Goal: Task Accomplishment & Management: Use online tool/utility

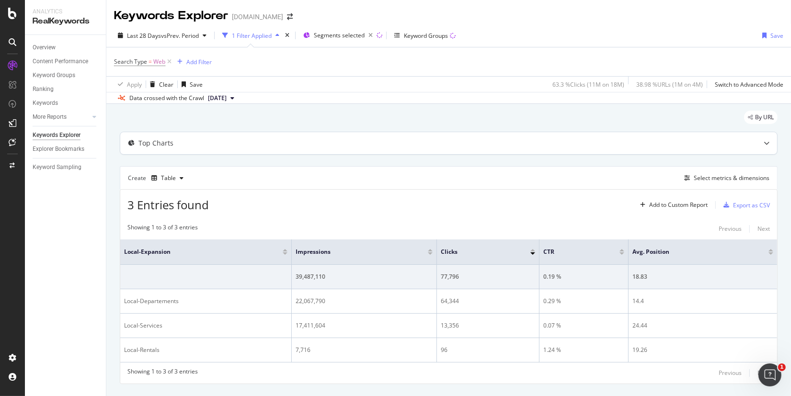
click at [207, 140] on div "Top Charts" at bounding box center [429, 144] width 619 height 10
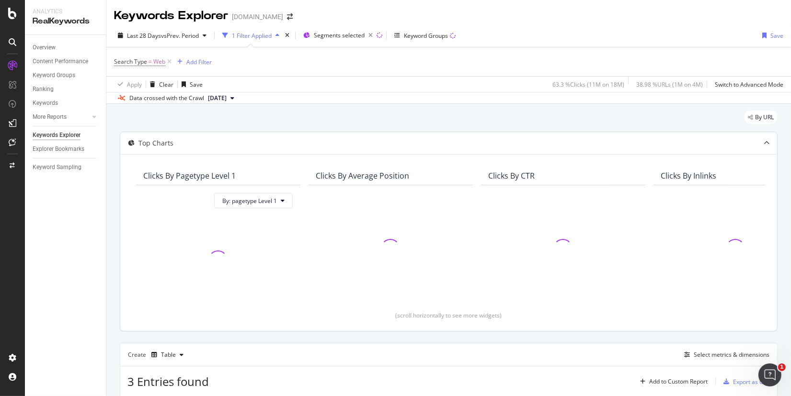
click at [263, 147] on div "Top Charts" at bounding box center [429, 144] width 619 height 10
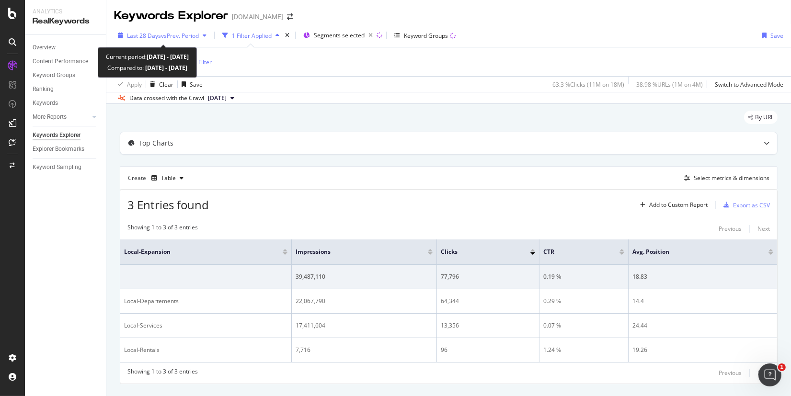
click at [192, 33] on span "vs Prev. Period" at bounding box center [180, 36] width 38 height 8
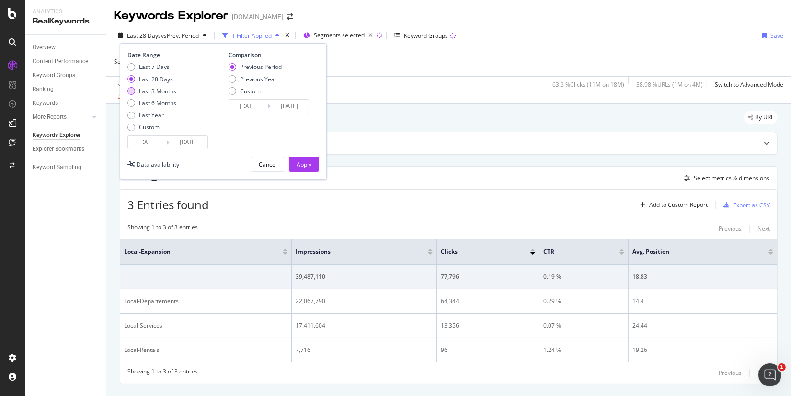
click at [131, 90] on div "Last 3 Months" at bounding box center [132, 91] width 8 height 8
type input "[DATE]"
click at [232, 79] on div "Previous Year" at bounding box center [233, 79] width 8 height 8
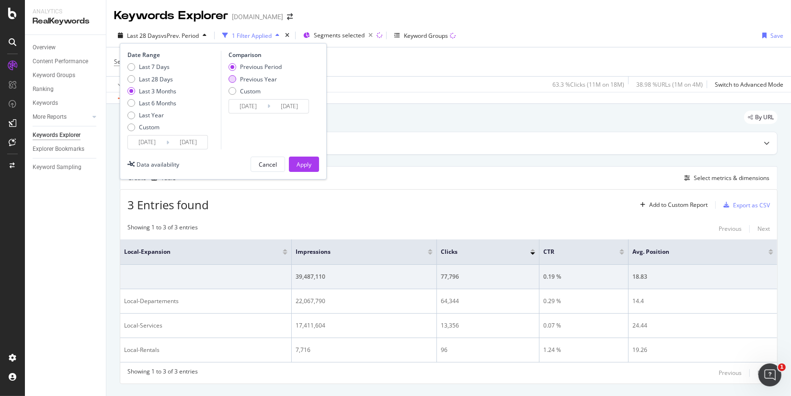
type input "[DATE]"
click at [305, 167] on div "Apply" at bounding box center [304, 165] width 15 height 8
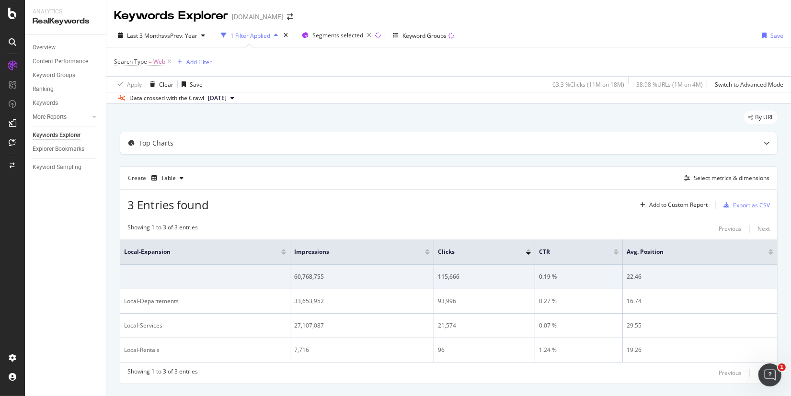
drag, startPoint x: 296, startPoint y: 114, endPoint x: 301, endPoint y: 75, distance: 39.1
click at [295, 112] on div "By URL" at bounding box center [449, 121] width 658 height 21
click at [333, 34] on span "Segments selected" at bounding box center [338, 35] width 51 height 8
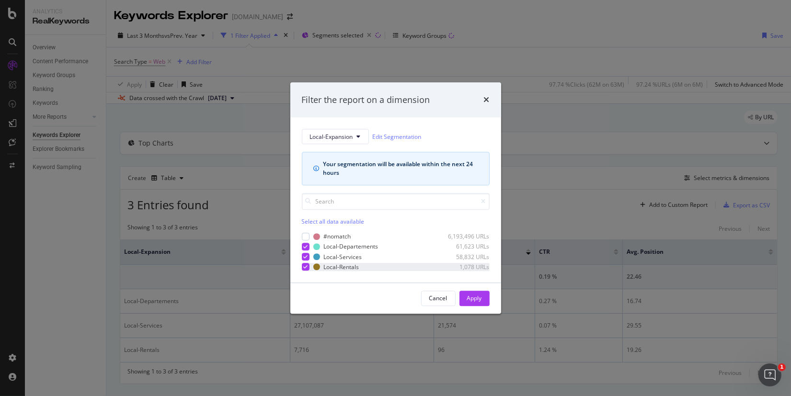
click at [302, 267] on div "modal" at bounding box center [306, 268] width 8 height 8
click at [472, 294] on div "Apply" at bounding box center [474, 298] width 15 height 14
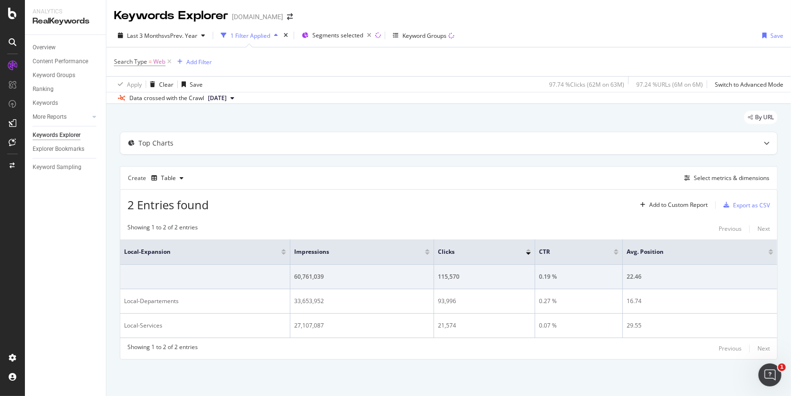
click at [305, 207] on div "2 Entries found Add to Custom Report Export as CSV" at bounding box center [448, 201] width 657 height 23
click at [336, 35] on span "Segments selected" at bounding box center [338, 35] width 51 height 8
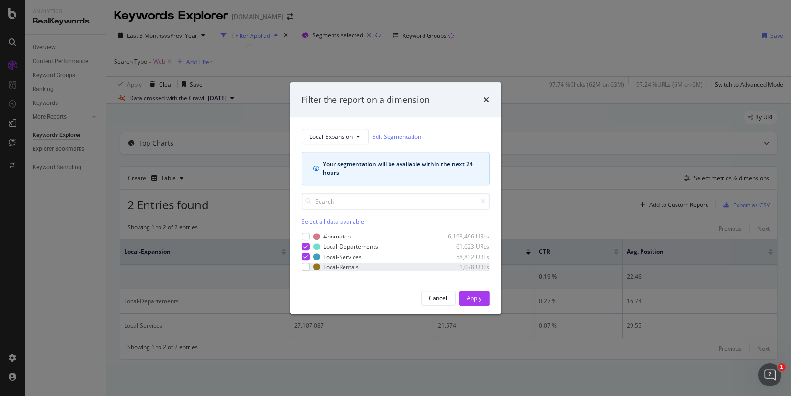
click at [311, 266] on div "Local-Rentals 1,078 URLs" at bounding box center [396, 267] width 188 height 8
drag, startPoint x: 309, startPoint y: 258, endPoint x: 306, endPoint y: 251, distance: 8.2
click at [309, 258] on div "modal" at bounding box center [306, 257] width 8 height 8
click at [305, 249] on div "modal" at bounding box center [306, 247] width 8 height 8
drag, startPoint x: 470, startPoint y: 302, endPoint x: 467, endPoint y: 290, distance: 12.8
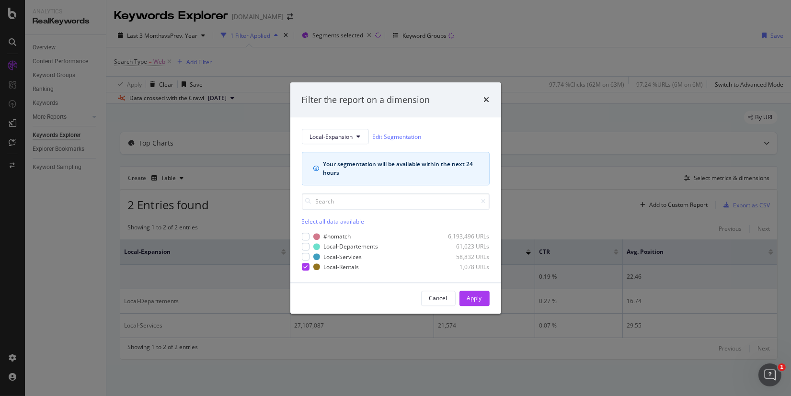
click at [471, 302] on div "Apply" at bounding box center [474, 299] width 15 height 8
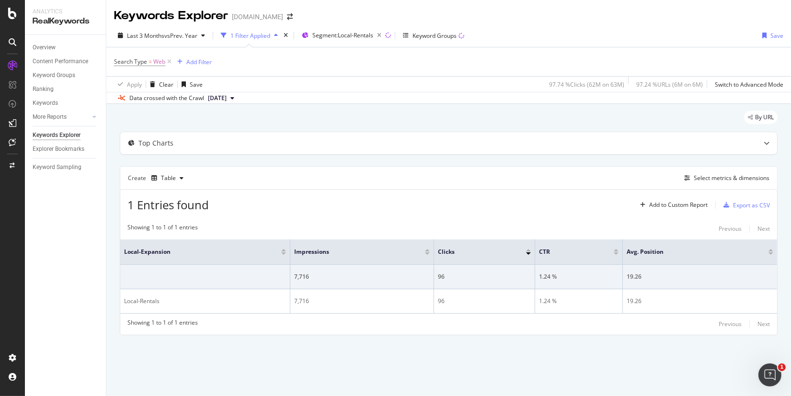
click at [330, 75] on div "Search Type = Web Add Filter" at bounding box center [449, 61] width 670 height 29
click at [349, 38] on span "Segment: Local-Rentals" at bounding box center [343, 35] width 61 height 8
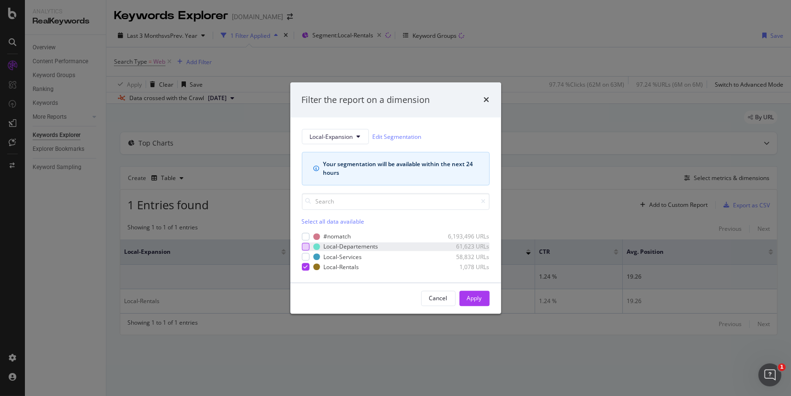
click at [306, 245] on div "modal" at bounding box center [306, 247] width 8 height 8
click at [307, 258] on div "modal" at bounding box center [306, 257] width 8 height 8
click at [349, 139] on span "Local-Expansion" at bounding box center [331, 137] width 43 height 8
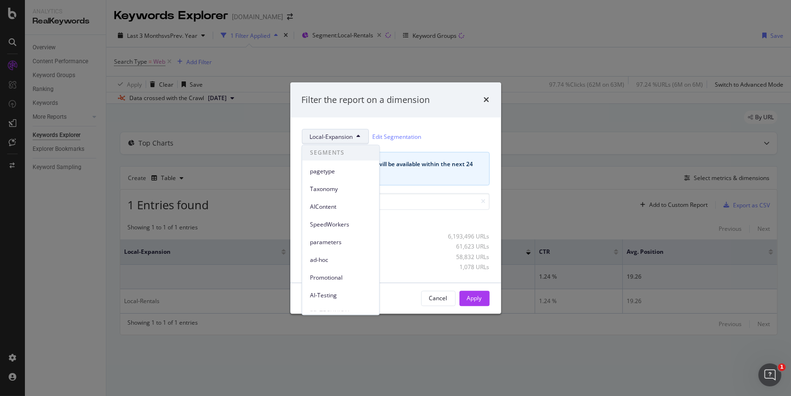
scroll to position [148, 0]
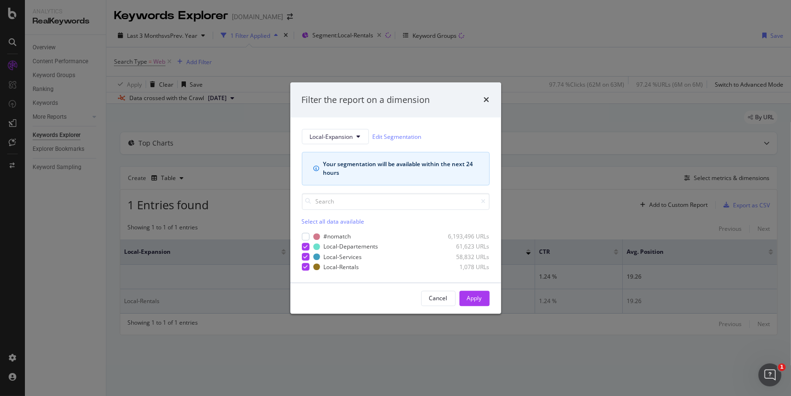
click at [432, 302] on div "Cancel" at bounding box center [439, 299] width 18 height 8
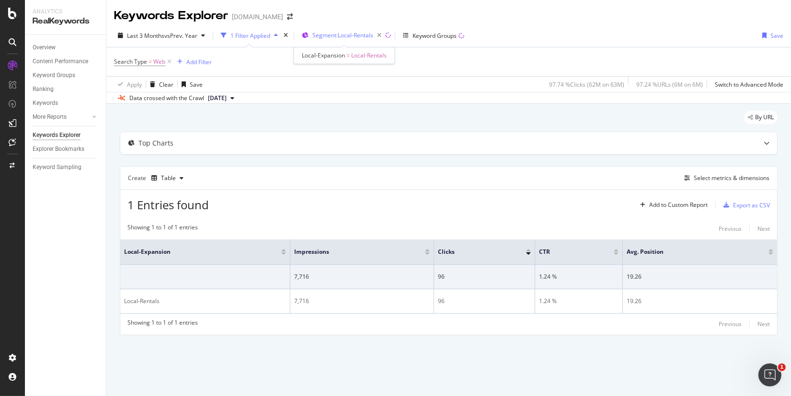
click at [350, 36] on span "Segment: Local-Rentals" at bounding box center [343, 35] width 61 height 8
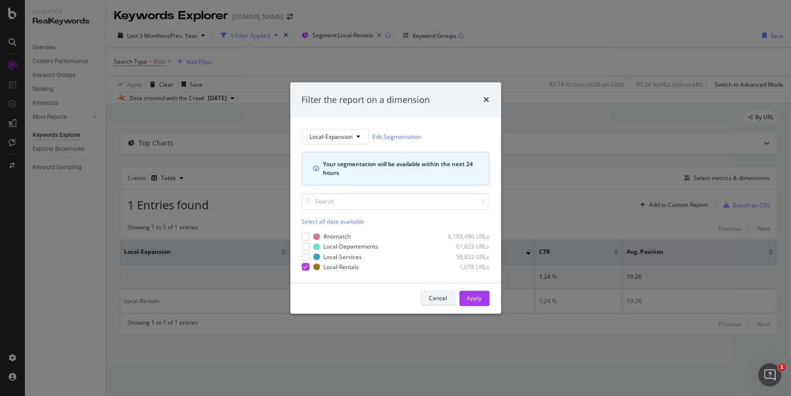
click at [431, 295] on div "Cancel" at bounding box center [439, 299] width 18 height 8
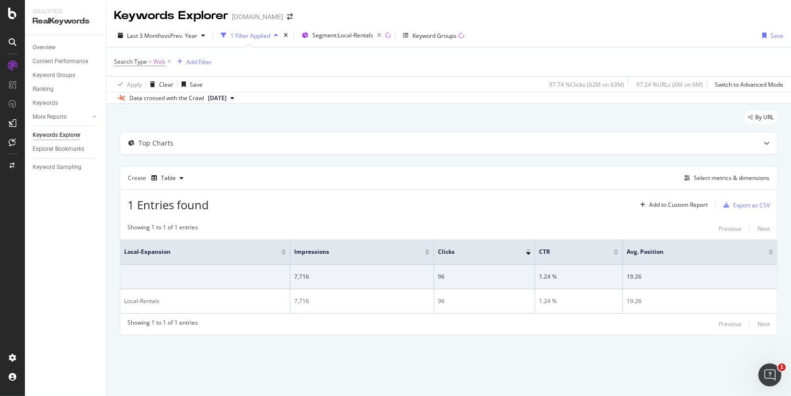
click at [354, 172] on div "Create Table Select metrics & dimensions" at bounding box center [449, 177] width 658 height 23
click at [249, 159] on div "Top Charts Create Table Select metrics & dimensions 1 Entries found Add to Cust…" at bounding box center [449, 233] width 658 height 203
click at [209, 119] on div "By URL" at bounding box center [449, 121] width 658 height 21
click at [165, 161] on div "Top Charts Create Table Select metrics & dimensions 1 Entries found Add to Cust…" at bounding box center [449, 233] width 658 height 203
click at [159, 120] on div "By URL" at bounding box center [449, 121] width 658 height 21
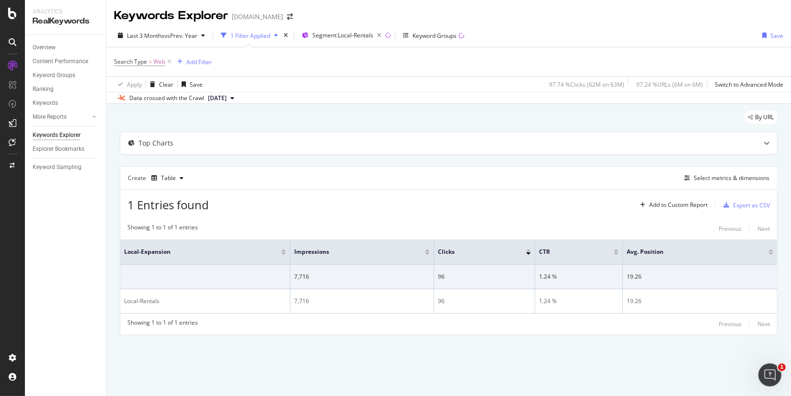
click at [159, 157] on div "Top Charts Create Table Select metrics & dimensions 1 Entries found Add to Cust…" at bounding box center [449, 233] width 658 height 203
click at [157, 118] on div "By URL" at bounding box center [449, 121] width 658 height 21
click at [157, 160] on div "Top Charts Create Table Select metrics & dimensions 1 Entries found Add to Cust…" at bounding box center [449, 233] width 658 height 203
click at [182, 122] on div "By URL" at bounding box center [449, 121] width 658 height 21
click at [184, 121] on div "By URL" at bounding box center [449, 121] width 658 height 21
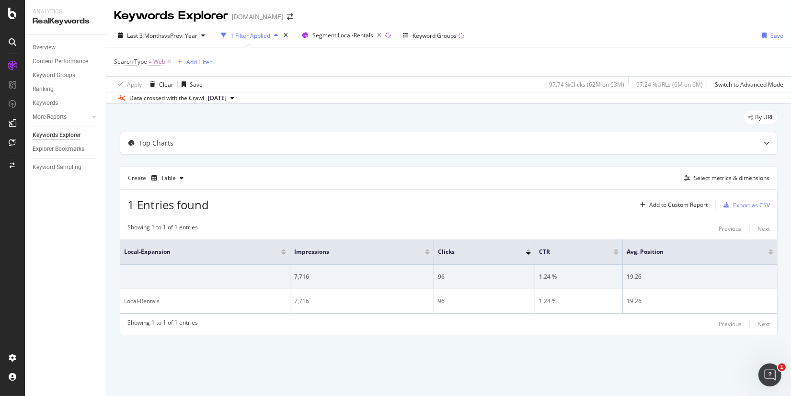
click at [186, 120] on div "By URL" at bounding box center [449, 121] width 658 height 21
click at [181, 115] on div "By URL" at bounding box center [449, 121] width 658 height 21
click at [160, 121] on div "By URL" at bounding box center [449, 121] width 658 height 21
click at [165, 126] on div "By URL" at bounding box center [449, 121] width 658 height 21
click at [139, 122] on div "By URL" at bounding box center [449, 121] width 658 height 21
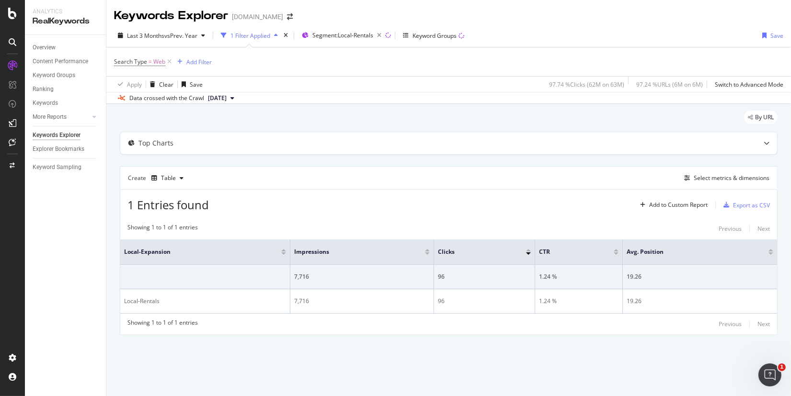
click at [180, 115] on div "By URL" at bounding box center [449, 121] width 658 height 21
click at [319, 36] on span "Segment: Local-Rentals" at bounding box center [343, 35] width 61 height 8
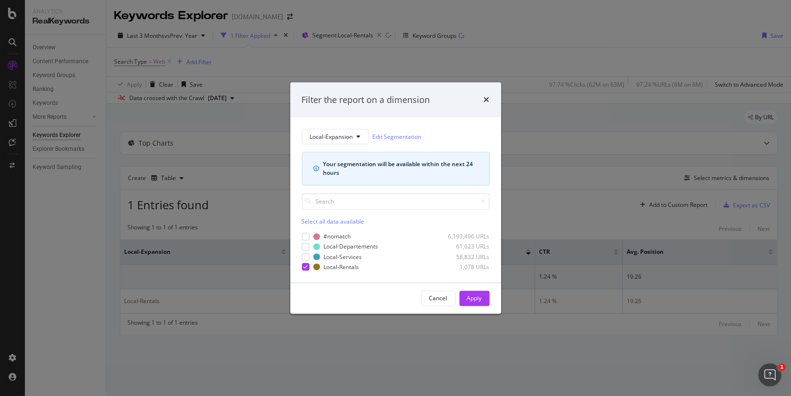
click at [485, 99] on icon "times" at bounding box center [487, 100] width 6 height 8
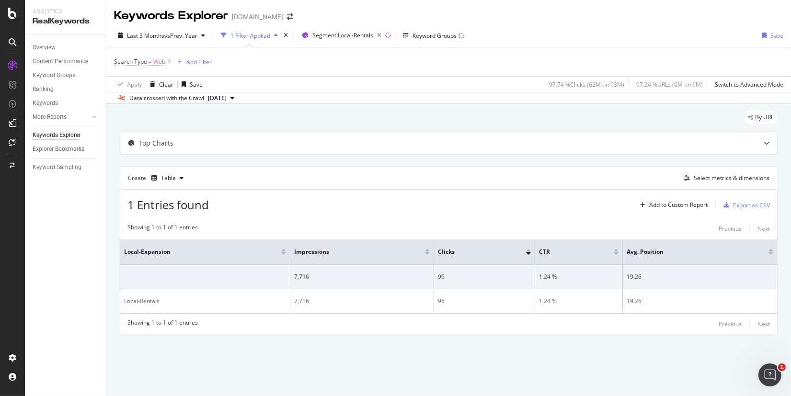
click at [87, 209] on div "Overview Content Performance Keyword Groups Ranking Keywords More Reports Count…" at bounding box center [65, 215] width 81 height 361
click at [383, 35] on icon "button" at bounding box center [379, 35] width 12 height 13
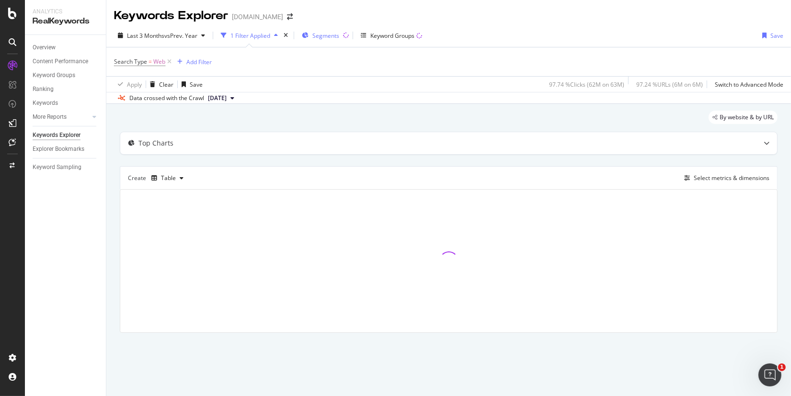
click at [331, 36] on span "Segments" at bounding box center [326, 36] width 27 height 8
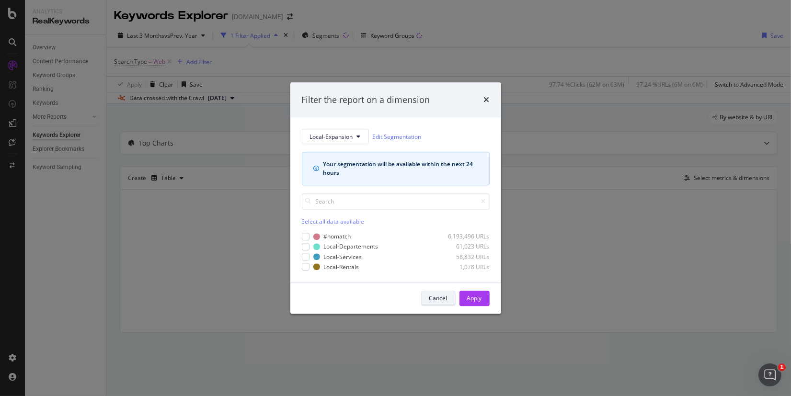
click at [432, 299] on div "Cancel" at bounding box center [439, 299] width 18 height 8
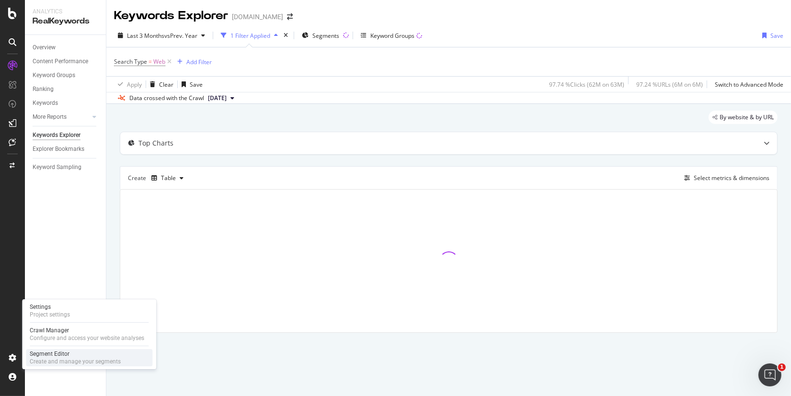
click at [47, 355] on div "Segment Editor" at bounding box center [75, 354] width 91 height 8
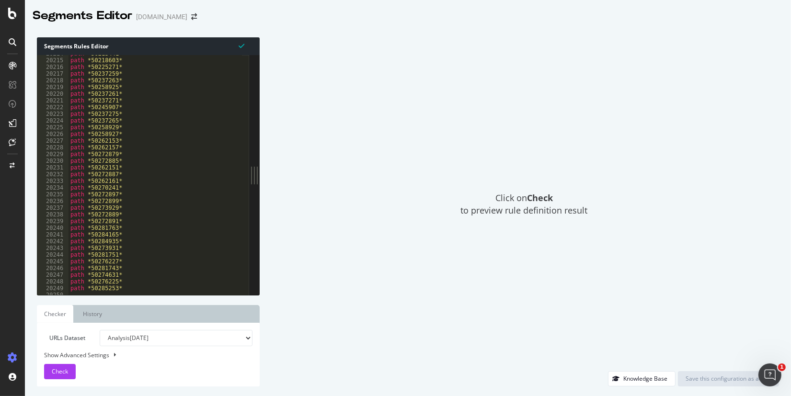
scroll to position [15474, 0]
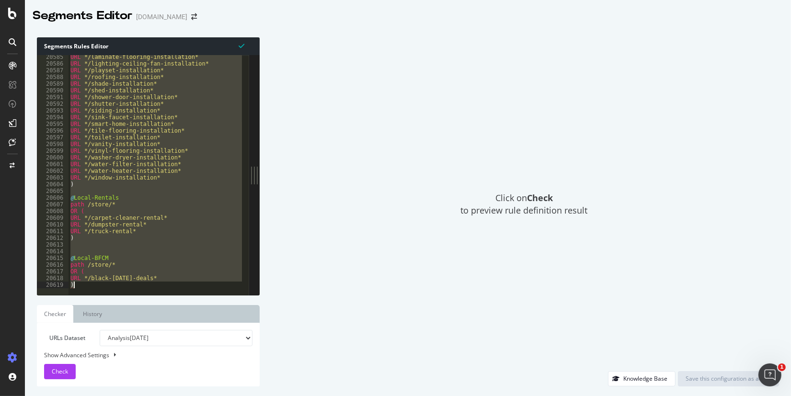
drag, startPoint x: 69, startPoint y: 104, endPoint x: 141, endPoint y: 343, distance: 249.9
click at [155, 370] on div "Segments Rules Editor @Local-Services 20585 20586 20587 20588 20589 20590 20591…" at bounding box center [148, 211] width 223 height 349
drag, startPoint x: 71, startPoint y: 136, endPoint x: 147, endPoint y: 469, distance: 342.1
click at [147, 396] on html "Segments Editor www.lowessecondary.com Segments Rules Editor URL */black-friday…" at bounding box center [395, 198] width 791 height 396
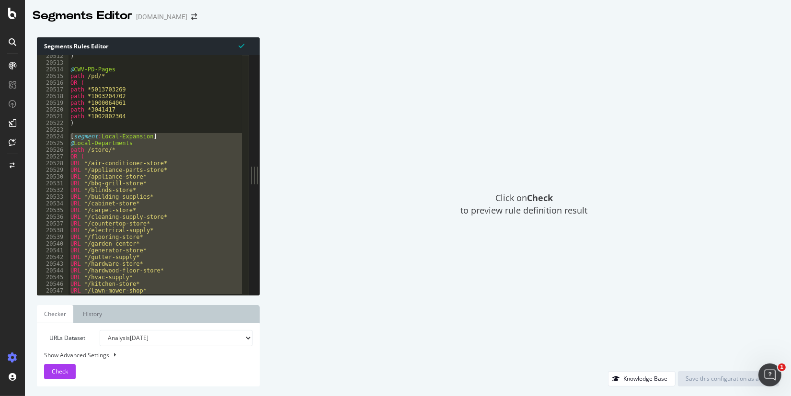
drag, startPoint x: 106, startPoint y: 155, endPoint x: 79, endPoint y: 141, distance: 30.4
click at [105, 155] on div ") @ CWV-PD-Pages path /pd/* OR ( path *5013703269 path *1003204702 path *100006…" at bounding box center [156, 175] width 174 height 240
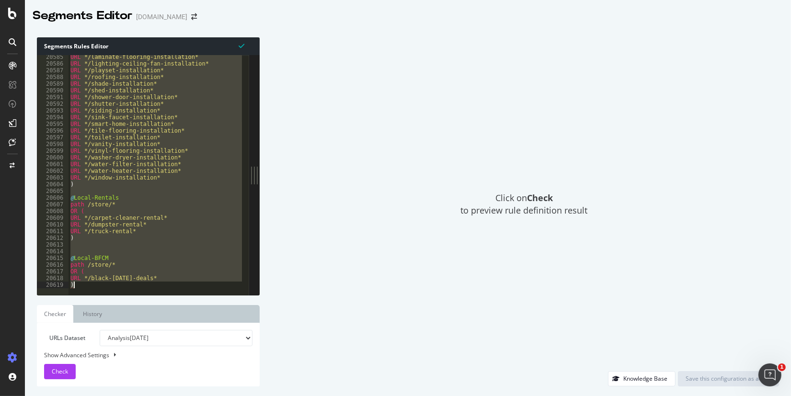
drag, startPoint x: 70, startPoint y: 136, endPoint x: 185, endPoint y: 455, distance: 340.0
click at [185, 396] on html "Segments Editor www.lowessecondary.com Segments Rules Editor OR ( 20585 20586 2…" at bounding box center [395, 198] width 791 height 396
type textarea "URL */black-[DATE]-deals* )"
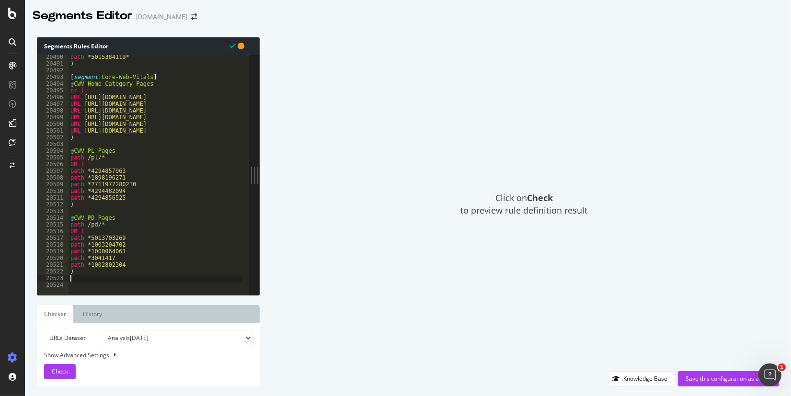
click at [110, 280] on div "path *5015384119* ) [ segment : Core-Web-Vitals ] @ CWV-Home-Category-Pages or …" at bounding box center [330, 177] width 523 height 247
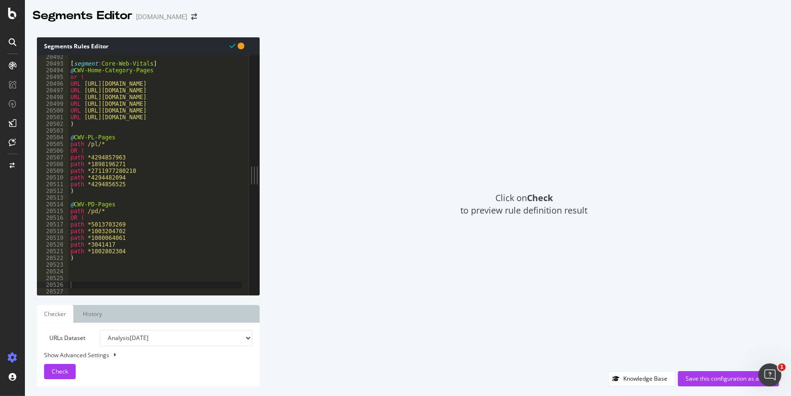
click at [85, 267] on div "[ segment : Core-Web-Vitals ] @ CWV-Home-Category-Pages or ( URL https://www.lo…" at bounding box center [330, 177] width 523 height 247
click at [101, 265] on div "[ segment : Core-Web-Vitals ] @ CWV-Home-Category-Pages or ( URL https://www.lo…" at bounding box center [330, 177] width 523 height 247
click at [101, 272] on div "[ segment : Core-Web-Vitals ] @ CWV-Home-Category-Pages or ( URL https://www.lo…" at bounding box center [330, 177] width 523 height 247
paste textarea "[segment:Local-Expansion]"
type textarea "[segment:Local-Expansion]"
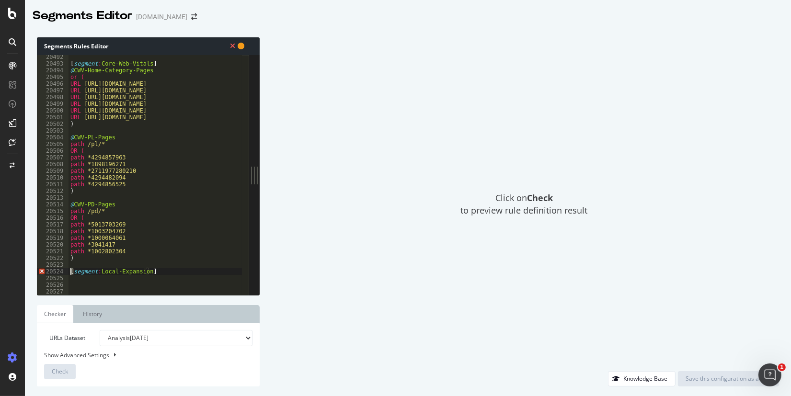
drag, startPoint x: 73, startPoint y: 272, endPoint x: 68, endPoint y: 272, distance: 5.3
click at [68, 272] on div "[segment:Local-Expansion] 20492 20493 20494 20495 20496 20497 20498 20499 20500…" at bounding box center [143, 175] width 212 height 240
click at [80, 274] on div "[ segment : Core-Web-Vitals ] @ CWV-Home-Category-Pages or ( URL [URL][DOMAIN_N…" at bounding box center [330, 177] width 523 height 247
drag, startPoint x: 98, startPoint y: 271, endPoint x: 138, endPoint y: 271, distance: 40.3
click at [144, 271] on div "[ segment : Core-Web-Vitals ] @ CWV-Home-Category-Pages or ( URL [URL][DOMAIN_N…" at bounding box center [330, 177] width 523 height 247
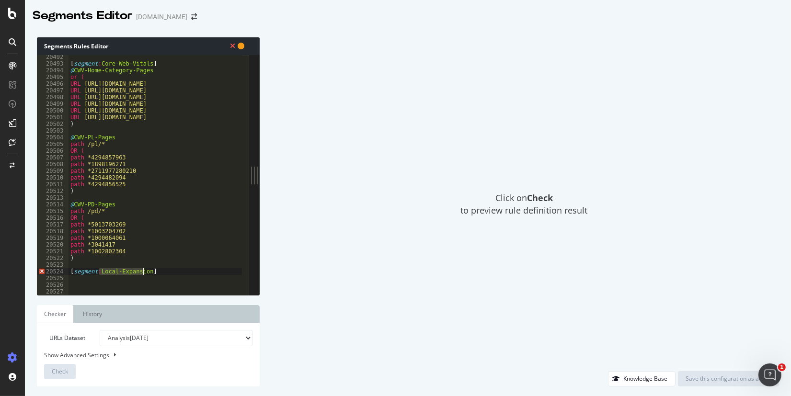
click at [154, 271] on div "[ segment : Core-Web-Vitals ] @ CWV-Home-Category-Pages or ( URL [URL][DOMAIN_N…" at bounding box center [330, 177] width 523 height 247
drag, startPoint x: 161, startPoint y: 272, endPoint x: 50, endPoint y: 273, distance: 110.7
click at [50, 273] on div "[segment:Local-Expansion] 20492 20493 20494 20495 20496 20497 20498 20499 20500…" at bounding box center [143, 175] width 212 height 240
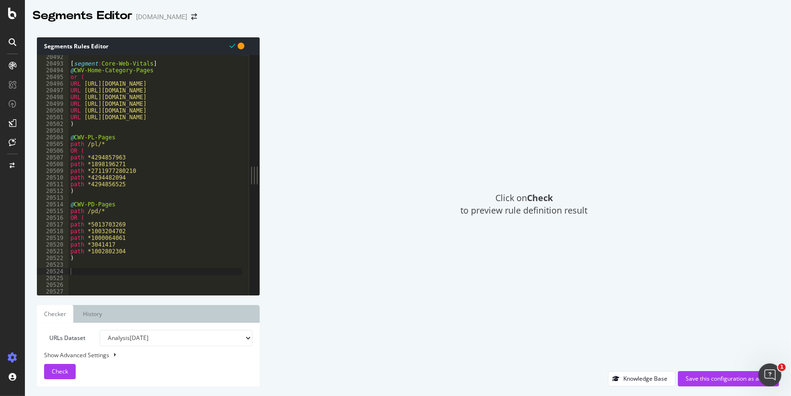
click at [83, 272] on div "[ segment : Core-Web-Vitals ] @ CWV-Home-Category-Pages or ( URL https://www.lo…" at bounding box center [330, 177] width 523 height 247
click at [94, 270] on div "[ segment : Core-Web-Vitals ] @ CWV-Home-Category-Pages or ( URL https://www.lo…" at bounding box center [330, 177] width 523 height 247
paste textarea "[segment:Local-Expansion]"
type textarea "[segment:Local-Expansion]"
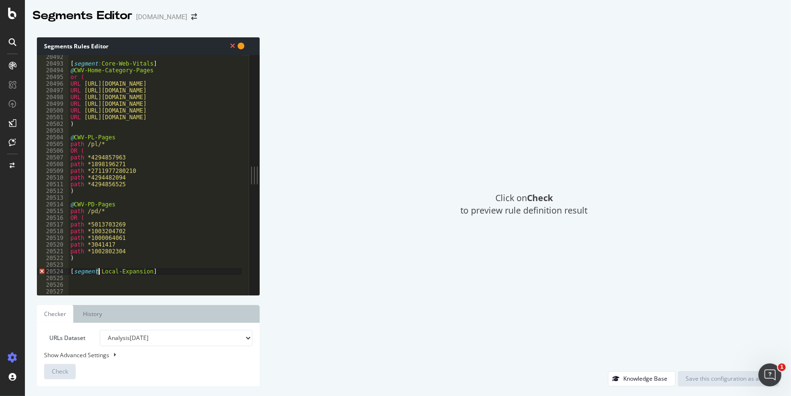
click at [98, 271] on div "[ segment : Core-Web-Vitals ] @ CWV-Home-Category-Pages or ( URL [URL][DOMAIN_N…" at bounding box center [330, 177] width 523 height 247
click at [102, 274] on div "[ segment : Core-Web-Vitals ] @ CWV-Home-Category-Pages or ( URL [URL][DOMAIN_N…" at bounding box center [330, 177] width 523 height 247
drag, startPoint x: 146, startPoint y: 272, endPoint x: 100, endPoint y: 271, distance: 46.0
click at [100, 271] on div "[ segment : Core-Web-Vitals ] @ CWV-Home-Category-Pages or ( URL [URL][DOMAIN_N…" at bounding box center [330, 177] width 523 height 247
click at [156, 272] on div "[ segment : Core-Web-Vitals ] @ CWV-Home-Category-Pages or ( URL [URL][DOMAIN_N…" at bounding box center [330, 177] width 523 height 247
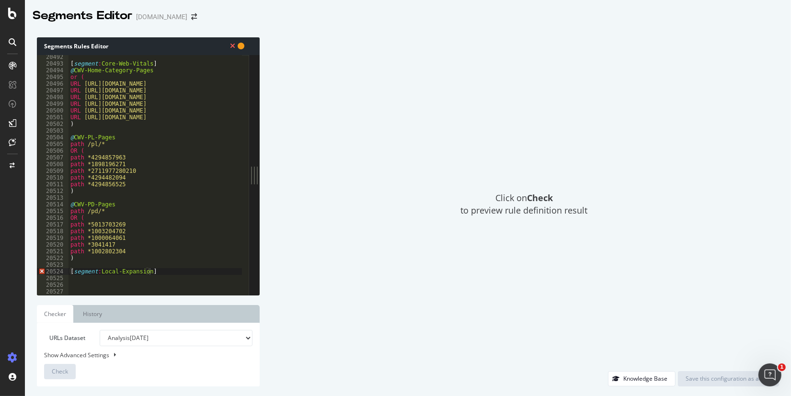
click at [98, 279] on div "[ segment : Core-Web-Vitals ] @ CWV-Home-Category-Pages or ( URL [URL][DOMAIN_N…" at bounding box center [330, 177] width 523 height 247
paste textarea "@Local-Departments"
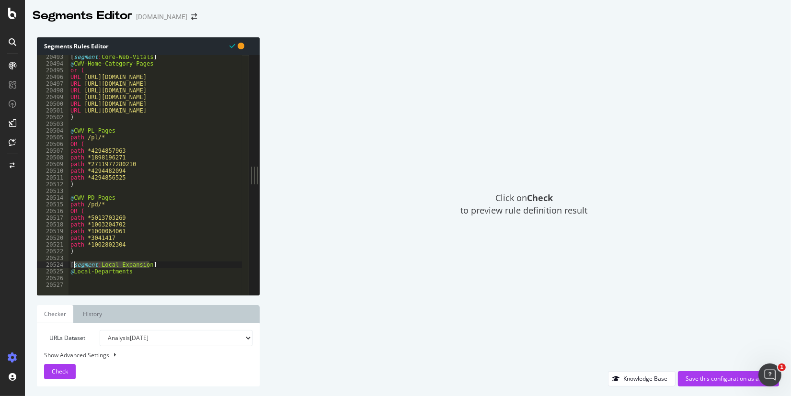
drag, startPoint x: 156, startPoint y: 266, endPoint x: 90, endPoint y: 264, distance: 65.7
click at [74, 264] on div "[ segment : Core-Web-Vitals ] @ CWV-Home-Category-Pages or ( URL https://www.lo…" at bounding box center [330, 177] width 523 height 247
click at [127, 270] on div "[ segment : Core-Web-Vitals ] @ CWV-Home-Category-Pages or ( URL https://www.lo…" at bounding box center [330, 177] width 523 height 247
type textarea "@Local-Departments"
drag, startPoint x: 131, startPoint y: 271, endPoint x: 64, endPoint y: 271, distance: 66.6
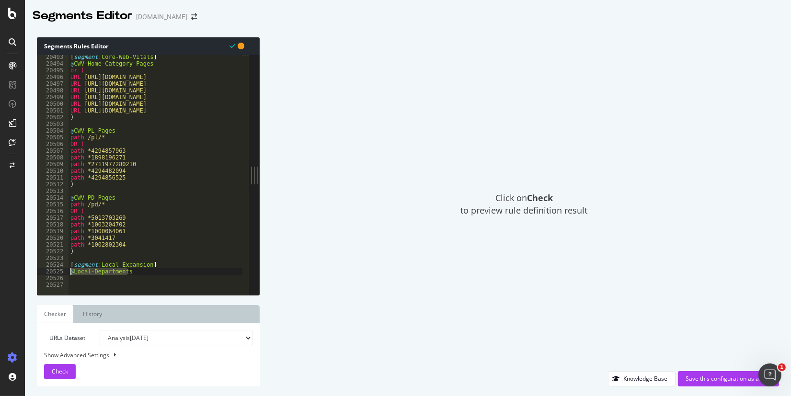
click at [64, 271] on div "@Local-Departments 20493 20494 20495 20496 20497 20498 20499 20500 20501 20502 …" at bounding box center [143, 175] width 212 height 240
click at [128, 273] on div "[ segment : Core-Web-Vitals ] @ CWV-Home-Category-Pages or ( URL https://www.lo…" at bounding box center [156, 175] width 174 height 240
click at [139, 270] on div "[ segment : Core-Web-Vitals ] @ CWV-Home-Category-Pages or ( URL https://www.lo…" at bounding box center [330, 177] width 523 height 247
click at [126, 278] on div "[ segment : Core-Web-Vitals ] @ CWV-Home-Category-Pages or ( URL https://www.lo…" at bounding box center [330, 177] width 523 height 247
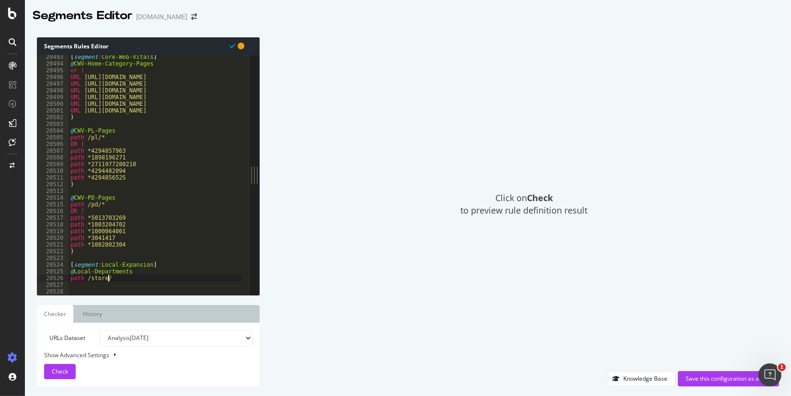
type textarea "path /store/*"
type textarea "OR ("
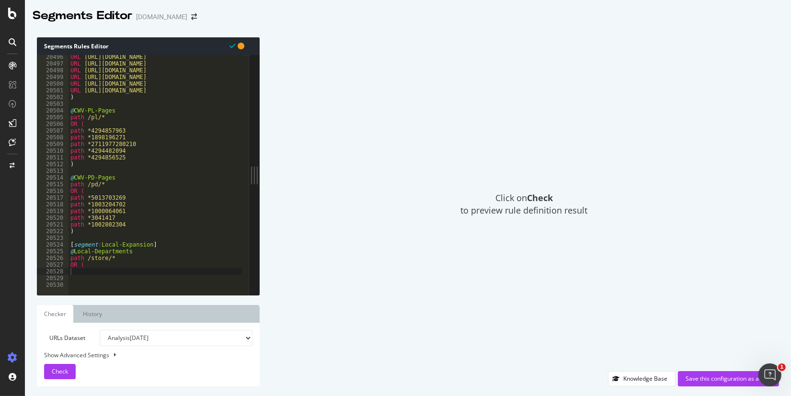
click at [85, 273] on div "URL [URL][DOMAIN_NAME] URL [URL][DOMAIN_NAME] URL [URL][DOMAIN_NAME] URL [URL][…" at bounding box center [330, 177] width 523 height 247
paste textarea "URL */air-conditioner-store*"
type textarea "URL */air-conditioner-store*"
drag, startPoint x: 83, startPoint y: 273, endPoint x: 138, endPoint y: 274, distance: 54.7
click at [138, 274] on div "URL [URL][DOMAIN_NAME] URL [URL][DOMAIN_NAME] URL [URL][DOMAIN_NAME] URL [URL][…" at bounding box center [330, 177] width 523 height 247
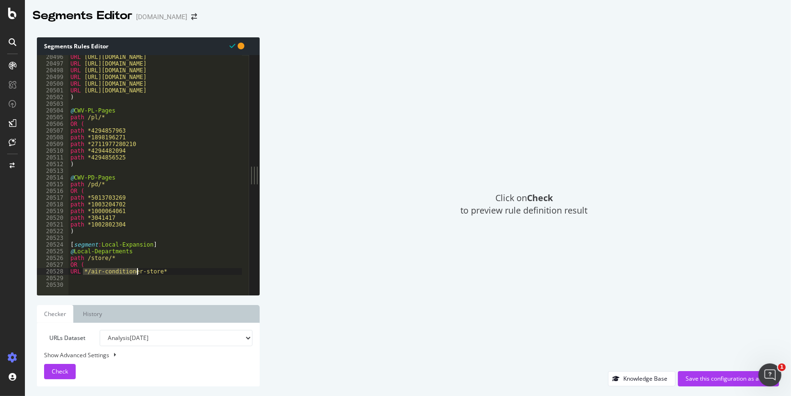
click at [105, 270] on div "URL [URL][DOMAIN_NAME] URL [URL][DOMAIN_NAME] URL [URL][DOMAIN_NAME] URL [URL][…" at bounding box center [156, 175] width 174 height 240
click at [155, 271] on div "URL [URL][DOMAIN_NAME] URL [URL][DOMAIN_NAME] URL [URL][DOMAIN_NAME] URL [URL][…" at bounding box center [330, 177] width 523 height 247
drag, startPoint x: 88, startPoint y: 272, endPoint x: 147, endPoint y: 272, distance: 59.4
click at [147, 272] on div "URL [URL][DOMAIN_NAME] URL [URL][DOMAIN_NAME] URL [URL][DOMAIN_NAME] URL [URL][…" at bounding box center [330, 177] width 523 height 247
drag, startPoint x: 165, startPoint y: 272, endPoint x: 156, endPoint y: 271, distance: 8.6
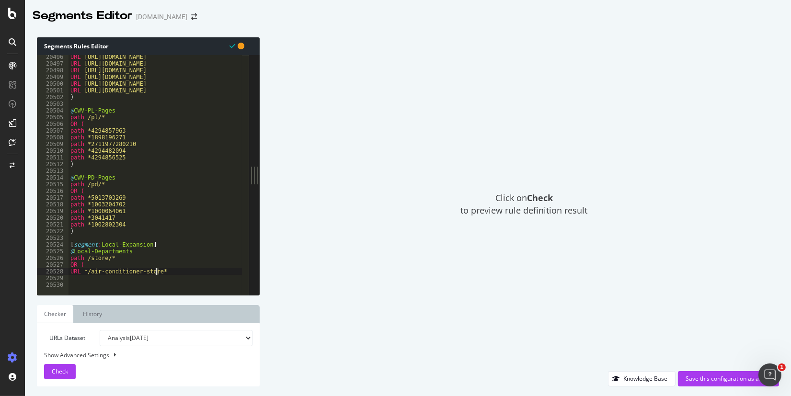
click at [156, 271] on div "URL [URL][DOMAIN_NAME] URL [URL][DOMAIN_NAME] URL [URL][DOMAIN_NAME] URL [URL][…" at bounding box center [330, 177] width 523 height 247
click at [167, 271] on div "URL [URL][DOMAIN_NAME] URL [URL][DOMAIN_NAME] URL [URL][DOMAIN_NAME] URL [URL][…" at bounding box center [156, 175] width 174 height 240
drag, startPoint x: 162, startPoint y: 272, endPoint x: 156, endPoint y: 272, distance: 5.8
click at [156, 272] on div "URL [URL][DOMAIN_NAME] URL [URL][DOMAIN_NAME] URL [URL][DOMAIN_NAME] URL [URL][…" at bounding box center [330, 177] width 523 height 247
click at [176, 271] on div "URL [URL][DOMAIN_NAME] URL [URL][DOMAIN_NAME] URL [URL][DOMAIN_NAME] URL [URL][…" at bounding box center [156, 175] width 174 height 240
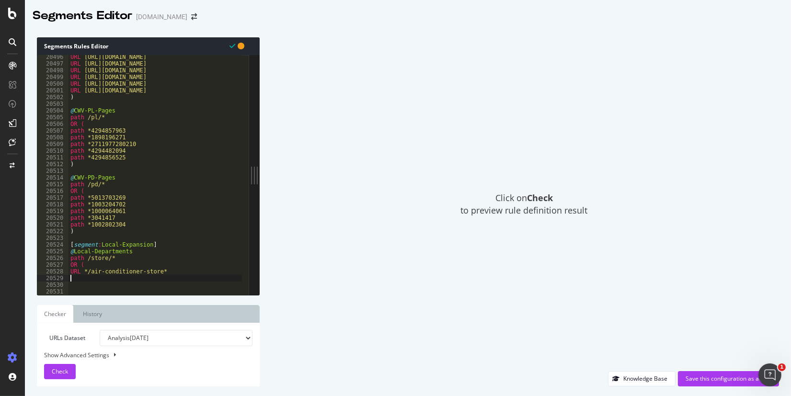
click at [81, 279] on div "URL [URL][DOMAIN_NAME] URL [URL][DOMAIN_NAME] URL [URL][DOMAIN_NAME] URL [URL][…" at bounding box center [330, 177] width 523 height 247
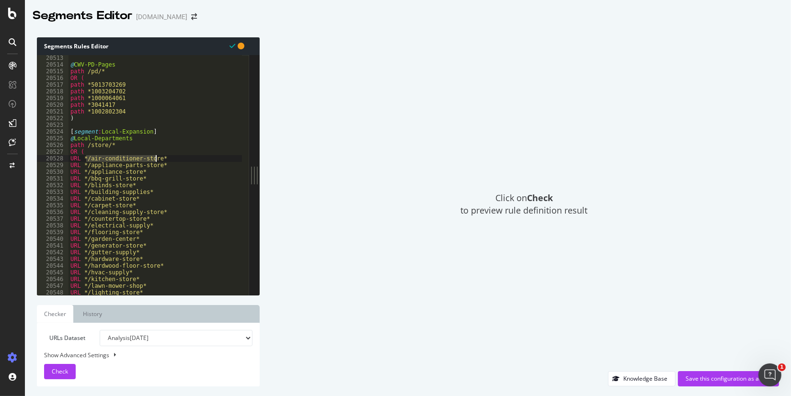
drag, startPoint x: 88, startPoint y: 160, endPoint x: 155, endPoint y: 161, distance: 67.6
click at [155, 161] on div "@ CWV-PD-Pages path /pd/* OR ( path *5013703269 path *1003204702 path *10000640…" at bounding box center [330, 178] width 523 height 247
type textarea "URL */air-conditioner-store*"
click at [160, 159] on div "@ CWV-PD-Pages path /pd/* OR ( path *5013703269 path *1003204702 path *10000640…" at bounding box center [330, 178] width 523 height 247
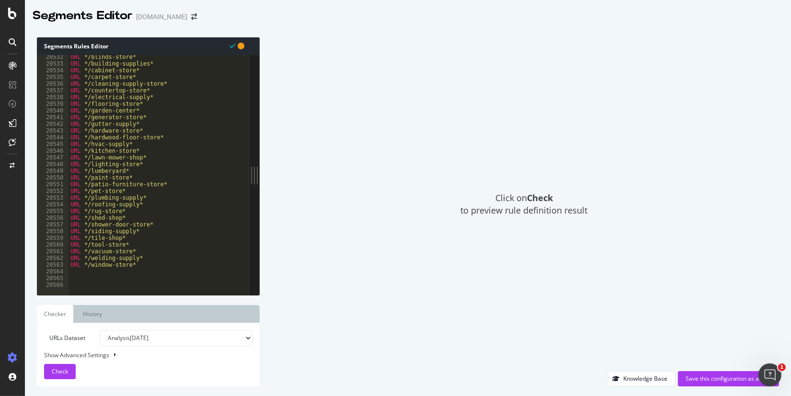
click at [87, 274] on div "URL */blinds-store* URL */building-supplies* URL */cabinet-store* URL */carpet-…" at bounding box center [330, 177] width 523 height 247
type textarea ")"
click at [82, 274] on div "URL */building-supplies* URL */cabinet-store* URL */carpet-store* URL */cleanin…" at bounding box center [330, 177] width 523 height 247
click at [80, 272] on div "URL */building-supplies* URL */cabinet-store* URL */carpet-store* URL */cleanin…" at bounding box center [330, 177] width 523 height 247
paste textarea "@Local-Services"
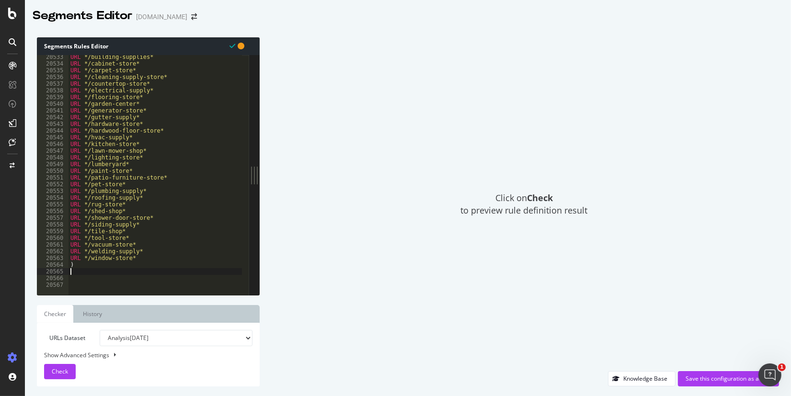
type textarea "@Local-Services"
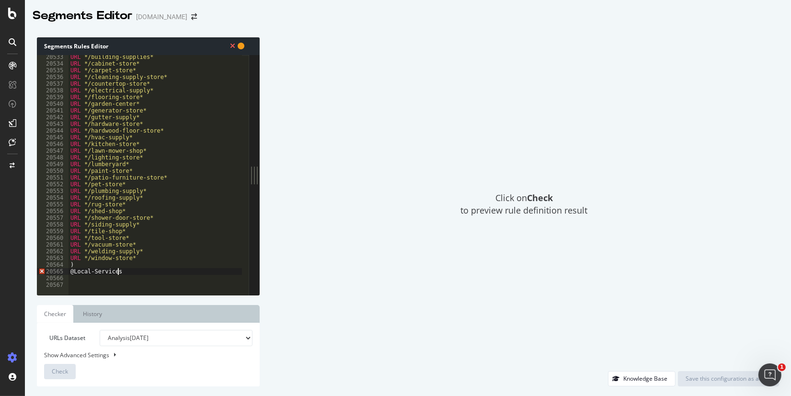
click at [142, 273] on div "URL */building-supplies* URL */cabinet-store* URL */carpet-store* URL */cleanin…" at bounding box center [330, 177] width 523 height 247
click at [109, 279] on div "URL */building-supplies* URL */cabinet-store* URL */carpet-store* URL */cleanin…" at bounding box center [330, 177] width 523 height 247
paste textarea "path /store/*"
type textarea "path /store/*"
click at [132, 277] on div "URL */building-supplies* URL */cabinet-store* URL */carpet-store* URL */cleanin…" at bounding box center [330, 177] width 523 height 247
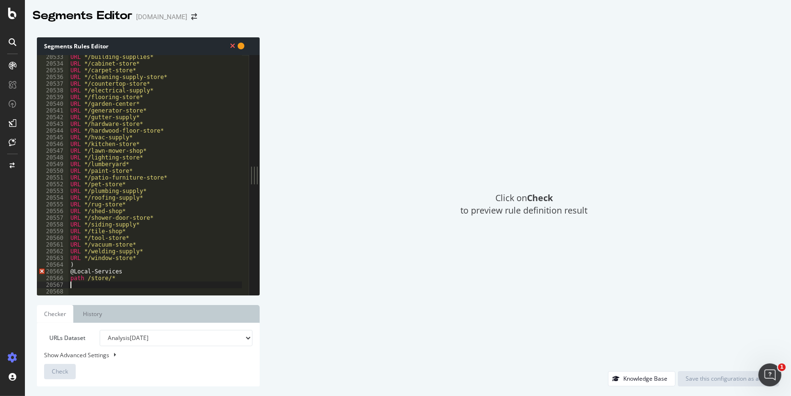
paste textarea "OR ("
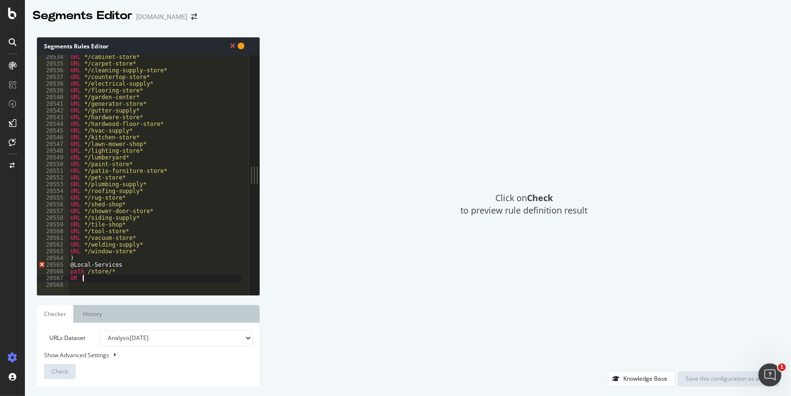
click at [81, 260] on div "URL */cabinet-store* URL */carpet-store* URL */cleaning-supply-store* URL */cou…" at bounding box center [330, 177] width 523 height 247
drag, startPoint x: 78, startPoint y: 259, endPoint x: 67, endPoint y: 258, distance: 11.1
click at [67, 258] on div ") 20534 20535 20536 20537 20538 20539 20540 20541 20542 20543 20544 20545 20546…" at bounding box center [143, 175] width 212 height 240
click at [70, 263] on div "URL */cabinet-store* URL */carpet-store* URL */cleaning-supply-store* URL */cou…" at bounding box center [330, 177] width 523 height 247
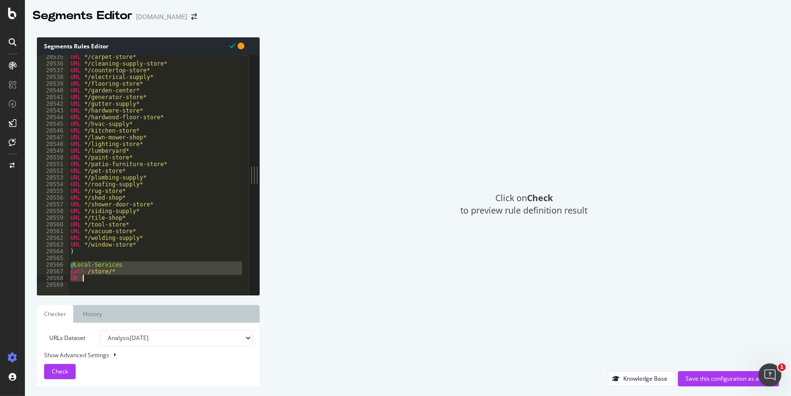
drag, startPoint x: 92, startPoint y: 265, endPoint x: 126, endPoint y: 276, distance: 35.3
click at [126, 276] on div "URL */carpet-store* URL */cleaning-supply-store* URL */countertop-store* URL */…" at bounding box center [330, 177] width 523 height 247
click at [99, 282] on div "URL */carpet-store* URL */cleaning-supply-store* URL */countertop-store* URL */…" at bounding box center [156, 175] width 174 height 240
type textarea "OR ("
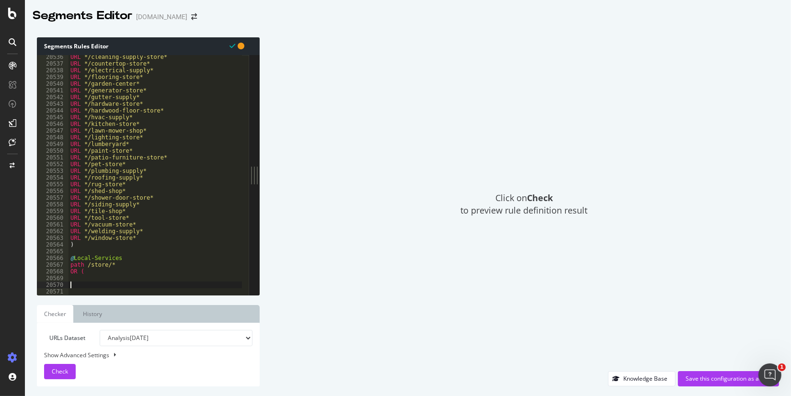
click at [86, 279] on div "URL */cleaning-supply-store* URL */countertop-store* URL */electrical-supply* U…" at bounding box center [330, 177] width 523 height 247
click at [105, 278] on div "URL */cleaning-supply-store* URL */countertop-store* URL */electrical-supply* U…" at bounding box center [330, 177] width 523 height 247
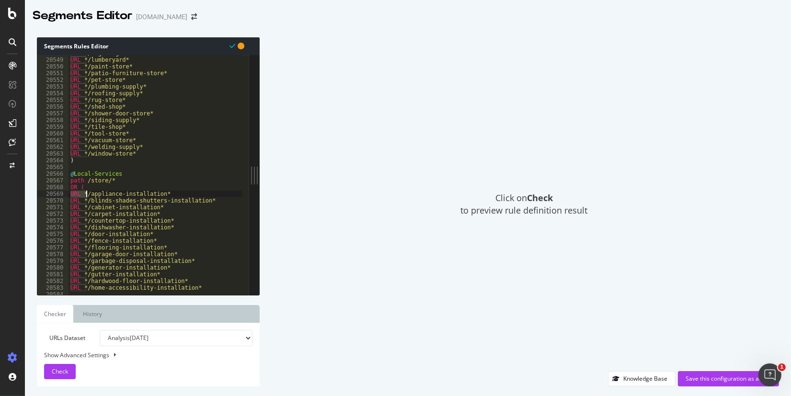
drag, startPoint x: 71, startPoint y: 195, endPoint x: 86, endPoint y: 193, distance: 14.9
click at [86, 193] on div "URL */lighting-store* URL */lumberyard* URL */paint-store* URL */patio-furnitur…" at bounding box center [330, 173] width 523 height 247
type textarea "URL */appliance-installation*"
click at [86, 193] on div "URL */lighting-store* URL */lumberyard* URL */paint-store* URL */patio-furnitur…" at bounding box center [156, 175] width 174 height 240
drag, startPoint x: 87, startPoint y: 194, endPoint x: 158, endPoint y: 195, distance: 70.9
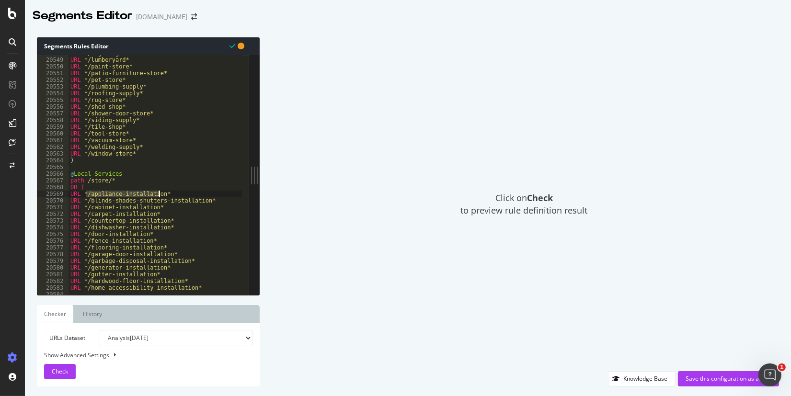
click at [158, 195] on div "URL */lighting-store* URL */lumberyard* URL */paint-store* URL */patio-furnitur…" at bounding box center [330, 173] width 523 height 247
click at [169, 195] on div "URL */lighting-store* URL */lumberyard* URL */paint-store* URL */patio-furnitur…" at bounding box center [330, 173] width 523 height 247
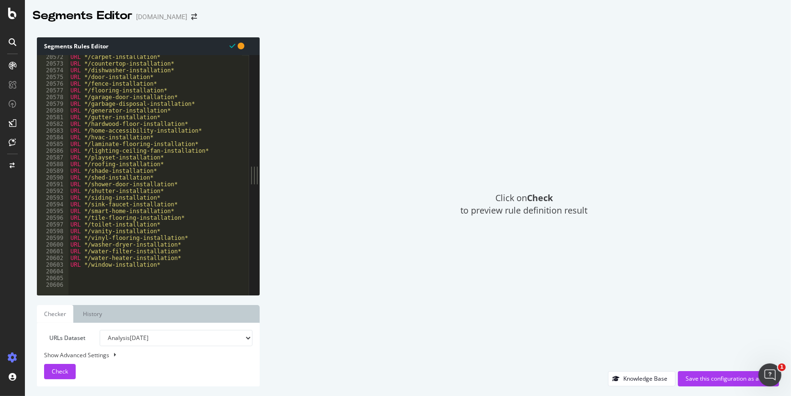
click at [89, 271] on div "URL */carpet-installation* URL */countertop-installation* URL */dishwasher-inst…" at bounding box center [330, 177] width 523 height 247
type textarea ")"
click at [77, 283] on div "URL */carpet-installation* URL */countertop-installation* URL */dishwasher-inst…" at bounding box center [330, 177] width 523 height 247
paste textarea "@Local-Rentals"
type textarea "@Local-Rentals"
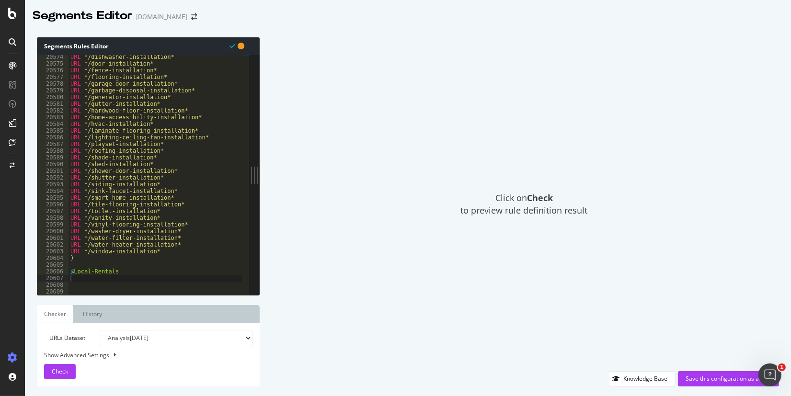
click at [96, 278] on div "URL */dishwasher-installation* URL */door-installation* URL */fence-installatio…" at bounding box center [330, 177] width 523 height 247
paste textarea "path /store/*"
type textarea "path /store/*"
click at [120, 278] on div "URL */dishwasher-installation* URL */door-installation* URL */fence-installatio…" at bounding box center [330, 177] width 523 height 247
paste textarea "OR ("
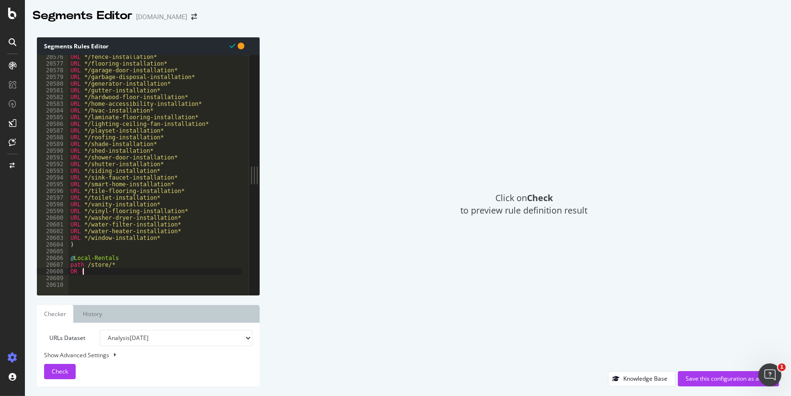
type textarea "OR ("
click at [80, 278] on div "URL */fence-installation* URL */flooring-installation* URL */garage-door-instal…" at bounding box center [330, 177] width 523 height 247
paste textarea "URL */truck-rental*"
type textarea "URL */truck-rental*"
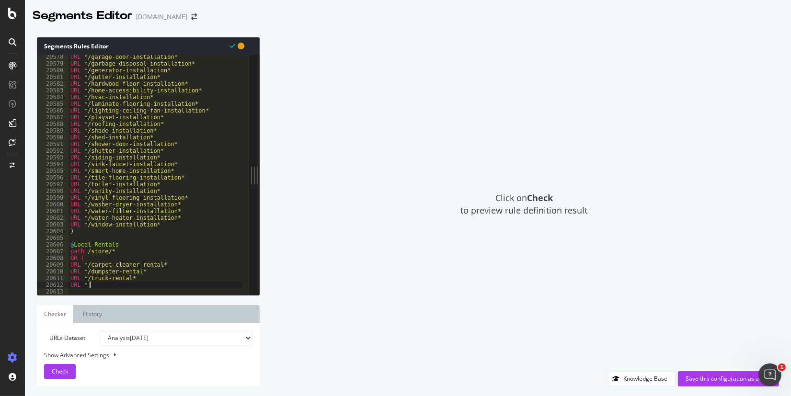
scroll to position [0, 0]
type textarea "URL */tool-rental*"
paste textarea "URL */tool-rental*"
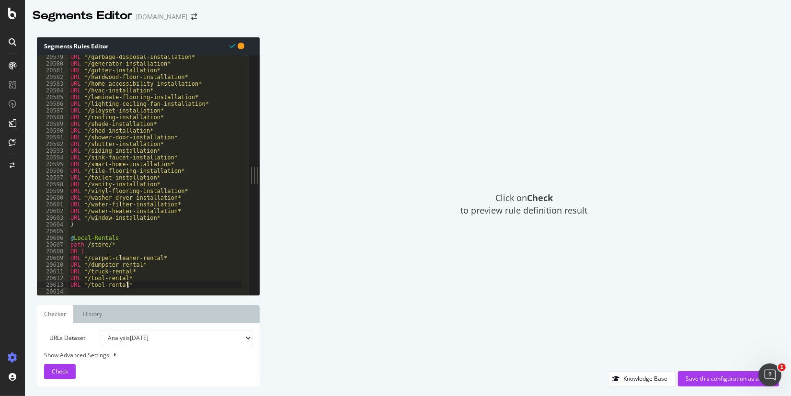
scroll to position [0, 0]
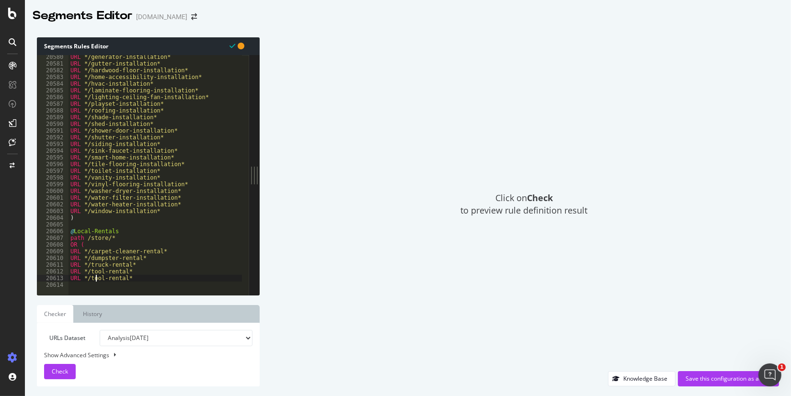
click at [97, 281] on div "URL */generator-installation* URL */gutter-installation* URL */hardwood-floor-i…" at bounding box center [330, 177] width 523 height 247
click at [145, 281] on div "URL */generator-installation* URL */gutter-installation* URL */hardwood-floor-i…" at bounding box center [330, 177] width 523 height 247
drag, startPoint x: 139, startPoint y: 276, endPoint x: 97, endPoint y: 273, distance: 42.8
click at [93, 274] on div "URL */generator-installation* URL */gutter-installation* URL */hardwood-floor-i…" at bounding box center [330, 177] width 523 height 247
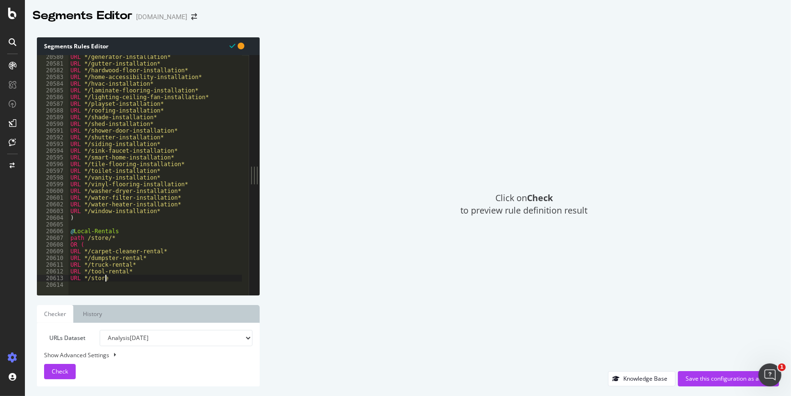
scroll to position [0, 2]
type textarea "URL */storage-unit-rental*"
type textarea ")"
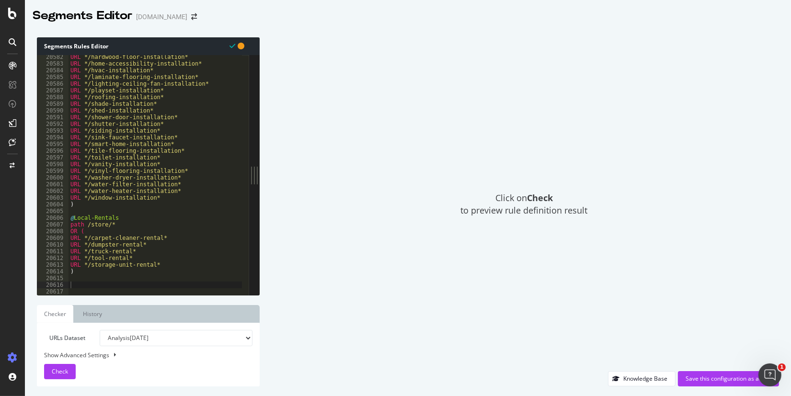
click at [78, 281] on div "URL */hardwood-floor-installation* URL */home-accessibility-installation* URL *…" at bounding box center [330, 177] width 523 height 247
click at [75, 285] on div "URL */hardwood-floor-installation* URL */home-accessibility-installation* URL *…" at bounding box center [330, 177] width 523 height 247
paste textarea "@Local-BFCM"
type textarea "@Local-BFCM"
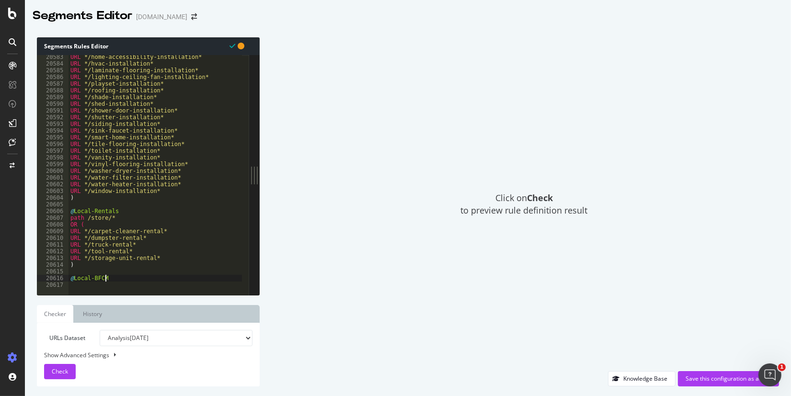
click at [117, 278] on div "URL */home-accessibility-installation* URL */hvac-installation* URL */laminate-…" at bounding box center [330, 177] width 523 height 247
paste textarea "path /store/*"
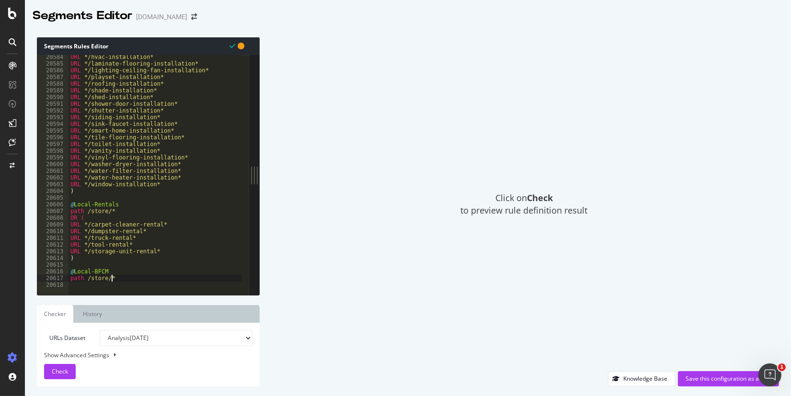
type textarea "path /store/*"
click at [122, 277] on div "URL */hvac-installation* URL */laminate-flooring-installation* URL */lighting-c…" at bounding box center [330, 177] width 523 height 247
paste textarea "OR ("
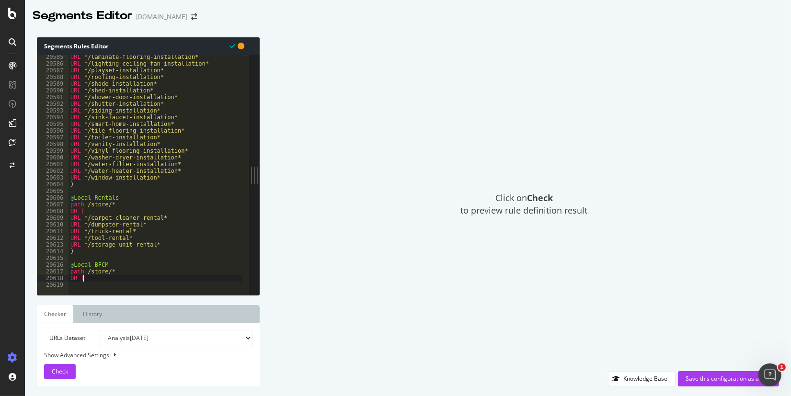
type textarea "OR ("
click at [104, 279] on div "URL */laminate-flooring-installation* URL */lighting-ceiling-fan-installation* …" at bounding box center [330, 177] width 523 height 247
paste textarea "URL */black-[DATE]-deals*"
type textarea "URL */black-[DATE]-deals*"
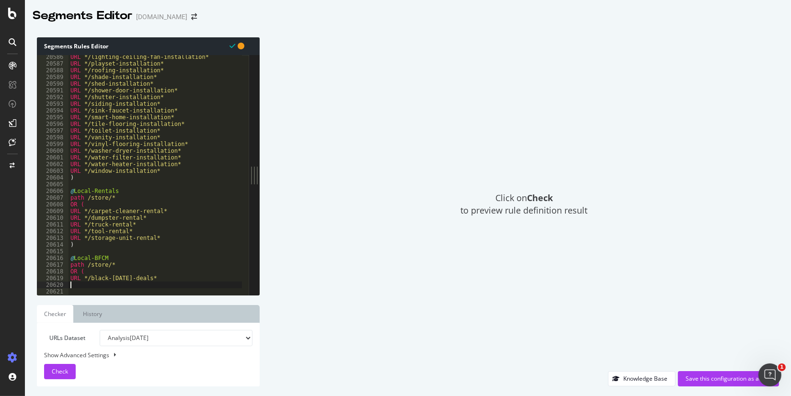
type textarea ")"
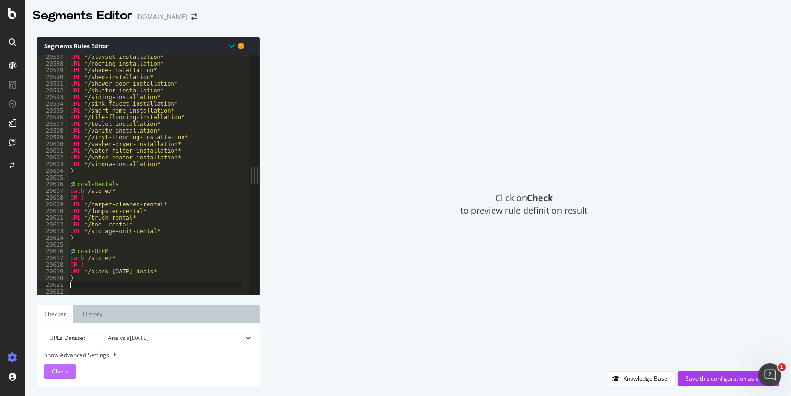
click at [58, 370] on span "Check" at bounding box center [60, 372] width 16 height 8
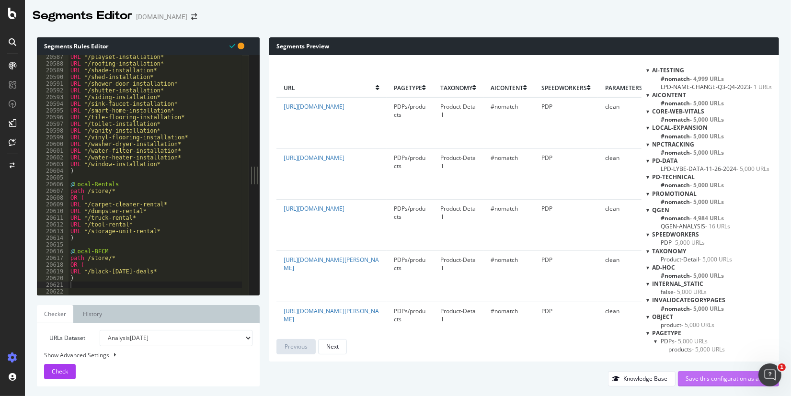
click at [703, 381] on div "Save this configuration as active" at bounding box center [729, 379] width 86 height 8
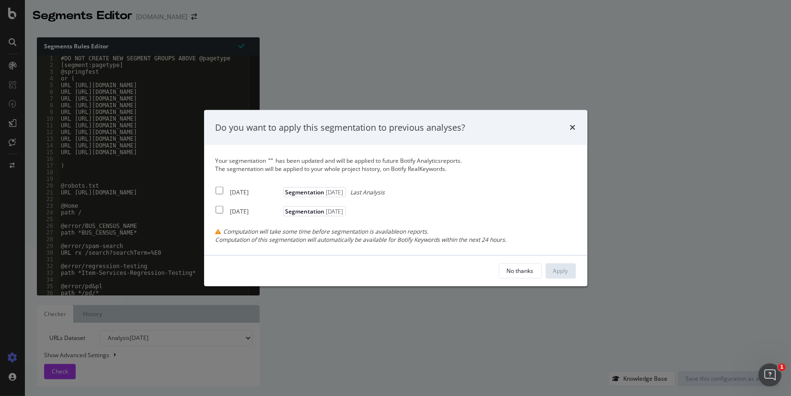
click at [220, 190] on input "modal" at bounding box center [220, 191] width 8 height 8
checkbox input "true"
click at [220, 211] on input "modal" at bounding box center [220, 210] width 8 height 8
click at [219, 210] on input "modal" at bounding box center [220, 210] width 8 height 8
checkbox input "false"
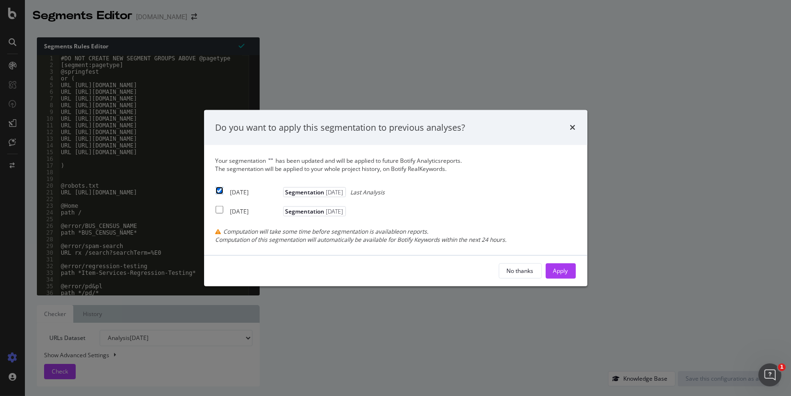
click at [220, 188] on input "modal" at bounding box center [220, 191] width 8 height 8
checkbox input "false"
click at [515, 273] on div "No thanks" at bounding box center [520, 271] width 27 height 8
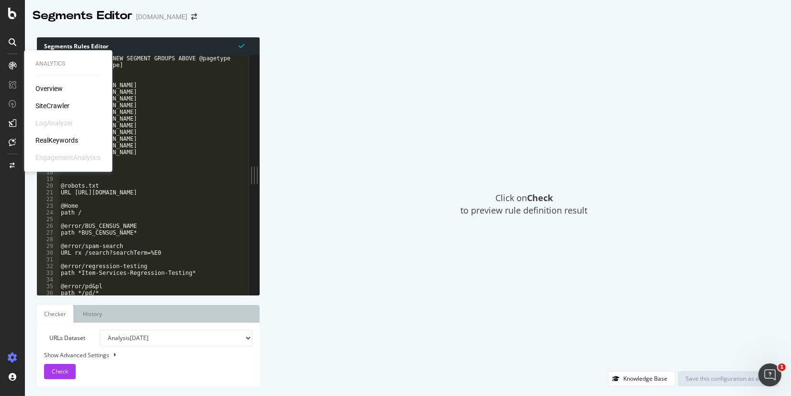
click at [50, 139] on div "RealKeywords" at bounding box center [56, 141] width 43 height 10
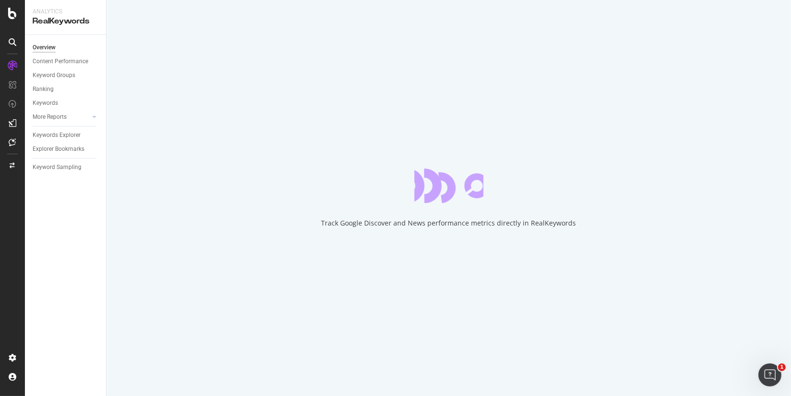
click at [16, 357] on icon at bounding box center [13, 358] width 8 height 8
click at [10, 362] on icon at bounding box center [13, 358] width 8 height 8
click at [15, 67] on icon at bounding box center [13, 66] width 10 height 10
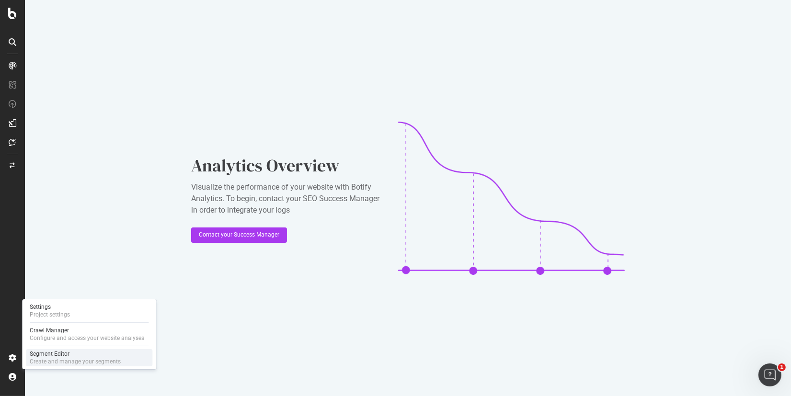
click at [55, 357] on div "Segment Editor" at bounding box center [75, 354] width 91 height 8
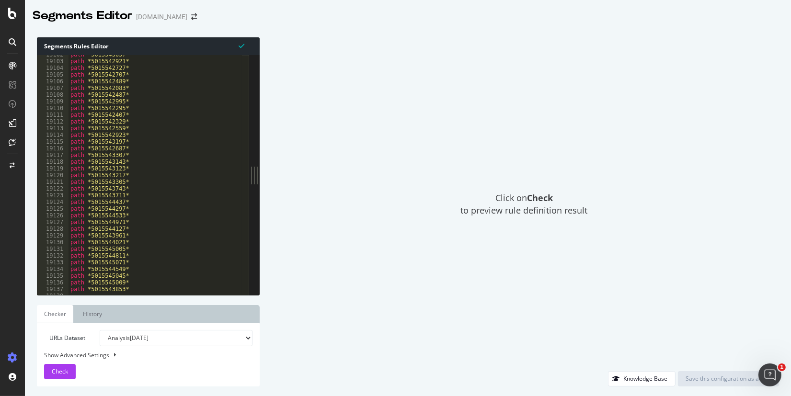
scroll to position [15474, 0]
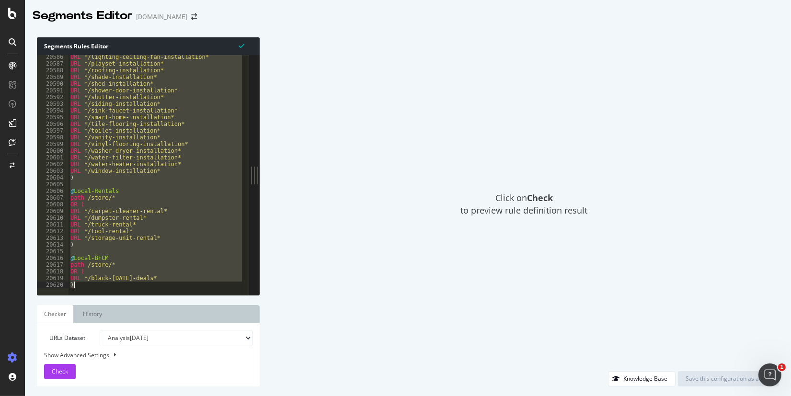
drag, startPoint x: 69, startPoint y: 156, endPoint x: 166, endPoint y: 464, distance: 322.2
click at [166, 396] on html "Segments Editor www.lowessecondary.com Segments Rules Editor 20586 20587 20588 …" at bounding box center [395, 198] width 791 height 396
type textarea "URL */black-[DATE]-deals* )"
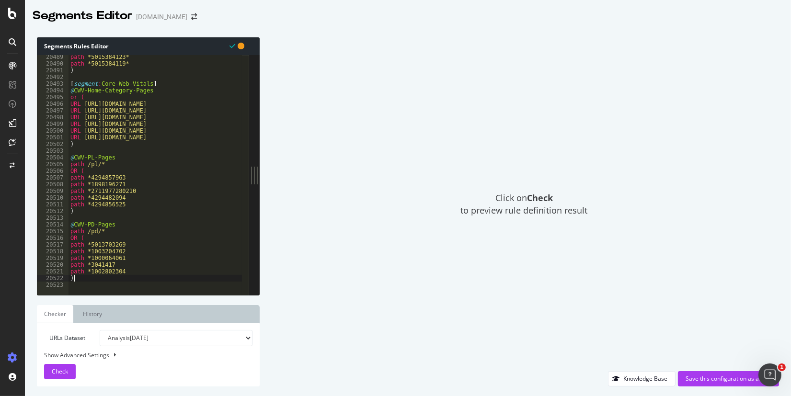
click at [92, 276] on div "path *5015384123* path *5015384119* ) [ segment : Core-Web-Vitals ] @ CWV-Home-…" at bounding box center [330, 177] width 523 height 247
type textarea ")"
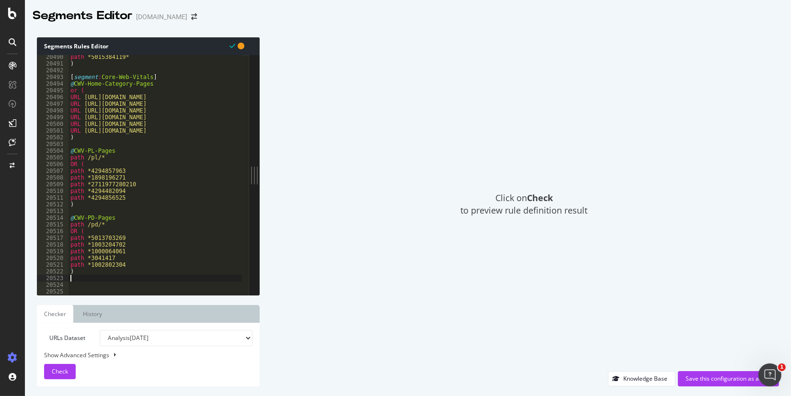
click at [78, 279] on div "path *5015384119* ) [ segment : Core-Web-Vitals ] @ CWV-Home-Category-Pages or …" at bounding box center [330, 177] width 523 height 247
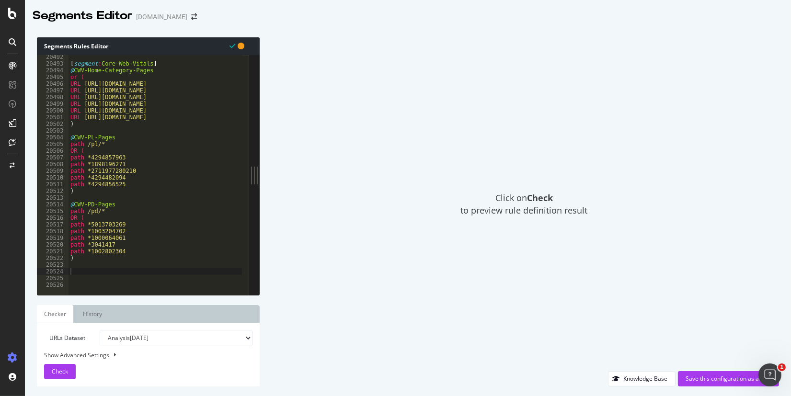
click at [81, 269] on div "[ segment : Core-Web-Vitals ] @ CWV-Home-Category-Pages or ( URL https://www.lo…" at bounding box center [330, 177] width 523 height 247
drag, startPoint x: 159, startPoint y: 65, endPoint x: 54, endPoint y: 65, distance: 104.5
click at [54, 65] on div "20492 20493 20494 20495 20496 20497 20498 20499 20500 20501 20502 20503 20504 2…" at bounding box center [143, 175] width 212 height 240
type textarea "[segment:Core-Web-Vitals]"
click at [84, 266] on div "[ segment : Core-Web-Vitals ] @ CWV-Home-Category-Pages or ( URL https://www.lo…" at bounding box center [330, 177] width 523 height 247
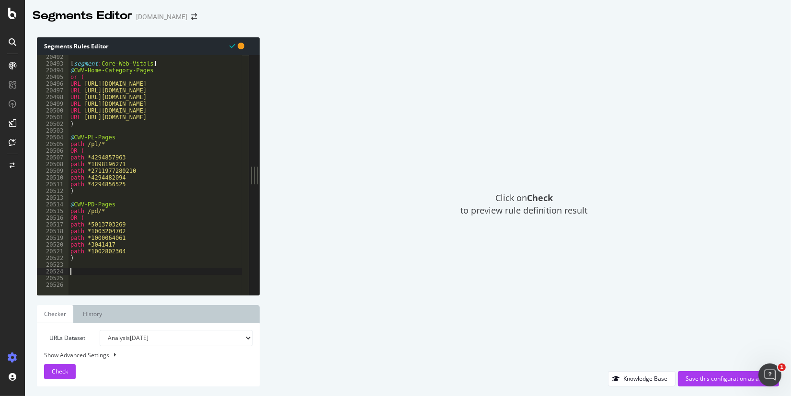
click at [86, 273] on div "[ segment : Core-Web-Vitals ] @ CWV-Home-Category-Pages or ( URL https://www.lo…" at bounding box center [330, 177] width 523 height 247
paste textarea "[segment:Local-Expansion]"
type textarea "[segment:Local-Expansion]"
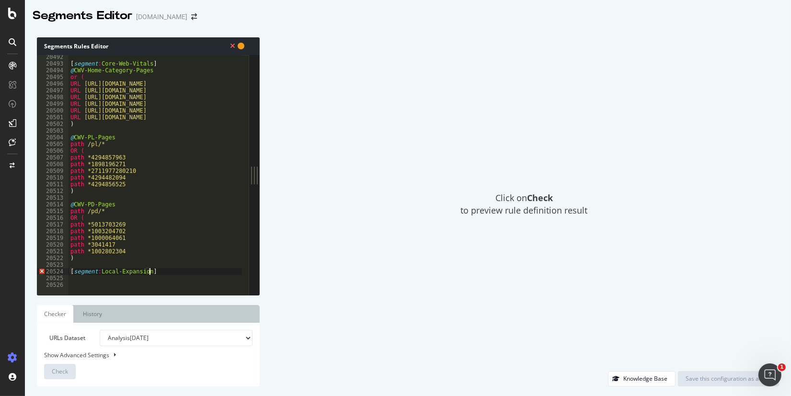
click at [155, 272] on div "[ segment : Core-Web-Vitals ] @ CWV-Home-Category-Pages or ( URL [URL][DOMAIN_N…" at bounding box center [330, 177] width 523 height 247
click at [115, 273] on div "[ segment : Core-Web-Vitals ] @ CWV-Home-Category-Pages or ( URL [URL][DOMAIN_N…" at bounding box center [330, 177] width 523 height 247
click at [158, 272] on div "[ segment : Core-Web-Vitals ] @ CWV-Home-Category-Pages or ( URL [URL][DOMAIN_N…" at bounding box center [330, 177] width 523 height 247
click at [152, 270] on div "[ segment : Core-Web-Vitals ] @ CWV-Home-Category-Pages or ( URL [URL][DOMAIN_N…" at bounding box center [330, 177] width 523 height 247
click at [161, 272] on div "[ segment : Core-Web-Vitals ] @ CWV-Home-Category-Pages or ( URL [URL][DOMAIN_N…" at bounding box center [330, 177] width 523 height 247
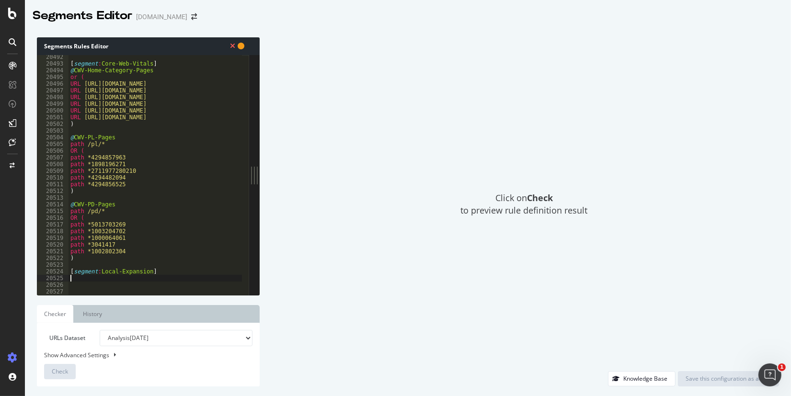
paste textarea "@Local-Departments"
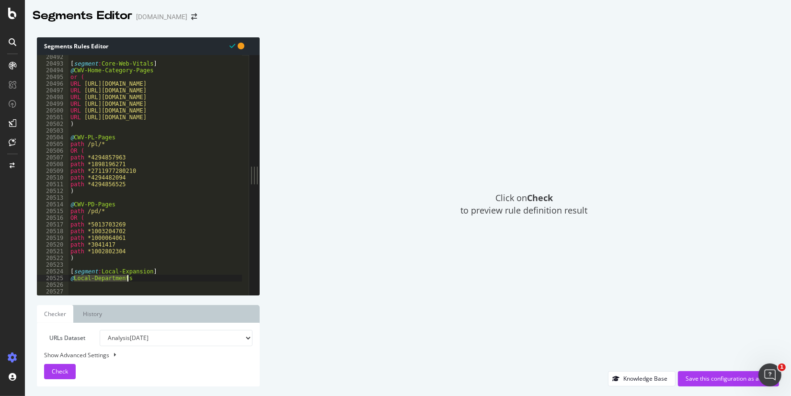
drag, startPoint x: 73, startPoint y: 281, endPoint x: 136, endPoint y: 279, distance: 62.8
click at [136, 279] on div "[ segment : Core-Web-Vitals ] @ CWV-Home-Category-Pages or ( URL https://www.lo…" at bounding box center [330, 177] width 523 height 247
type textarea "@Local-Departments"
click at [130, 279] on div "[ segment : Core-Web-Vitals ] @ CWV-Home-Category-Pages or ( URL https://www.lo…" at bounding box center [156, 175] width 174 height 240
drag, startPoint x: 124, startPoint y: 279, endPoint x: 73, endPoint y: 279, distance: 51.3
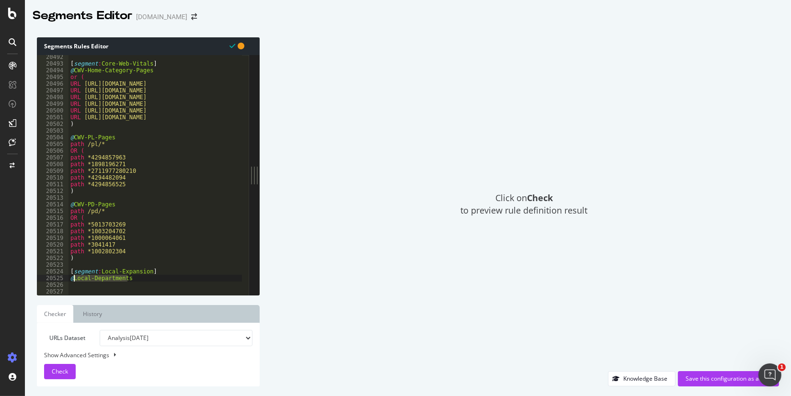
click at [73, 279] on div "[ segment : Core-Web-Vitals ] @ CWV-Home-Category-Pages or ( URL https://www.lo…" at bounding box center [330, 177] width 523 height 247
click at [136, 282] on div "[ segment : Core-Web-Vitals ] @ CWV-Home-Category-Pages or ( URL https://www.lo…" at bounding box center [156, 175] width 174 height 240
click at [133, 285] on div "[ segment : Core-Web-Vitals ] @ CWV-Home-Category-Pages or ( URL https://www.lo…" at bounding box center [330, 177] width 523 height 247
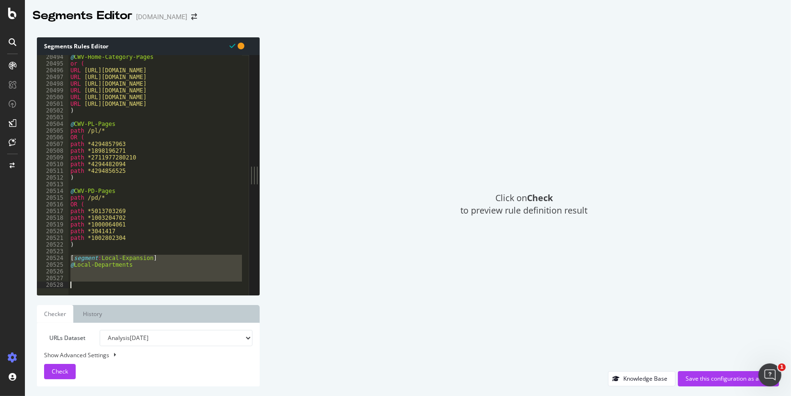
drag, startPoint x: 71, startPoint y: 271, endPoint x: 194, endPoint y: 319, distance: 131.7
click at [194, 319] on div "Segments Rules Editor 20494 20495 20496 20497 20498 20499 20500 20501 20502 205…" at bounding box center [148, 211] width 223 height 349
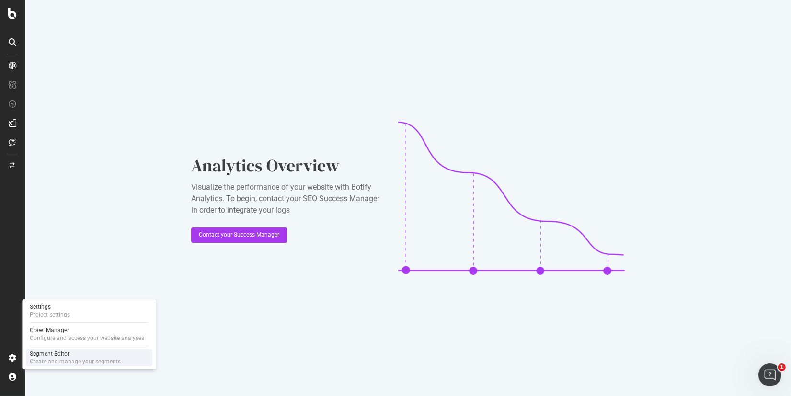
click at [57, 356] on div "Segment Editor" at bounding box center [75, 354] width 91 height 8
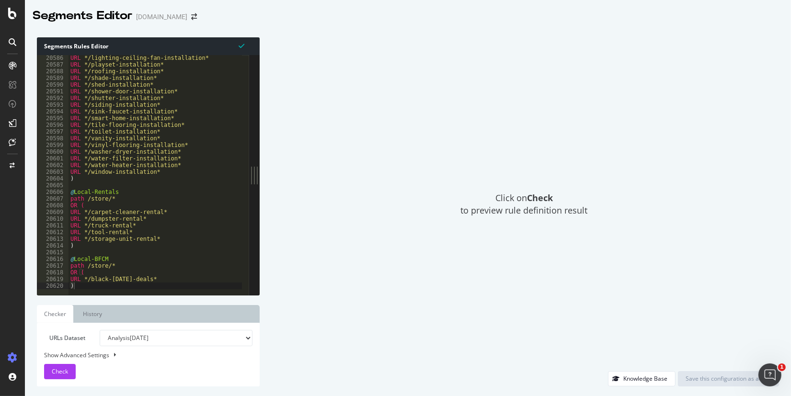
scroll to position [15474, 0]
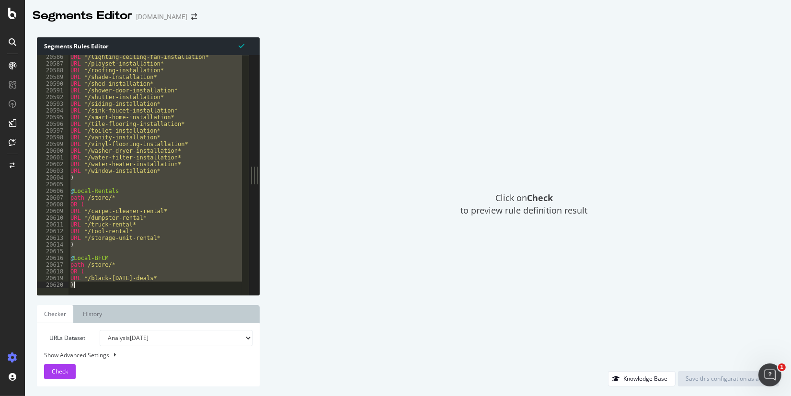
drag, startPoint x: 69, startPoint y: 129, endPoint x: 165, endPoint y: 425, distance: 310.9
click at [165, 396] on html "Segments Editor www.lowessecondary.com Segments Rules Editor [segment:Local-Exp…" at bounding box center [395, 198] width 791 height 396
type textarea "URL */black-[DATE]-deals* )"
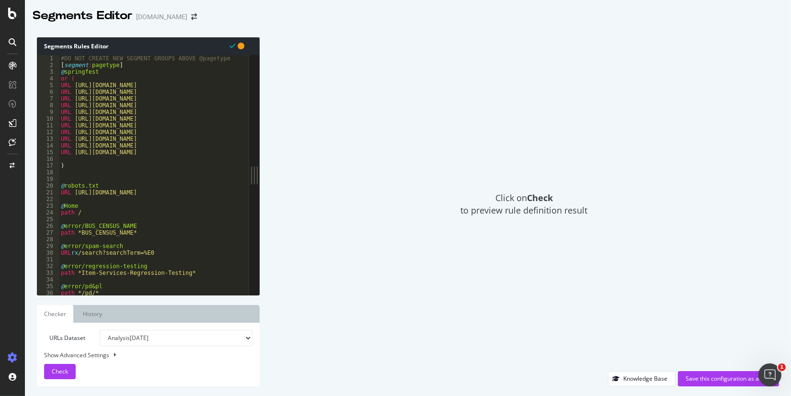
scroll to position [0, 0]
click at [169, 65] on div "#DO NOT CREATE NEW SEGMENT GROUPS ABOVE @pagetype [ segment : pagetype ] @ spri…" at bounding box center [320, 178] width 523 height 247
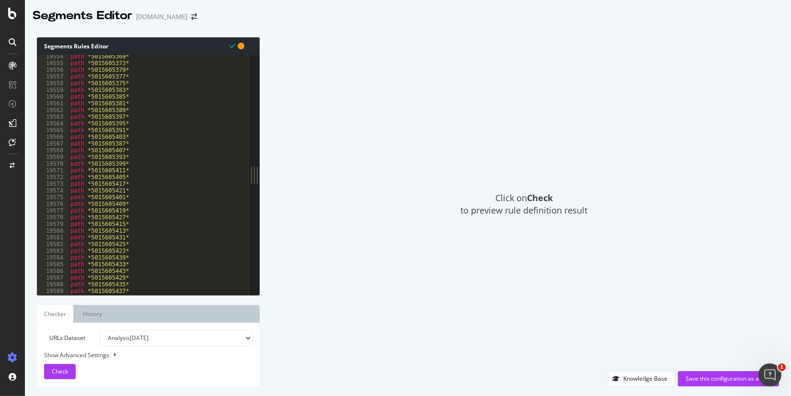
scroll to position [15474, 0]
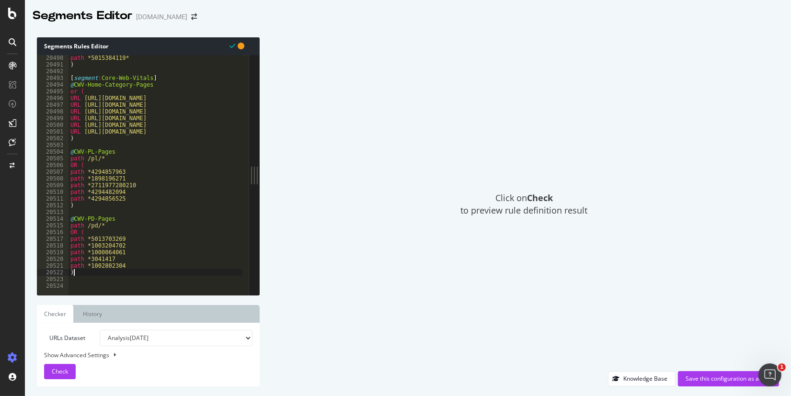
drag, startPoint x: 88, startPoint y: 274, endPoint x: 97, endPoint y: 279, distance: 11.2
click at [88, 274] on div "path *5015384119* ) [ segment : Core-Web-Vitals ] @ CWV-Home-Category-Pages or …" at bounding box center [330, 178] width 523 height 247
type textarea ")"
click at [82, 279] on div "path *5015384119* ) [ segment : Core-Web-Vitals ] @ CWV-Home-Category-Pages or …" at bounding box center [330, 178] width 523 height 247
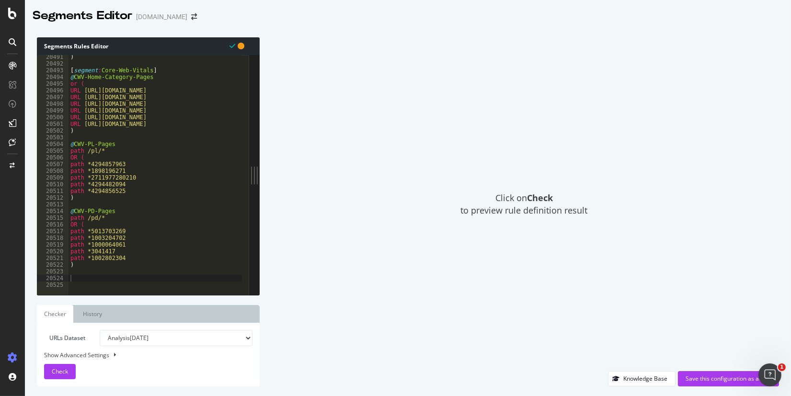
click at [82, 274] on div ") [ segment : Core-Web-Vitals ] @ CWV-Home-Category-Pages or ( URL [URL][DOMAIN…" at bounding box center [330, 177] width 523 height 247
click at [77, 277] on div ") [ segment : Core-Web-Vitals ] @ CWV-Home-Category-Pages or ( URL [URL][DOMAIN…" at bounding box center [330, 177] width 523 height 247
paste textarea "[segment:Local-Expansion]"
type textarea "[segment:Local-Expansion]"
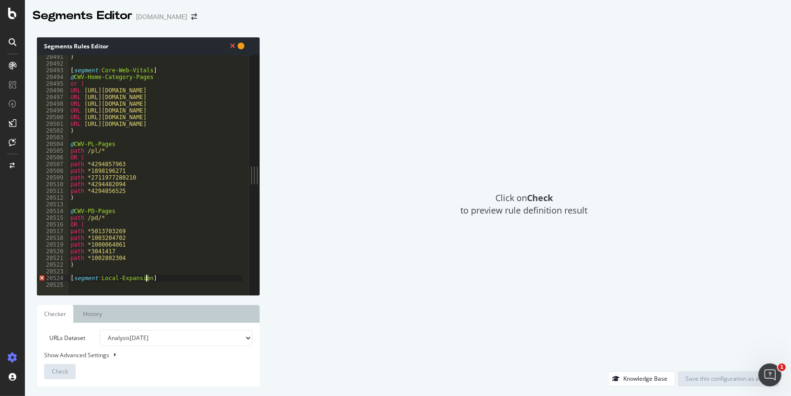
drag, startPoint x: 153, startPoint y: 280, endPoint x: 147, endPoint y: 281, distance: 6.3
click at [147, 281] on div ") [ segment : Core-Web-Vitals ] @ CWV-Home-Category-Pages or ( URL https://www.…" at bounding box center [330, 177] width 523 height 247
click at [151, 280] on div ") [ segment : Core-Web-Vitals ] @ CWV-Home-Category-Pages or ( URL https://www.…" at bounding box center [156, 175] width 174 height 240
click at [163, 279] on div ") [ segment : Core-Web-Vitals ] @ CWV-Home-Category-Pages or ( URL https://www.…" at bounding box center [330, 177] width 523 height 247
type textarea "[segment:Local-Expansion]"
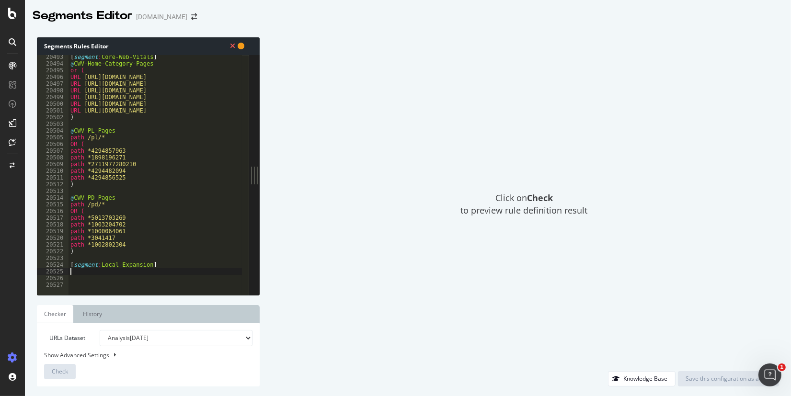
paste textarea "@Local-Departments"
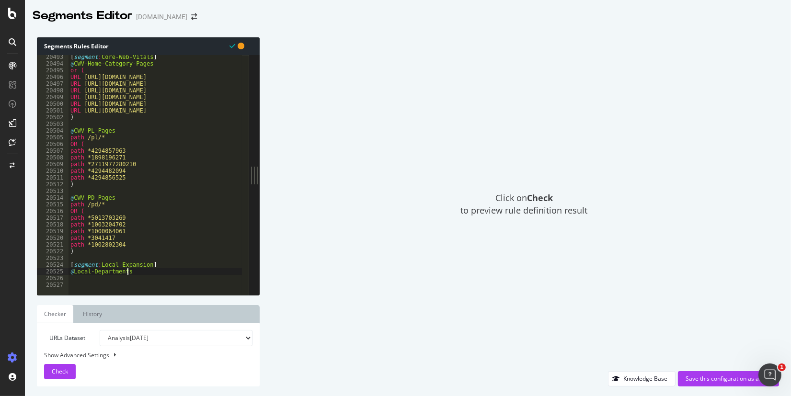
type textarea "@Local-Departments"
drag, startPoint x: 73, startPoint y: 273, endPoint x: 142, endPoint y: 273, distance: 69.0
click at [142, 273] on div "[ segment : Core-Web-Vitals ] @ CWV-Home-Category-Pages or ( URL https://www.lo…" at bounding box center [330, 177] width 523 height 247
click at [104, 274] on div "[ segment : Core-Web-Vitals ] @ CWV-Home-Category-Pages or ( URL https://www.lo…" at bounding box center [156, 175] width 174 height 240
click at [90, 273] on div "[ segment : Core-Web-Vitals ] @ CWV-Home-Category-Pages or ( URL https://www.lo…" at bounding box center [330, 177] width 523 height 247
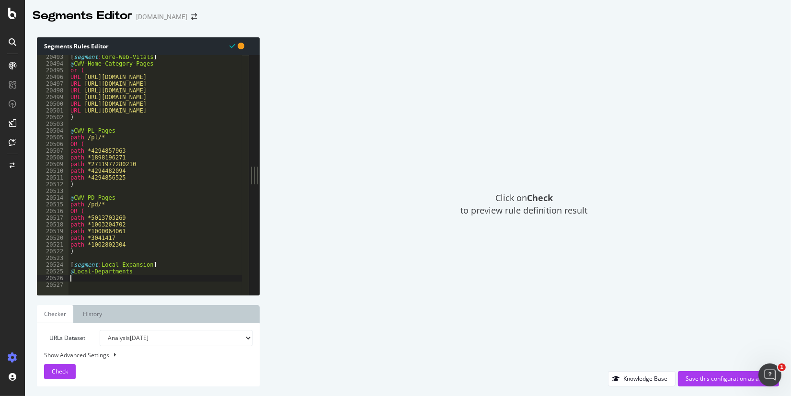
click at [149, 276] on div "[ segment : Core-Web-Vitals ] @ CWV-Home-Category-Pages or ( URL https://www.lo…" at bounding box center [330, 177] width 523 height 247
click at [135, 271] on div "[ segment : Core-Web-Vitals ] @ CWV-Home-Category-Pages or ( URL https://www.lo…" at bounding box center [330, 177] width 523 height 247
type textarea "@Local-Departments"
click at [12, 14] on icon at bounding box center [12, 14] width 9 height 12
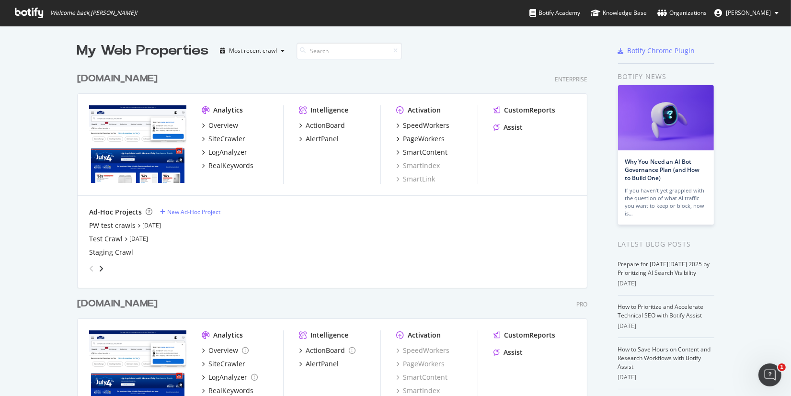
scroll to position [389, 777]
click at [110, 304] on div "[DOMAIN_NAME]" at bounding box center [117, 304] width 81 height 14
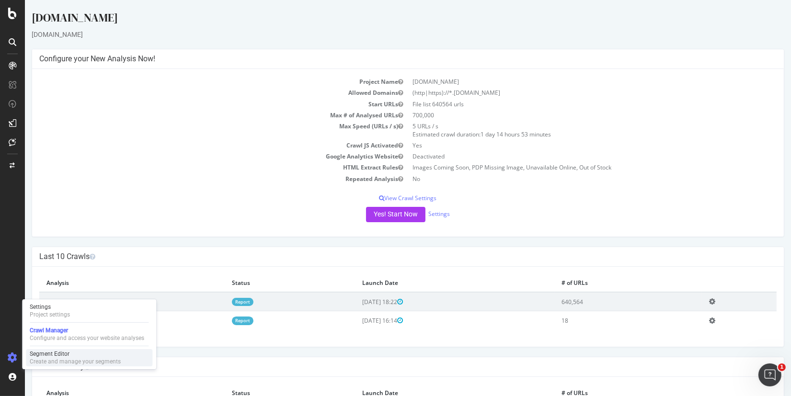
click at [59, 357] on div "Segment Editor" at bounding box center [75, 354] width 91 height 8
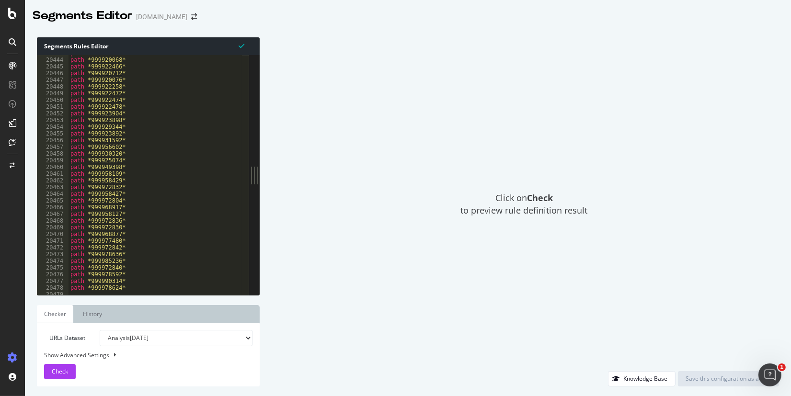
scroll to position [15474, 0]
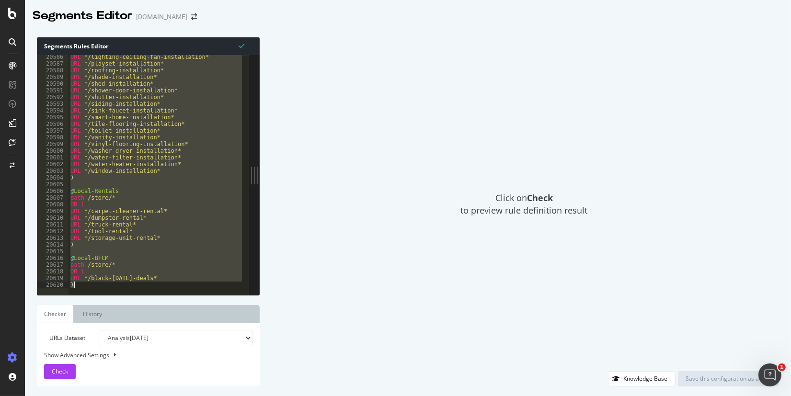
drag, startPoint x: 69, startPoint y: 72, endPoint x: 199, endPoint y: 469, distance: 418.2
click at [199, 396] on html "Segments Editor www.lowessecondary.com Segments Rules Editor [segment:Local-Exp…" at bounding box center [395, 198] width 791 height 396
type textarea "URL */black-[DATE]-deals* )"
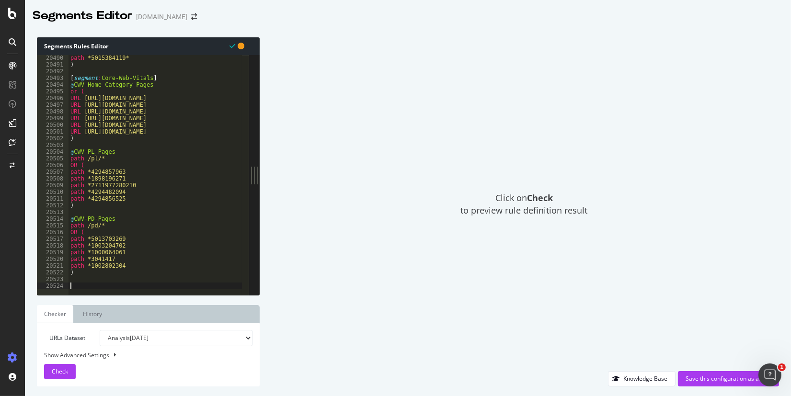
click at [81, 284] on div "path *5015384119* ) [ segment : Core-Web-Vitals ] @ CWV-Home-Category-Pages or …" at bounding box center [330, 178] width 523 height 247
click at [77, 277] on div "path *5015384119* ) [ segment : Core-Web-Vitals ] @ CWV-Home-Category-Pages or …" at bounding box center [330, 177] width 523 height 247
drag, startPoint x: 76, startPoint y: 273, endPoint x: 68, endPoint y: 272, distance: 8.3
click at [68, 272] on div "20490 20491 20492 20493 20494 20495 20496 20497 20498 20499 20500 20501 20502 2…" at bounding box center [143, 175] width 212 height 240
type textarea ")"
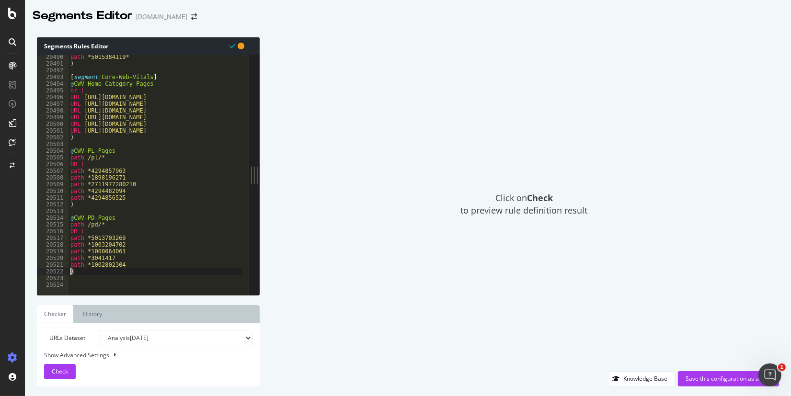
click at [73, 276] on div "path *5015384119* ) [ segment : Core-Web-Vitals ] @ CWV-Home-Category-Pages or …" at bounding box center [330, 177] width 523 height 247
drag, startPoint x: 76, startPoint y: 285, endPoint x: 81, endPoint y: 281, distance: 5.8
click at [76, 285] on div "path *5015384119* ) [ segment : Core-Web-Vitals ] @ CWV-Home-Category-Pages or …" at bounding box center [330, 177] width 523 height 247
click at [102, 279] on div "path *5015384119* ) [ segment : Core-Web-Vitals ] @ CWV-Home-Category-Pages or …" at bounding box center [330, 177] width 523 height 247
drag, startPoint x: 125, startPoint y: 82, endPoint x: 39, endPoint y: 76, distance: 85.5
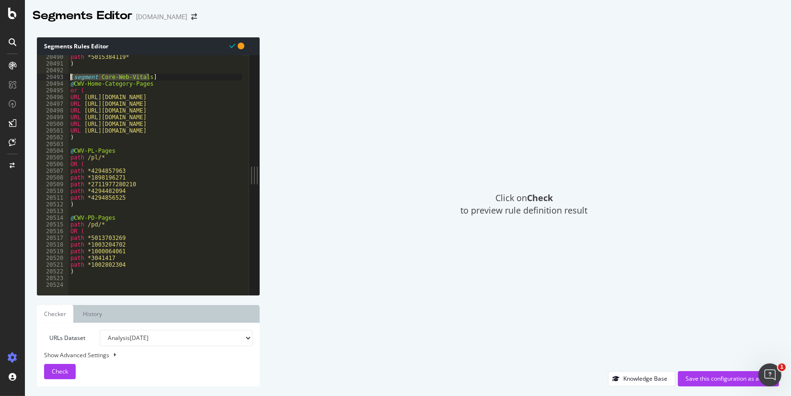
click at [39, 76] on div "20490 20491 20492 20493 20494 20495 20496 20497 20498 20499 20500 20501 20502 2…" at bounding box center [143, 175] width 212 height 240
type textarea "[segment:Core-Web-Vitals]"
click at [83, 284] on div "path *5015384119* ) [ segment : Core-Web-Vitals ] @ CWV-Home-Category-Pages or …" at bounding box center [330, 177] width 523 height 247
paste textarea "[segment:Local-Expansion]"
type textarea "[segment:Local-Expansion]"
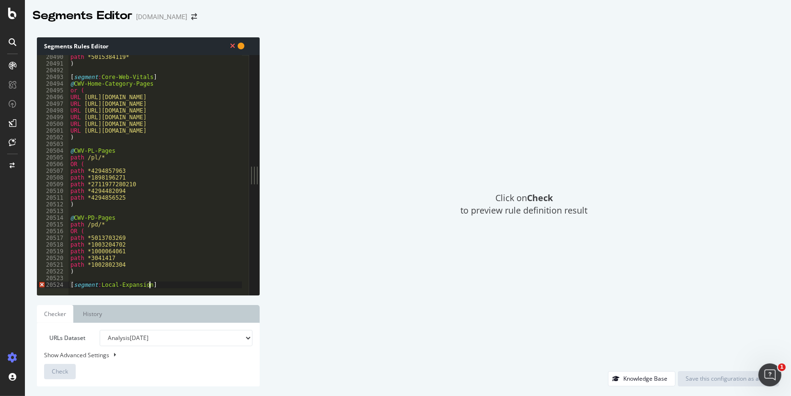
click at [161, 283] on div "path *5015384119* ) [ segment : Core-Web-Vitals ] @ CWV-Home-Category-Pages or …" at bounding box center [330, 177] width 523 height 247
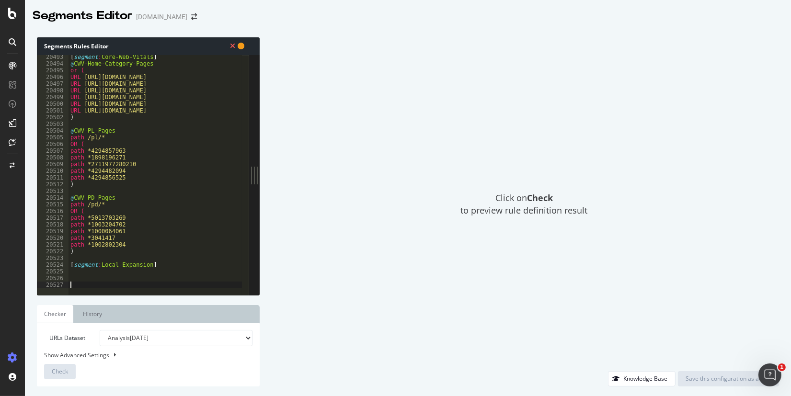
click at [94, 277] on div "[ segment : Core-Web-Vitals ] @ CWV-Home-Category-Pages or ( URL [URL][DOMAIN_N…" at bounding box center [330, 177] width 523 height 247
click at [80, 274] on div "[ segment : Core-Web-Vitals ] @ CWV-Home-Category-Pages or ( URL [URL][DOMAIN_N…" at bounding box center [330, 177] width 523 height 247
click at [168, 266] on div "[ segment : Core-Web-Vitals ] @ CWV-Home-Category-Pages or ( URL [URL][DOMAIN_N…" at bounding box center [330, 177] width 523 height 247
type textarea "[segment:Local-Expansion]"
click at [83, 273] on div "[ segment : Core-Web-Vitals ] @ CWV-Home-Category-Pages or ( URL [URL][DOMAIN_N…" at bounding box center [330, 177] width 523 height 247
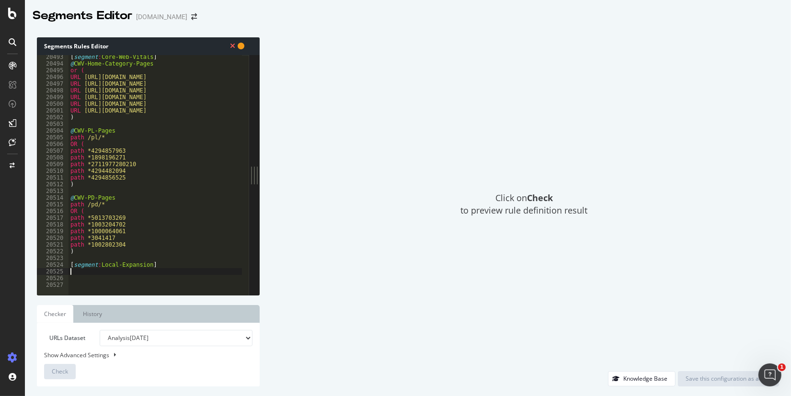
paste textarea "@Local-Departments"
type textarea "@Local-Departments"
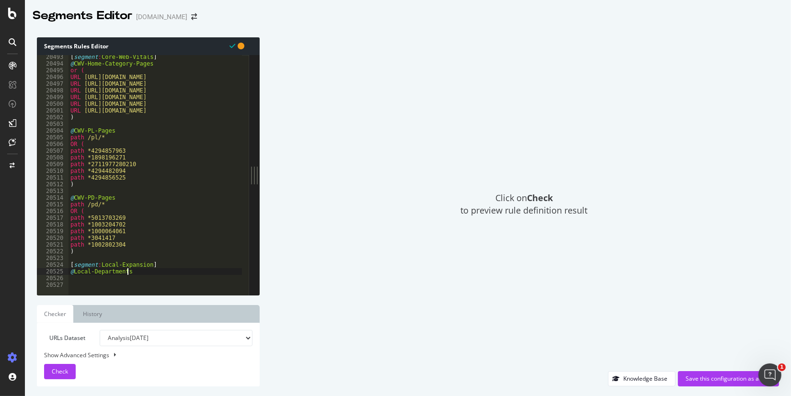
drag, startPoint x: 135, startPoint y: 274, endPoint x: 128, endPoint y: 272, distance: 6.5
click at [128, 272] on div "[ segment : Core-Web-Vitals ] @ CWV-Home-Category-Pages or ( URL https://www.lo…" at bounding box center [330, 177] width 523 height 247
click at [143, 272] on div "[ segment : Core-Web-Vitals ] @ CWV-Home-Category-Pages or ( URL https://www.lo…" at bounding box center [330, 177] width 523 height 247
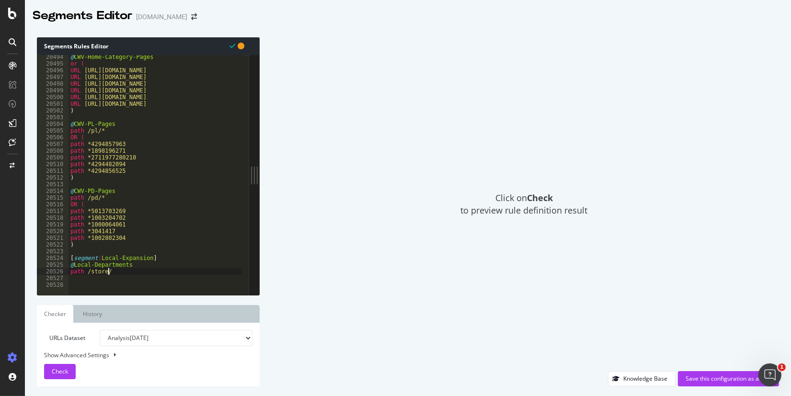
scroll to position [0, 2]
drag, startPoint x: 121, startPoint y: 273, endPoint x: 86, endPoint y: 275, distance: 35.1
click at [86, 275] on div "@ CWV-Home-Category-Pages or ( URL [URL][DOMAIN_NAME] URL [URL][DOMAIN_NAME] UR…" at bounding box center [330, 177] width 523 height 247
click at [137, 268] on div "@ CWV-Home-Category-Pages or ( URL [URL][DOMAIN_NAME] URL [URL][DOMAIN_NAME] UR…" at bounding box center [330, 177] width 523 height 247
click at [127, 271] on div "@ CWV-Home-Category-Pages or ( URL [URL][DOMAIN_NAME] URL [URL][DOMAIN_NAME] UR…" at bounding box center [330, 177] width 523 height 247
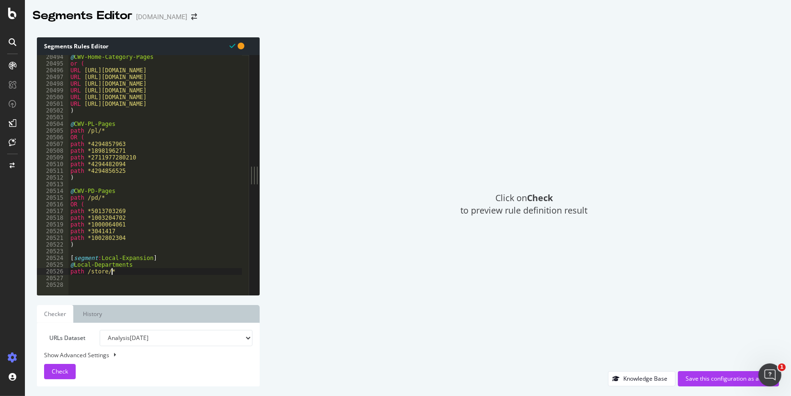
type textarea "path /store/*"
type textarea "OR ("
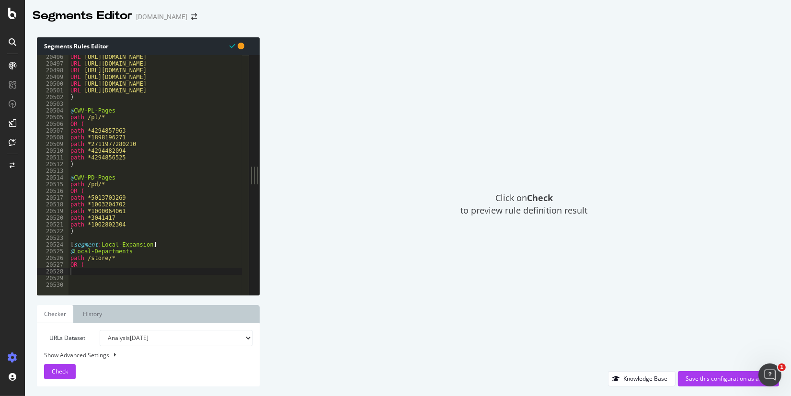
click at [82, 270] on div "URL [URL][DOMAIN_NAME] URL [URL][DOMAIN_NAME] URL [URL][DOMAIN_NAME] URL [URL][…" at bounding box center [330, 177] width 523 height 247
paste textarea "URL */air-conditioner-store*"
drag, startPoint x: 86, startPoint y: 272, endPoint x: 157, endPoint y: 270, distance: 71.0
click at [157, 270] on div "URL [URL][DOMAIN_NAME] URL [URL][DOMAIN_NAME] URL [URL][DOMAIN_NAME] URL [URL][…" at bounding box center [330, 177] width 523 height 247
click at [163, 270] on div "URL [URL][DOMAIN_NAME] URL [URL][DOMAIN_NAME] URL [URL][DOMAIN_NAME] URL [URL][…" at bounding box center [330, 177] width 523 height 247
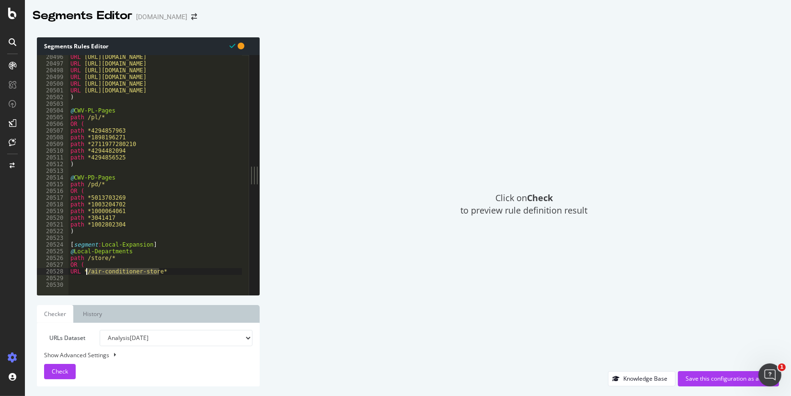
drag, startPoint x: 168, startPoint y: 274, endPoint x: 92, endPoint y: 274, distance: 76.2
click at [88, 274] on div "URL [URL][DOMAIN_NAME] URL [URL][DOMAIN_NAME] URL [URL][DOMAIN_NAME] URL [URL][…" at bounding box center [330, 177] width 523 height 247
drag, startPoint x: 118, startPoint y: 260, endPoint x: 86, endPoint y: 259, distance: 32.1
click at [86, 259] on div "URL [URL][DOMAIN_NAME] URL [URL][DOMAIN_NAME] URL [URL][DOMAIN_NAME] URL [URL][…" at bounding box center [330, 177] width 523 height 247
click at [115, 260] on div "URL [URL][DOMAIN_NAME] URL [URL][DOMAIN_NAME] URL [URL][DOMAIN_NAME] URL [URL][…" at bounding box center [156, 175] width 174 height 240
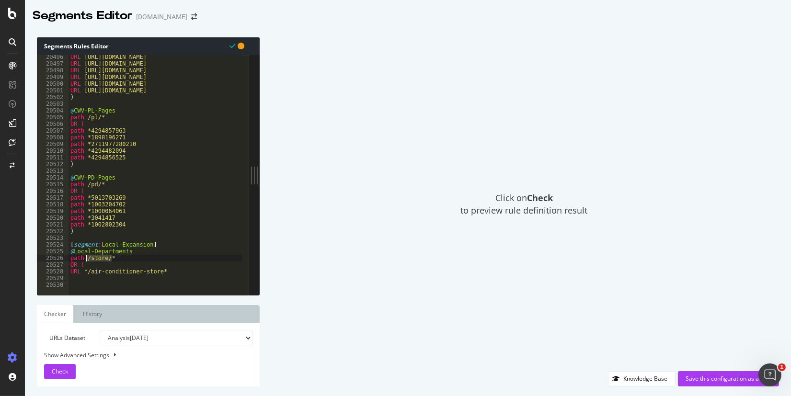
drag, startPoint x: 115, startPoint y: 259, endPoint x: 86, endPoint y: 258, distance: 28.8
click at [86, 258] on div "URL [URL][DOMAIN_NAME] URL [URL][DOMAIN_NAME] URL [URL][DOMAIN_NAME] URL [URL][…" at bounding box center [330, 177] width 523 height 247
click at [87, 273] on div "URL [URL][DOMAIN_NAME] URL [URL][DOMAIN_NAME] URL [URL][DOMAIN_NAME] URL [URL][…" at bounding box center [330, 177] width 523 height 247
type textarea "URL */air-conditioner-store*"
drag, startPoint x: 83, startPoint y: 280, endPoint x: 89, endPoint y: 280, distance: 6.3
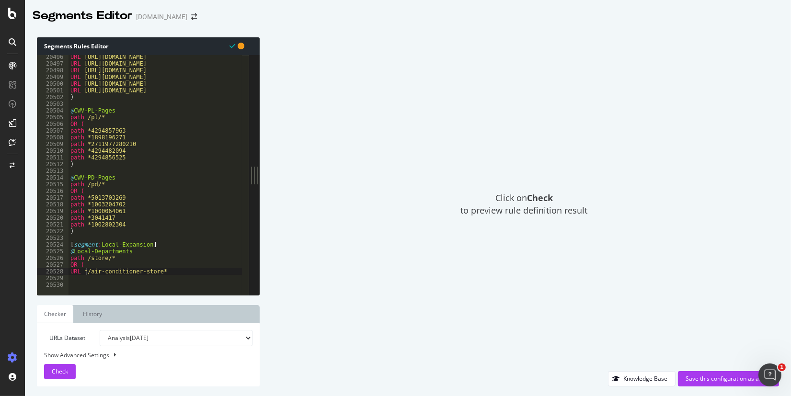
click at [83, 280] on div "URL [URL][DOMAIN_NAME] URL [URL][DOMAIN_NAME] URL [URL][DOMAIN_NAME] URL [URL][…" at bounding box center [330, 177] width 523 height 247
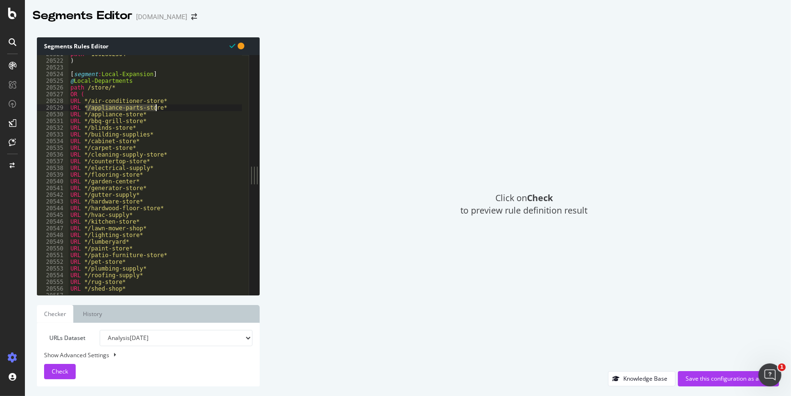
drag, startPoint x: 87, startPoint y: 109, endPoint x: 155, endPoint y: 107, distance: 68.6
click at [155, 107] on div "path *1002802304 ) [ segment : Local-Expansion ] @ Local-Departments path /stor…" at bounding box center [330, 174] width 523 height 247
type textarea "URL */appliance-parts-store*"
drag, startPoint x: 163, startPoint y: 107, endPoint x: 156, endPoint y: 107, distance: 7.2
click at [156, 107] on div "path *1002802304 ) [ segment : Local-Expansion ] @ Local-Departments path /stor…" at bounding box center [330, 174] width 523 height 247
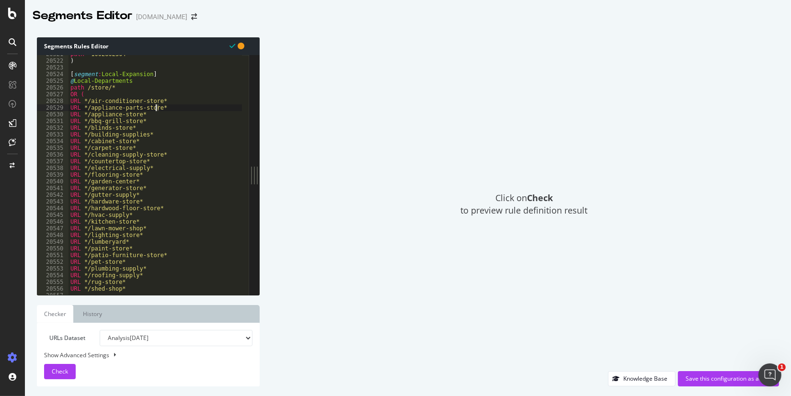
click at [169, 109] on div "path *1002802304 ) [ segment : Local-Expansion ] @ Local-Departments path /stor…" at bounding box center [156, 175] width 174 height 240
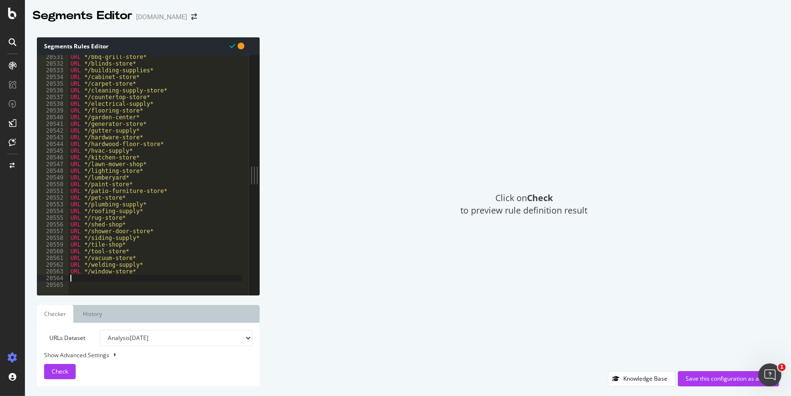
click at [93, 281] on div "URL */bbq-grill-store* URL */blinds-store* URL */building-supplies* URL */cabin…" at bounding box center [330, 177] width 523 height 247
type textarea ")"
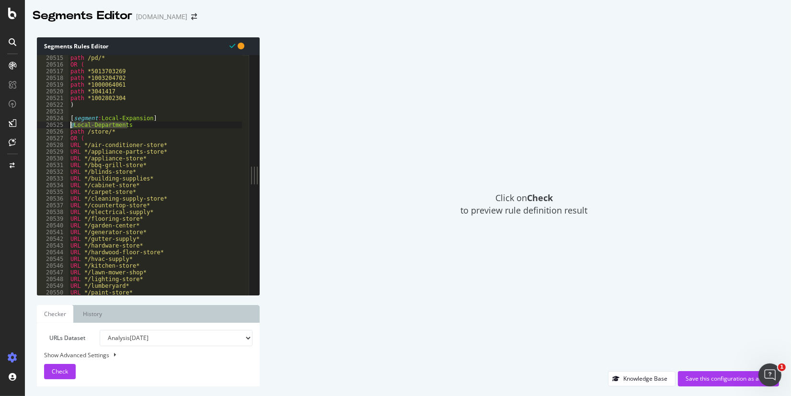
drag, startPoint x: 92, startPoint y: 126, endPoint x: 94, endPoint y: 138, distance: 12.3
click at [47, 126] on div "20515 20516 20517 20518 20519 20520 20521 20522 20523 20524 20525 20526 20527 2…" at bounding box center [143, 175] width 212 height 240
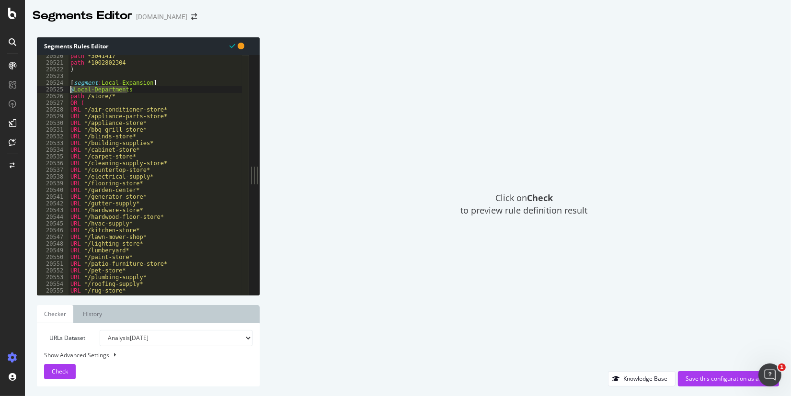
click at [72, 92] on div "path *3041417 path *1002802304 ) [ segment : Local-Expansion ] @ Local-Departme…" at bounding box center [156, 175] width 174 height 240
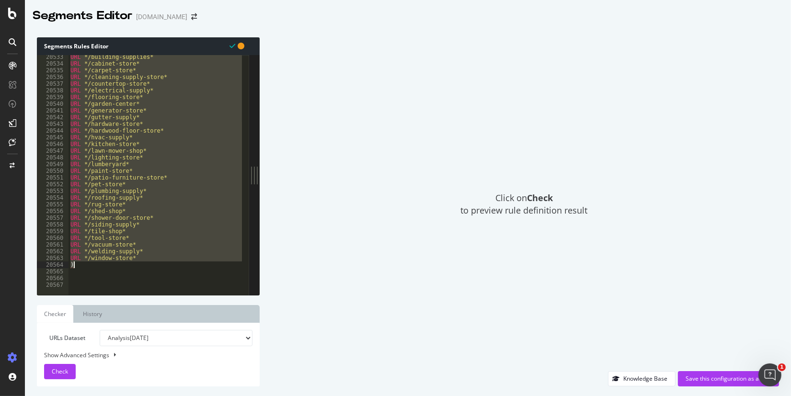
drag, startPoint x: 70, startPoint y: 88, endPoint x: 124, endPoint y: 266, distance: 186.4
click at [124, 266] on div "URL */building-supplies* URL */cabinet-store* URL */carpet-store* URL */cleanin…" at bounding box center [330, 177] width 523 height 247
type textarea "URL */window-store* )"
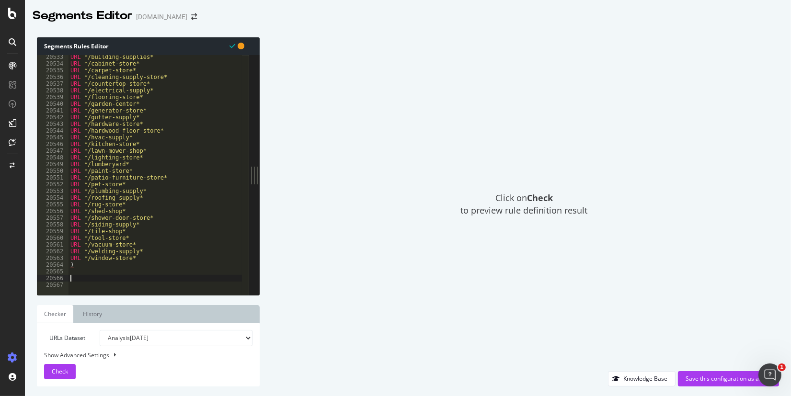
click at [105, 278] on div "URL */building-supplies* URL */cabinet-store* URL */carpet-store* URL */cleanin…" at bounding box center [330, 177] width 523 height 247
click at [102, 277] on div "URL */building-supplies* URL */cabinet-store* URL */carpet-store* URL */cleanin…" at bounding box center [330, 177] width 523 height 247
click at [73, 268] on div "URL */building-supplies* URL */cabinet-store* URL */carpet-store* URL */cleanin…" at bounding box center [330, 177] width 523 height 247
type textarea ")"
click at [78, 276] on div "URL */building-supplies* URL */cabinet-store* URL */carpet-store* URL */cleanin…" at bounding box center [330, 177] width 523 height 247
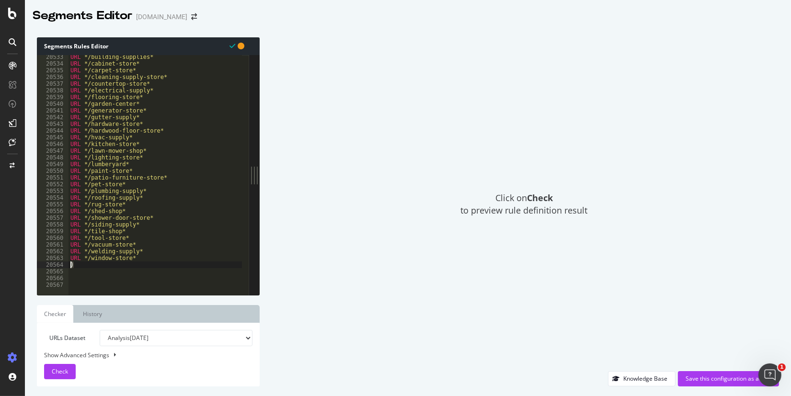
drag, startPoint x: 74, startPoint y: 267, endPoint x: 68, endPoint y: 266, distance: 6.3
click at [68, 266] on div "20533 20534 20535 20536 20537 20538 20539 20540 20541 20542 20543 20544 20545 2…" at bounding box center [143, 175] width 212 height 240
type textarea ")"
click at [75, 272] on div "URL */building-supplies* URL */cabinet-store* URL */carpet-store* URL */cleanin…" at bounding box center [330, 177] width 523 height 247
click at [75, 278] on div "URL */building-supplies* URL */cabinet-store* URL */carpet-store* URL */cleanin…" at bounding box center [330, 177] width 523 height 247
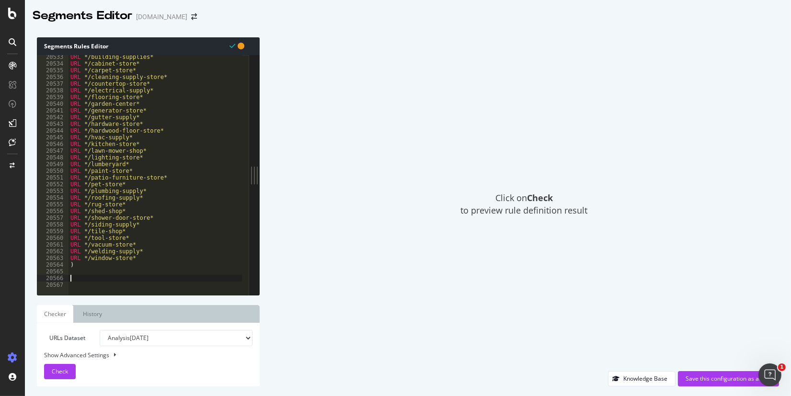
paste textarea "@Local-Services"
click at [79, 266] on div "URL */building-supplies* URL */cabinet-store* URL */carpet-store* URL */cleanin…" at bounding box center [330, 177] width 523 height 247
type textarea ")"
drag, startPoint x: 77, startPoint y: 266, endPoint x: 57, endPoint y: 264, distance: 20.2
click at [57, 264] on div ") 20533 20534 20535 20536 20537 20538 20539 20540 20541 20542 20543 20544 20545…" at bounding box center [143, 175] width 212 height 240
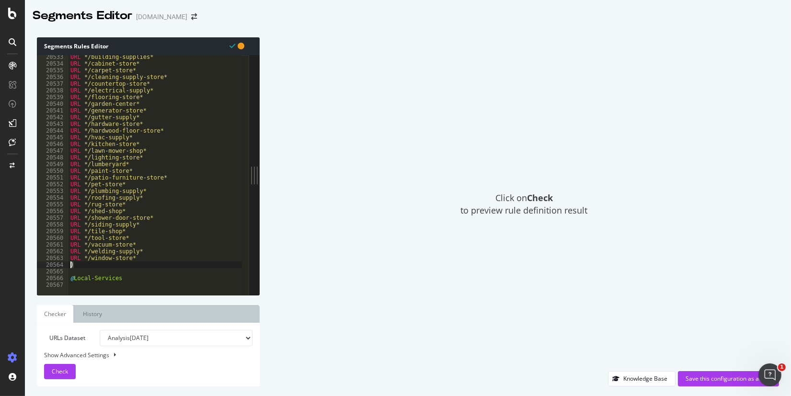
click at [75, 264] on div "URL */building-supplies* URL */cabinet-store* URL */carpet-store* URL */cleanin…" at bounding box center [156, 175] width 174 height 240
click at [79, 273] on div "URL */building-supplies* URL */cabinet-store* URL */carpet-store* URL */cleanin…" at bounding box center [330, 177] width 523 height 247
click at [127, 281] on div "URL */building-supplies* URL */cabinet-store* URL */carpet-store* URL */cleanin…" at bounding box center [330, 177] width 523 height 247
type textarea "@Local-Services"
click at [76, 281] on div "URL */cabinet-store* URL */carpet-store* URL */cleaning-supply-store* URL */cou…" at bounding box center [330, 177] width 523 height 247
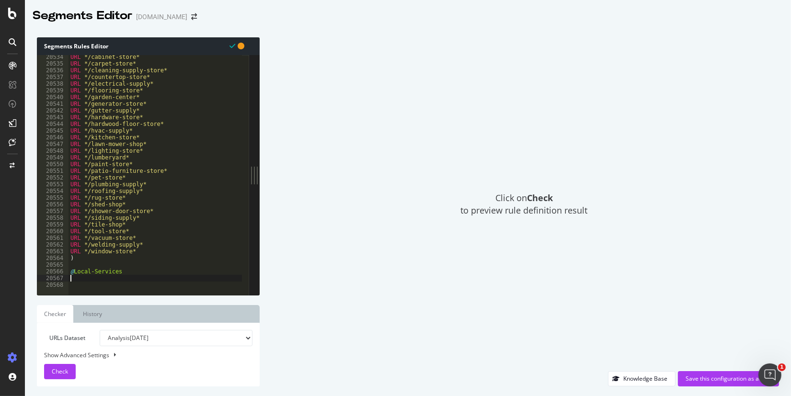
paste textarea "path /store/*"
type textarea "path /store/*"
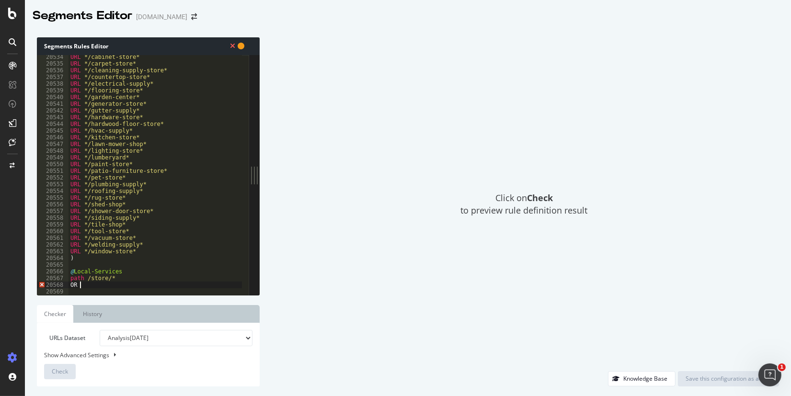
type textarea "OR ("
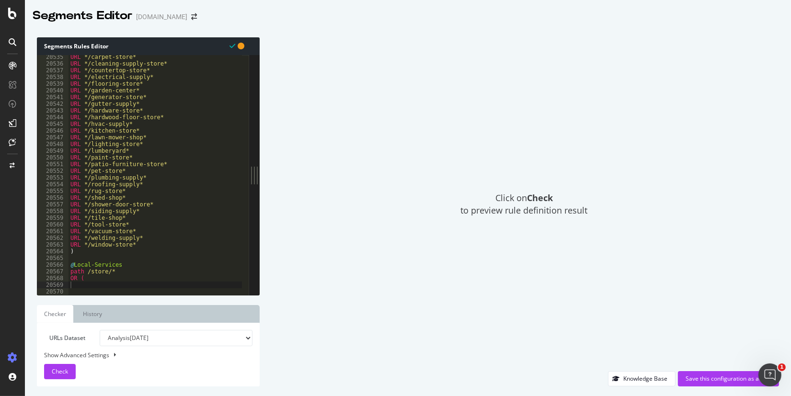
click at [81, 285] on div "URL */carpet-store* URL */cleaning-supply-store* URL */countertop-store* URL */…" at bounding box center [330, 177] width 523 height 247
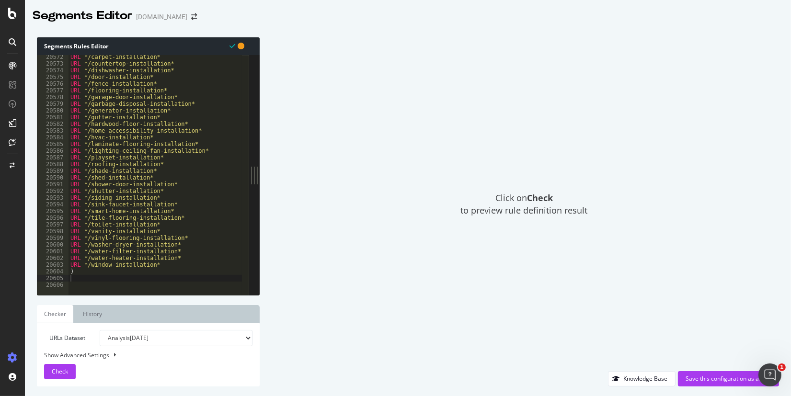
click at [84, 281] on div "URL */carpet-installation* URL */countertop-installation* URL */dishwasher-inst…" at bounding box center [330, 177] width 523 height 247
click at [92, 274] on div "URL */carpet-installation* URL */countertop-installation* URL */dishwasher-inst…" at bounding box center [330, 177] width 523 height 247
type textarea ")"
click at [80, 279] on div "URL */carpet-installation* URL */countertop-installation* URL */dishwasher-inst…" at bounding box center [330, 177] width 523 height 247
paste textarea "@Local-Rentals"
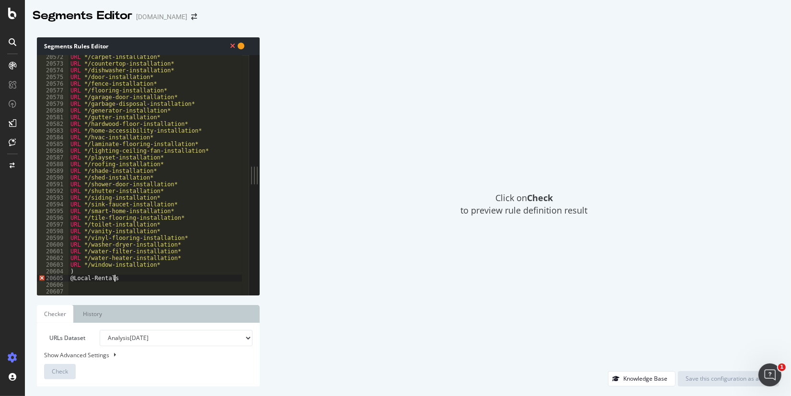
click at [85, 272] on div "URL */carpet-installation* URL */countertop-installation* URL */dishwasher-inst…" at bounding box center [330, 177] width 523 height 247
type textarea ")"
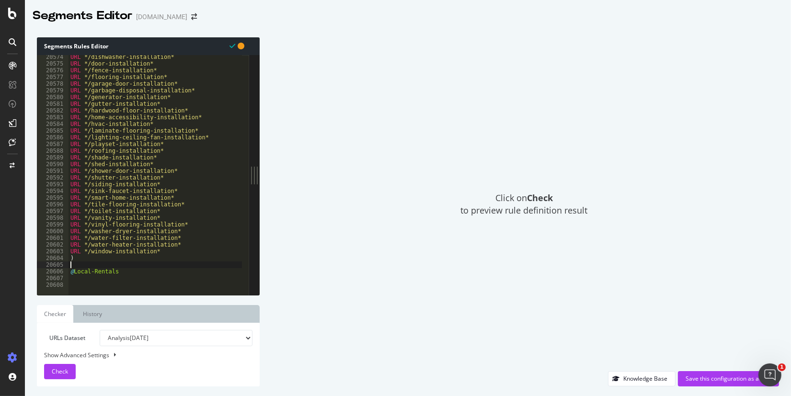
click at [86, 264] on div "URL */dishwasher-installation* URL */door-installation* URL */fence-installatio…" at bounding box center [330, 177] width 523 height 247
click at [122, 274] on div "URL */dishwasher-installation* URL */door-installation* URL */fence-installatio…" at bounding box center [330, 177] width 523 height 247
type textarea "@Local-Rentals"
click at [115, 280] on div "URL */dishwasher-installation* URL */door-installation* URL */fence-installatio…" at bounding box center [330, 177] width 523 height 247
paste textarea "path /store/*"
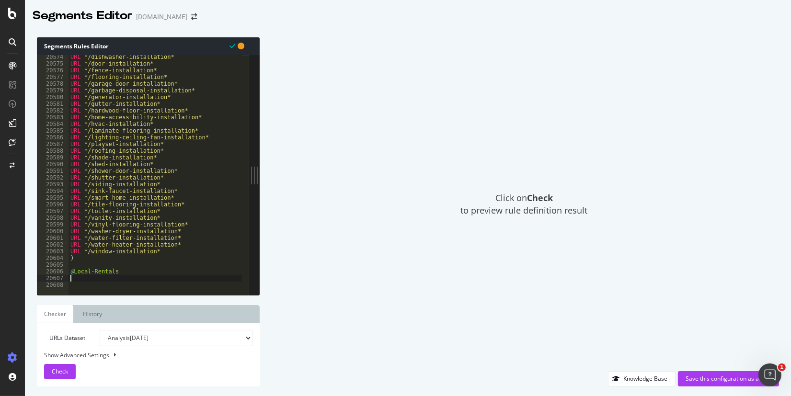
type textarea "path /store/*"
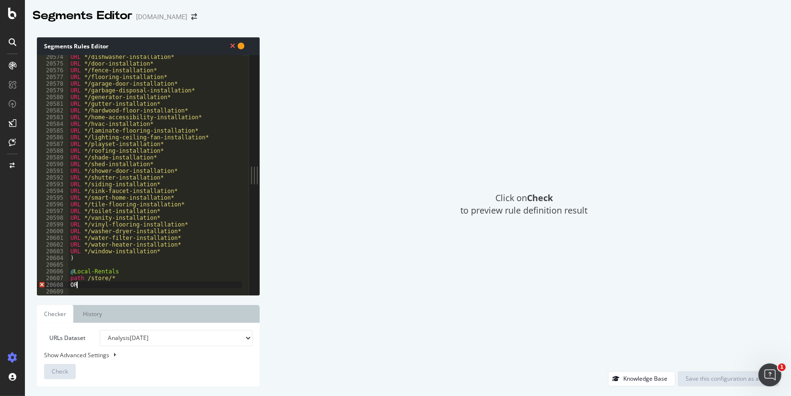
type textarea "OR ("
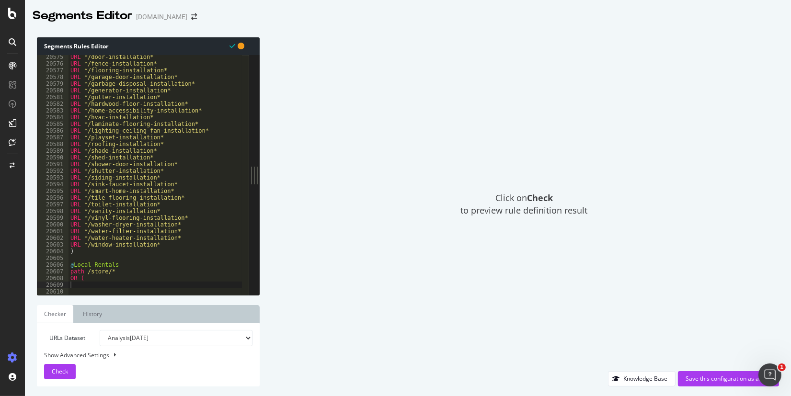
click at [98, 279] on div "URL */door-installation* URL */fence-installation* URL */flooring-installation*…" at bounding box center [330, 177] width 523 height 247
type textarea "OR ("
paste textarea ")"
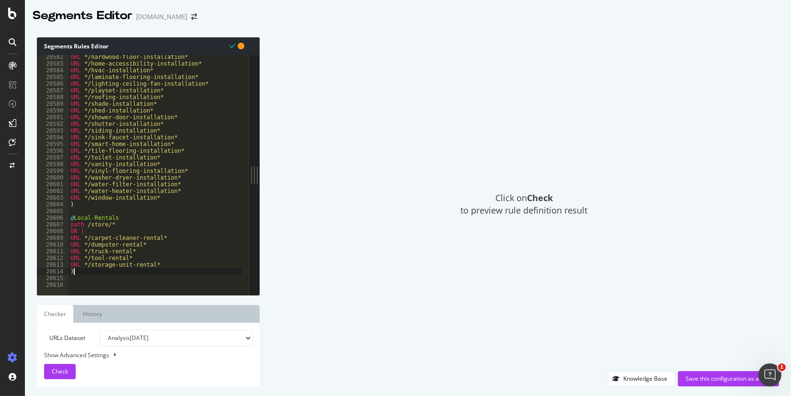
click at [134, 240] on div "URL */hardwood-floor-installation* URL */home-accessibility-installation* URL *…" at bounding box center [330, 177] width 523 height 247
click at [121, 245] on div "URL */hardwood-floor-installation* URL */home-accessibility-installation* URL *…" at bounding box center [330, 177] width 523 height 247
click at [114, 253] on div "URL */hardwood-floor-installation* URL */home-accessibility-installation* URL *…" at bounding box center [330, 177] width 523 height 247
click at [105, 261] on div "URL */hardwood-floor-installation* URL */home-accessibility-installation* URL *…" at bounding box center [330, 177] width 523 height 247
click at [157, 264] on div "URL */hardwood-floor-installation* URL */home-accessibility-installation* URL *…" at bounding box center [330, 177] width 523 height 247
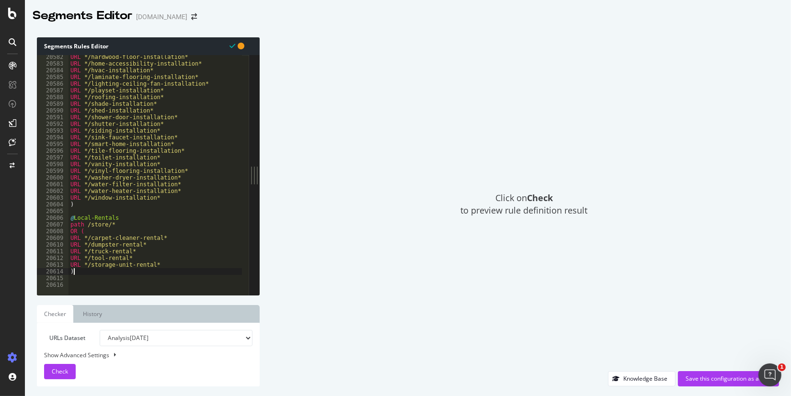
click at [98, 273] on div "URL */hardwood-floor-installation* URL */home-accessibility-installation* URL *…" at bounding box center [330, 177] width 523 height 247
click at [95, 270] on div "URL */hardwood-floor-installation* URL */home-accessibility-installation* URL *…" at bounding box center [330, 177] width 523 height 247
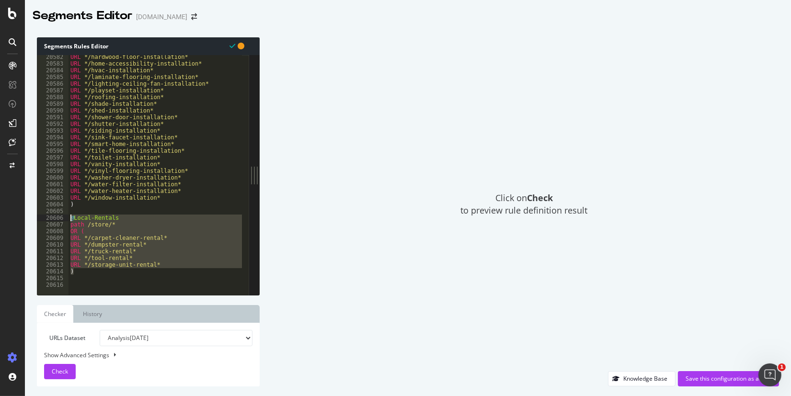
drag, startPoint x: 84, startPoint y: 273, endPoint x: 52, endPoint y: 216, distance: 65.2
click at [52, 216] on div ") 20582 20583 20584 20585 20586 20587 20588 20589 20590 20591 20592 20593 20594…" at bounding box center [143, 175] width 212 height 240
type textarea "@Local-Rentals path /store/*"
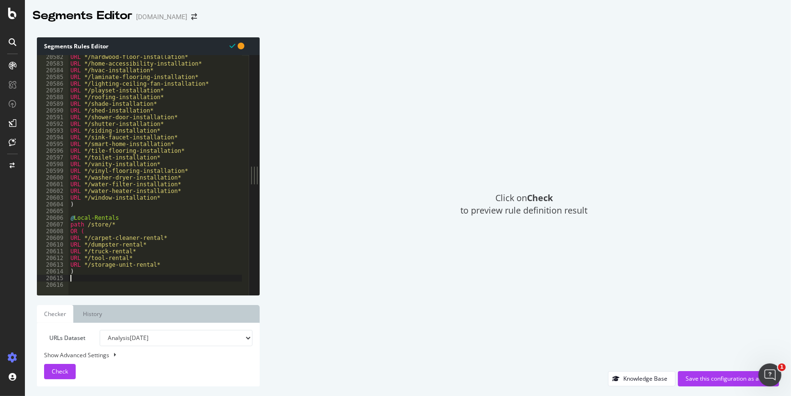
click at [108, 279] on div "URL */hardwood-floor-installation* URL */home-accessibility-installation* URL *…" at bounding box center [330, 177] width 523 height 247
click at [88, 285] on div "URL */hardwood-floor-installation* URL */home-accessibility-installation* URL *…" at bounding box center [330, 177] width 523 height 247
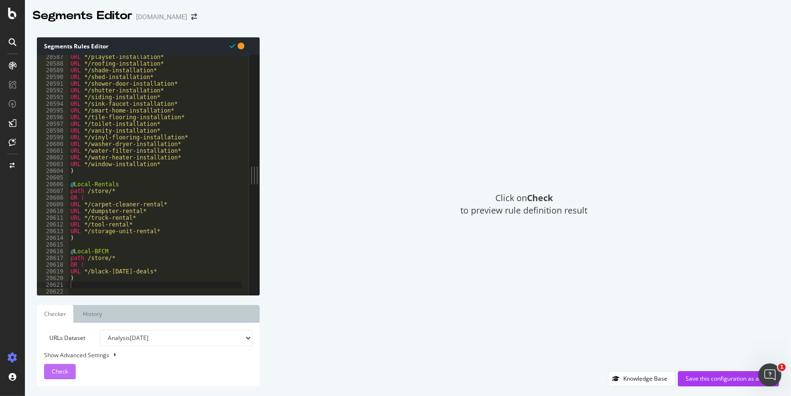
click at [58, 370] on span "Check" at bounding box center [60, 372] width 16 height 8
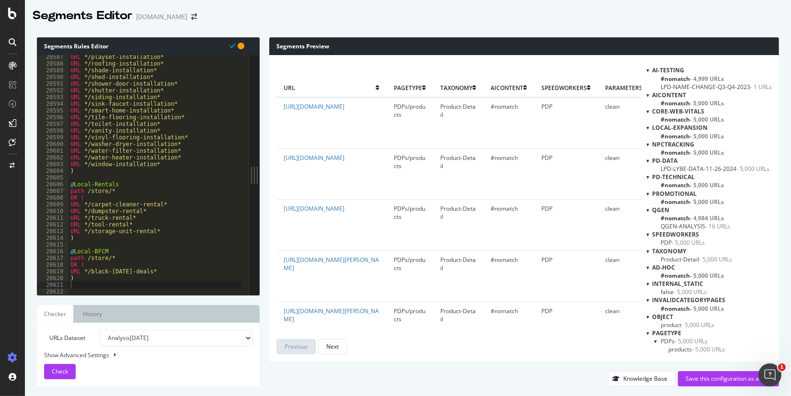
drag, startPoint x: 648, startPoint y: 128, endPoint x: 713, endPoint y: 143, distance: 66.5
click at [722, 133] on div "Local-Expansion #nomatch - 5,000 URLs" at bounding box center [710, 132] width 126 height 16
click at [699, 381] on div "Save this configuration as active" at bounding box center [729, 379] width 86 height 8
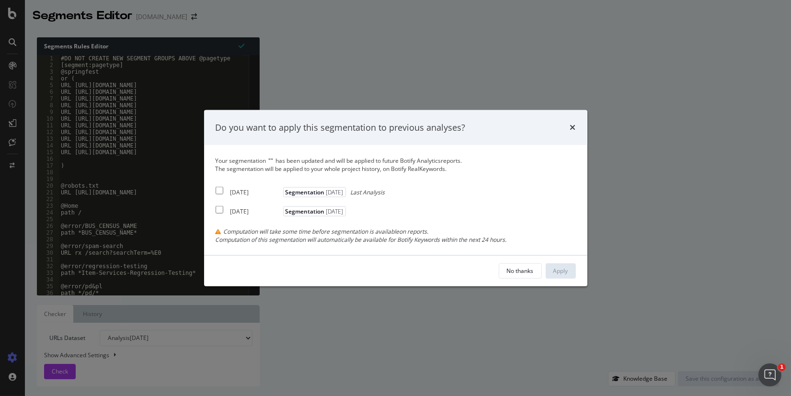
click at [219, 190] on input "modal" at bounding box center [220, 191] width 8 height 8
checkbox input "true"
click at [219, 210] on input "modal" at bounding box center [220, 210] width 8 height 8
checkbox input "true"
click at [222, 189] on div "2025 Aug. 25th Segmentation 2025-09-30 Last Analysis" at bounding box center [301, 191] width 170 height 12
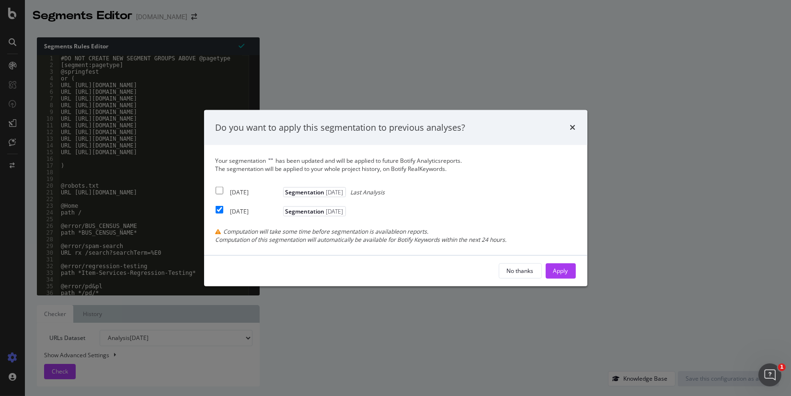
checkbox input "false"
click at [219, 208] on input "modal" at bounding box center [220, 210] width 8 height 8
checkbox input "false"
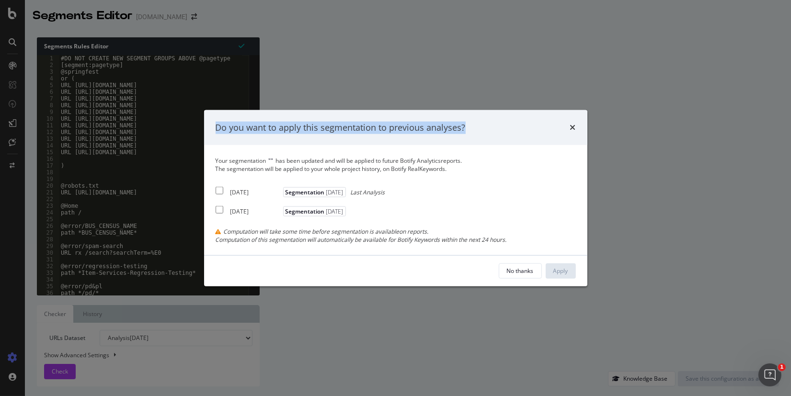
drag, startPoint x: 246, startPoint y: 124, endPoint x: 474, endPoint y: 130, distance: 227.3
click at [474, 130] on div "Do you want to apply this segmentation to previous analyses?" at bounding box center [395, 127] width 383 height 35
click at [520, 271] on div "No thanks" at bounding box center [520, 271] width 27 height 8
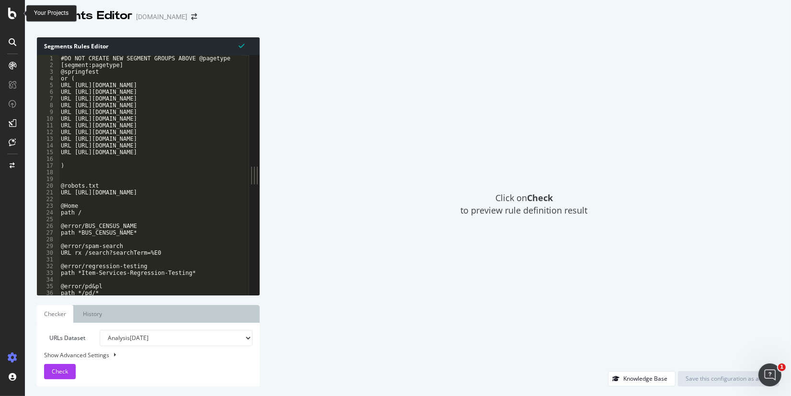
click at [10, 10] on icon at bounding box center [12, 14] width 9 height 12
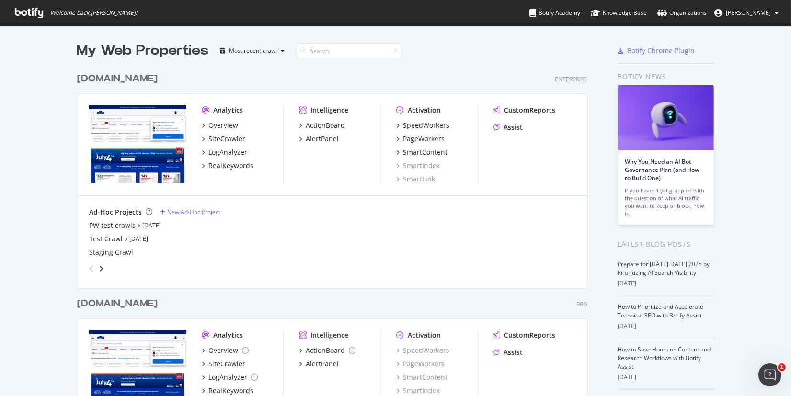
scroll to position [78, 0]
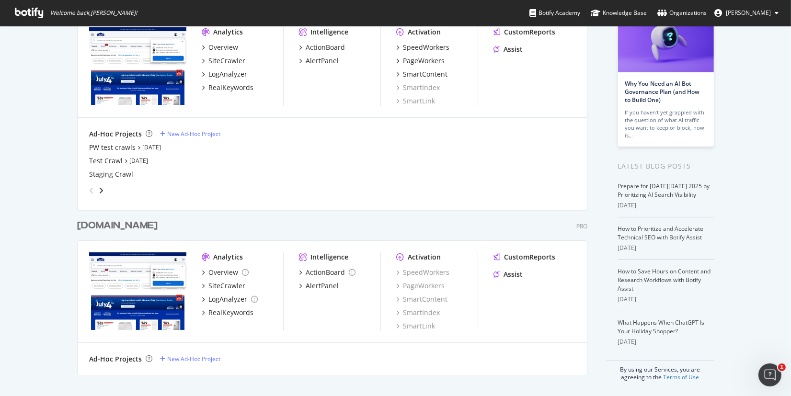
click at [158, 225] on div "[DOMAIN_NAME]" at bounding box center [117, 226] width 81 height 14
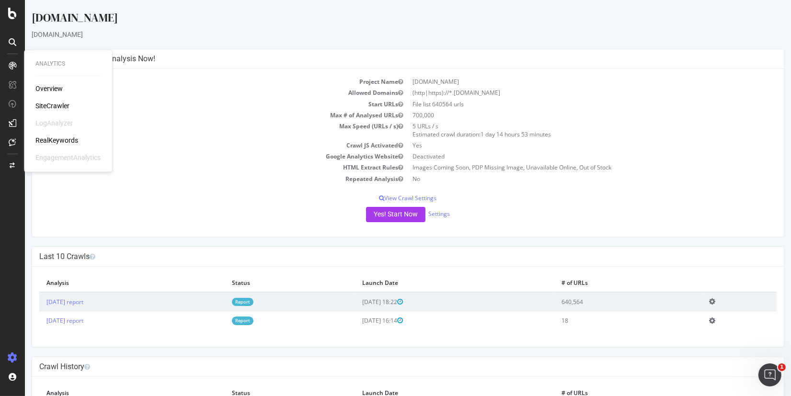
click at [56, 138] on div "RealKeywords" at bounding box center [56, 141] width 43 height 10
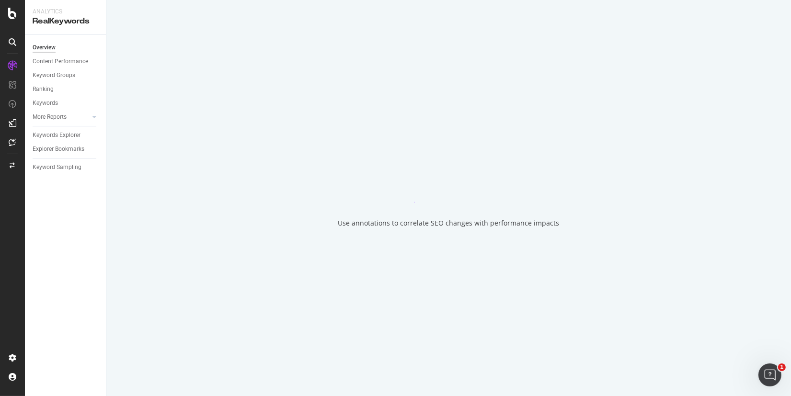
click at [446, 226] on div "Use annotations to correlate SEO changes with performance impacts" at bounding box center [448, 198] width 685 height 396
click at [50, 61] on div "Content Performance" at bounding box center [61, 62] width 56 height 10
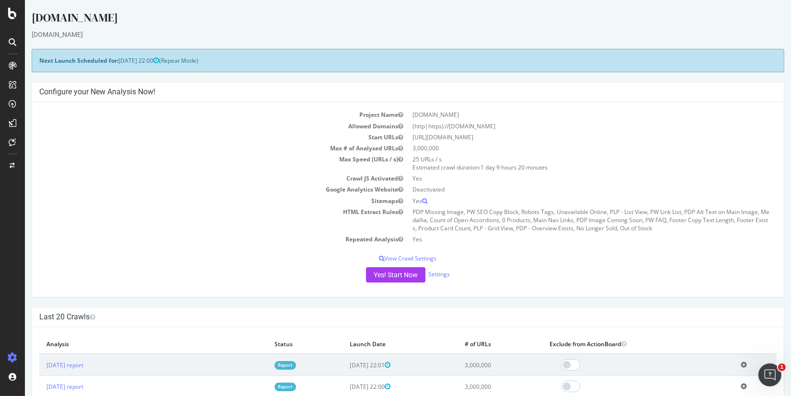
click at [10, 22] on div at bounding box center [12, 198] width 25 height 396
click at [10, 15] on icon at bounding box center [12, 14] width 9 height 12
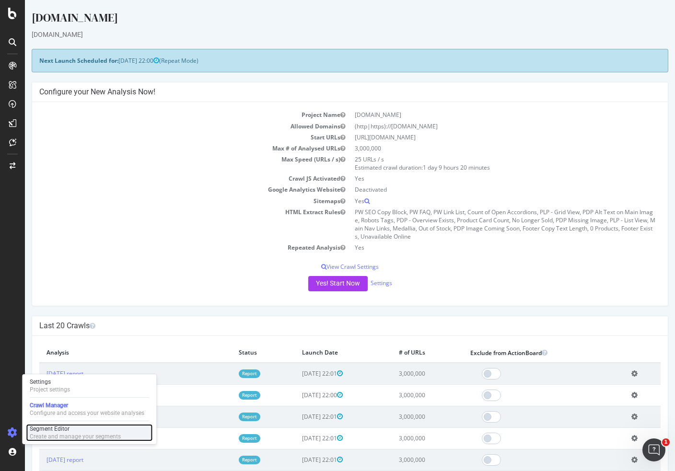
click at [46, 430] on div "Segment Editor" at bounding box center [75, 429] width 91 height 8
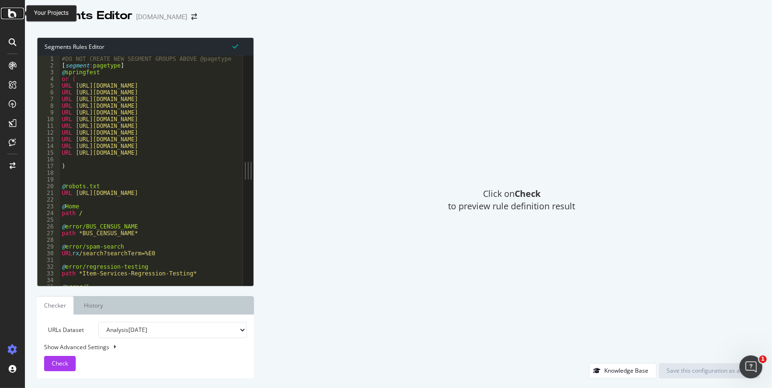
click at [7, 12] on div at bounding box center [12, 14] width 23 height 12
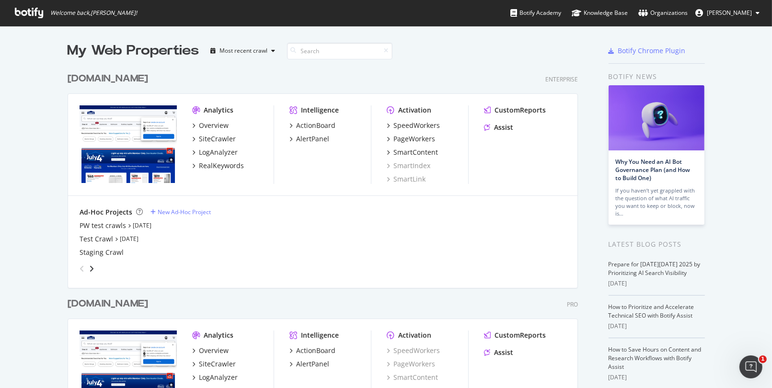
scroll to position [381, 757]
click at [144, 306] on div "[DOMAIN_NAME]" at bounding box center [108, 304] width 81 height 14
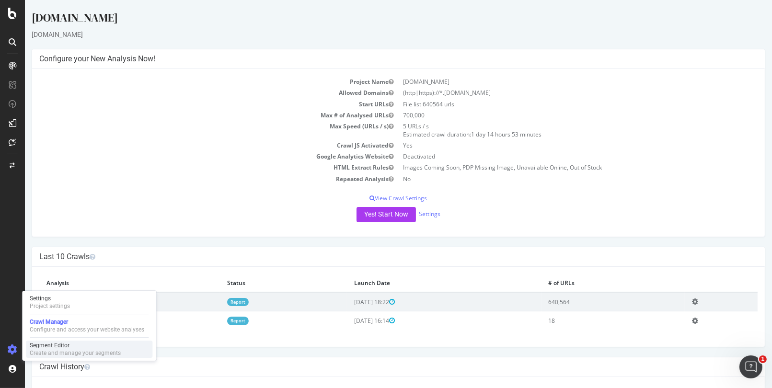
click at [46, 346] on div "Segment Editor" at bounding box center [75, 346] width 91 height 8
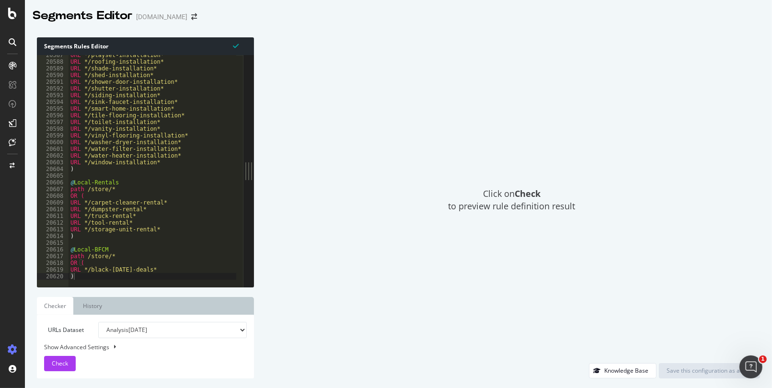
scroll to position [15483, 0]
drag, startPoint x: 80, startPoint y: 273, endPoint x: 71, endPoint y: 247, distance: 27.4
click at [71, 247] on div "URL */playset-installation* URL */roofing-installation* URL */shade-installatio…" at bounding box center [330, 171] width 523 height 238
click at [78, 275] on div "URL */playset-installation* URL */roofing-installation* URL */shade-installatio…" at bounding box center [330, 171] width 523 height 238
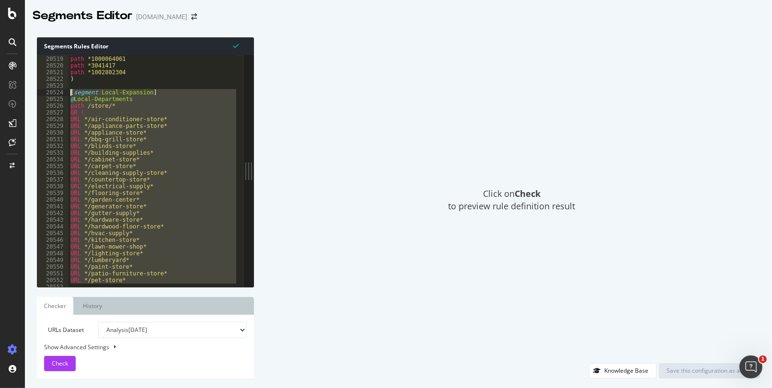
drag, startPoint x: 84, startPoint y: 276, endPoint x: 57, endPoint y: 95, distance: 183.3
click at [57, 95] on div ") 20518 20519 20520 20521 20522 20523 20524 20525 20526 20527 20528 20529 20530…" at bounding box center [140, 171] width 207 height 232
type textarea "[segment:Local-Expansion] @Local-Departments"
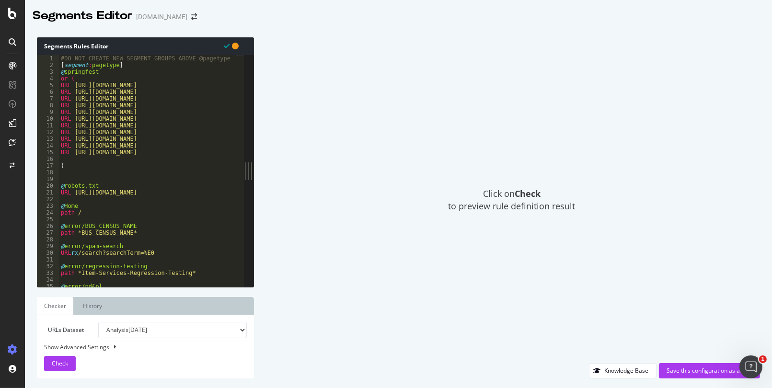
scroll to position [0, 0]
click at [148, 69] on div "#DO NOT CREATE NEW SEGMENT GROUPS ABOVE @pagetype [ segment : pagetype ] @ spri…" at bounding box center [320, 174] width 523 height 238
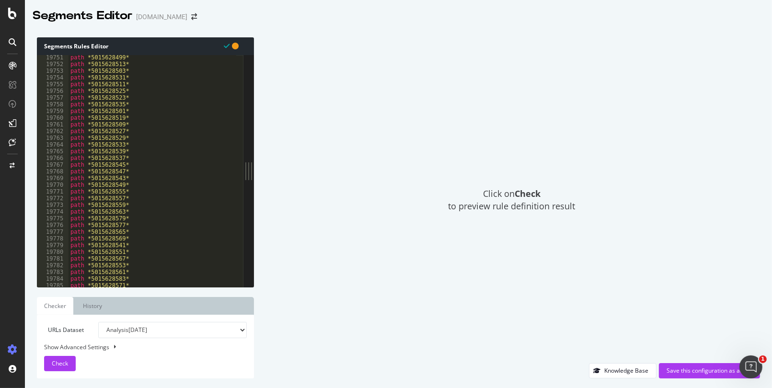
scroll to position [15483, 0]
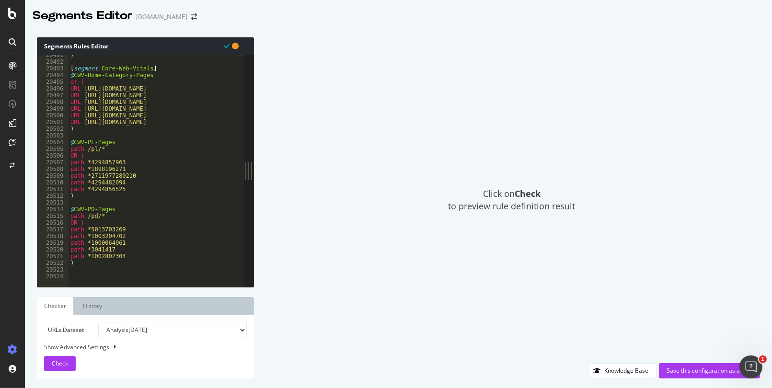
click at [82, 263] on div ") [ segment : Core-Web-Vitals ] @ CWV-Home-Category-Pages or ( URL [URL][DOMAIN…" at bounding box center [330, 171] width 523 height 238
type textarea ")"
drag, startPoint x: 87, startPoint y: 264, endPoint x: 60, endPoint y: 264, distance: 26.8
click at [60, 264] on div "20491 20492 20493 20494 20495 20496 20497 20498 20499 20500 20501 20502 20503 2…" at bounding box center [140, 171] width 207 height 232
type textarea ")"
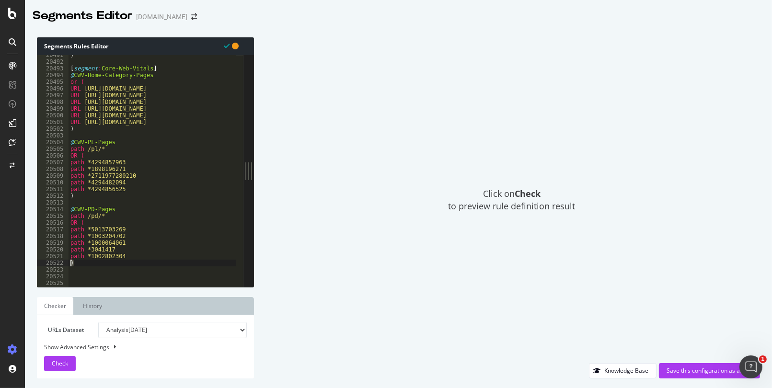
click at [83, 270] on div ") [ segment : Core-Web-Vitals ] @ CWV-Home-Category-Pages or ( URL [URL][DOMAIN…" at bounding box center [330, 171] width 523 height 238
click at [81, 278] on div at bounding box center [330, 283] width 523 height 10
click at [86, 273] on div ") [ segment : Core-Web-Vitals ] @ CWV-Home-Category-Pages or ( URL [URL][DOMAIN…" at bounding box center [330, 171] width 523 height 238
click at [83, 276] on div ") [ segment : Core-Web-Vitals ] @ CWV-Home-Category-Pages or ( URL [URL][DOMAIN…" at bounding box center [330, 171] width 523 height 238
drag, startPoint x: 157, startPoint y: 68, endPoint x: 56, endPoint y: 69, distance: 100.7
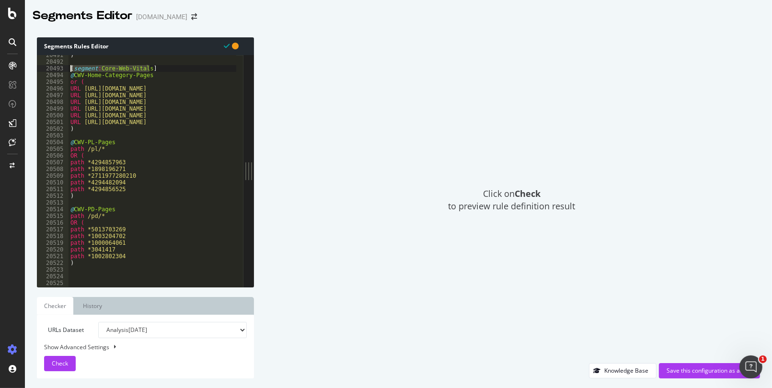
click at [56, 69] on div "20491 20492 20493 20494 20495 20496 20497 20498 20499 20500 20501 20502 20503 2…" at bounding box center [140, 171] width 207 height 232
click at [82, 69] on div ") [ segment : Core-Web-Vitals ] @ CWV-Home-Category-Pages or ( URL [URL][DOMAIN…" at bounding box center [153, 171] width 168 height 232
drag, startPoint x: 73, startPoint y: 68, endPoint x: 94, endPoint y: 68, distance: 20.6
click at [94, 68] on div ") [ segment : Core-Web-Vitals ] @ CWV-Home-Category-Pages or ( URL [URL][DOMAIN…" at bounding box center [330, 171] width 523 height 238
click at [95, 70] on div ") [ segment : Core-Web-Vitals ] @ CWV-Home-Category-Pages or ( URL [URL][DOMAIN…" at bounding box center [330, 171] width 523 height 238
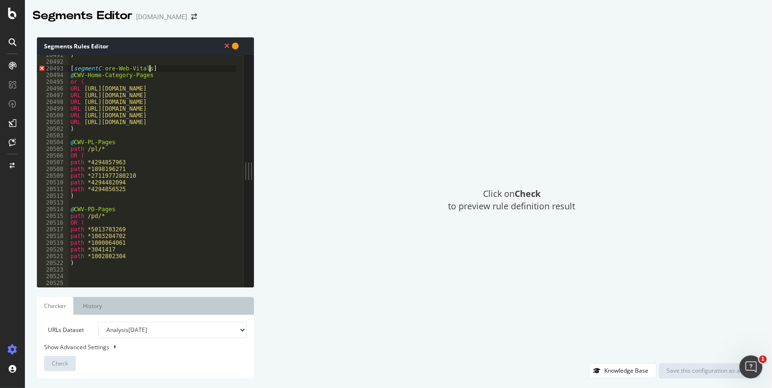
click at [150, 68] on div ") [ segmentC : ore-Web-Vitals ] @ CWV-Home-Category-Pages or ( URL [URL][DOMAIN…" at bounding box center [330, 171] width 523 height 238
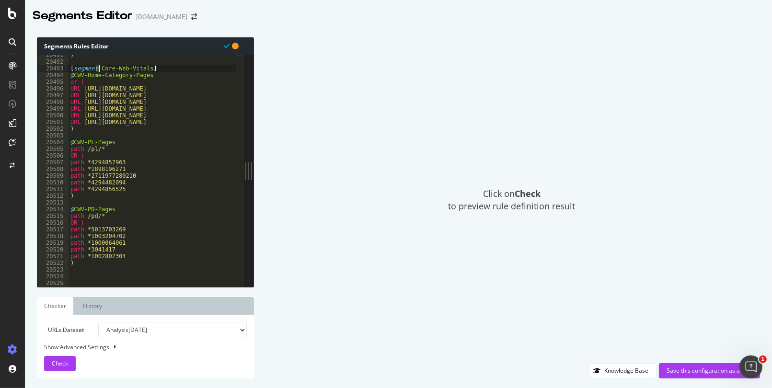
click at [142, 166] on div ") [ segment : Core-Web-Vitals ] @ CWV-Home-Category-Pages or ( URL [URL][DOMAIN…" at bounding box center [330, 171] width 523 height 238
type textarea "path *1898196271"
click at [81, 270] on div ") [ segment : Core-Web-Vitals ] @ CWV-Home-Category-Pages or ( URL [URL][DOMAIN…" at bounding box center [330, 171] width 523 height 238
drag, startPoint x: 82, startPoint y: 273, endPoint x: 88, endPoint y: 274, distance: 5.8
click at [82, 273] on div ") [ segment : Core-Web-Vitals ] @ CWV-Home-Category-Pages or ( URL [URL][DOMAIN…" at bounding box center [330, 171] width 523 height 238
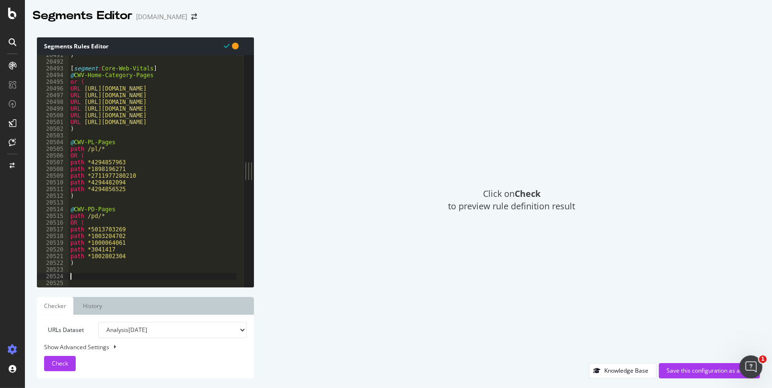
click at [87, 275] on div ") [ segment : Core-Web-Vitals ] @ CWV-Home-Category-Pages or ( URL [URL][DOMAIN…" at bounding box center [330, 171] width 523 height 238
paste textarea "[segment:Local-Expansion]"
type textarea "[segment:Local-Expansion]"
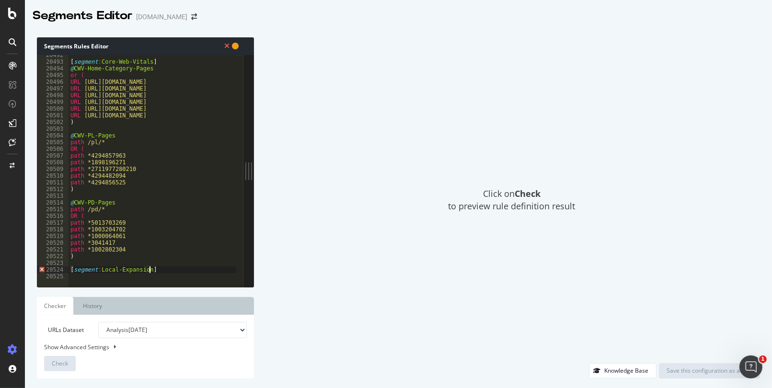
click at [85, 273] on div "[ segment : Core-Web-Vitals ] @ CWV-Home-Category-Pages or ( URL [URL][DOMAIN_N…" at bounding box center [330, 171] width 523 height 238
click at [79, 273] on div "[ segment : Core-Web-Vitals ] @ CWV-Home-Category-Pages or ( URL [URL][DOMAIN_N…" at bounding box center [330, 171] width 523 height 238
click at [96, 272] on div "[ segment : Core-Web-Vitals ] @ CWV-Home-Category-Pages or ( URL [URL][DOMAIN_N…" at bounding box center [330, 171] width 523 height 238
drag, startPoint x: 146, startPoint y: 271, endPoint x: 98, endPoint y: 273, distance: 47.5
click at [98, 273] on div "[ segment : Core-Web-Vitals ] @ CWV-Home-Category-Pages or ( URL [URL][DOMAIN_N…" at bounding box center [330, 171] width 523 height 238
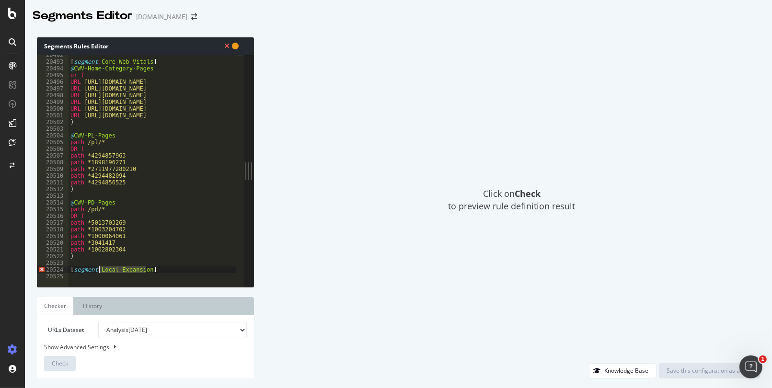
click at [119, 272] on div "[ segment : Core-Web-Vitals ] @ CWV-Home-Category-Pages or ( URL [URL][DOMAIN_N…" at bounding box center [153, 171] width 168 height 232
click at [152, 270] on div "[ segment : Core-Web-Vitals ] @ CWV-Home-Category-Pages or ( URL [URL][DOMAIN_N…" at bounding box center [330, 171] width 523 height 238
click at [12, 17] on icon at bounding box center [12, 14] width 9 height 12
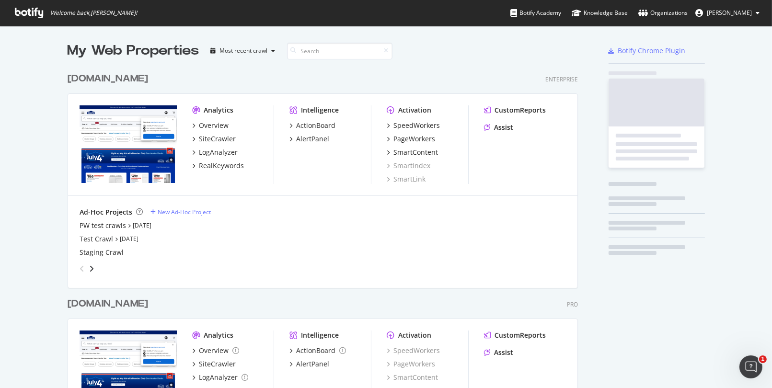
scroll to position [381, 757]
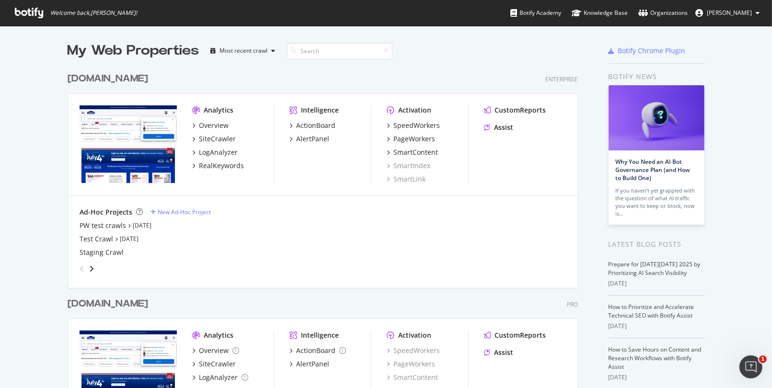
click at [148, 303] on div "[DOMAIN_NAME]" at bounding box center [108, 304] width 81 height 14
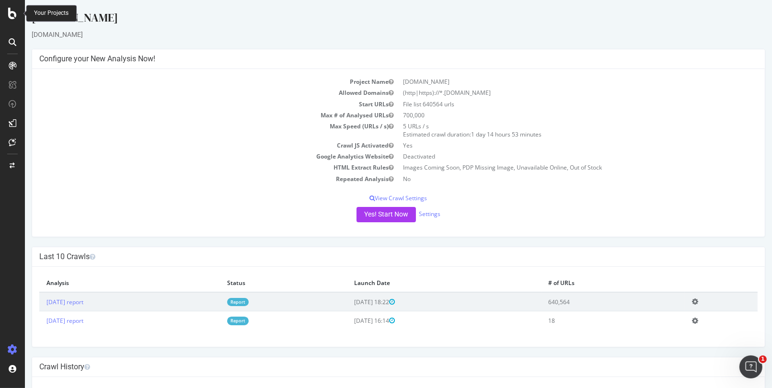
click at [12, 11] on icon at bounding box center [12, 14] width 9 height 12
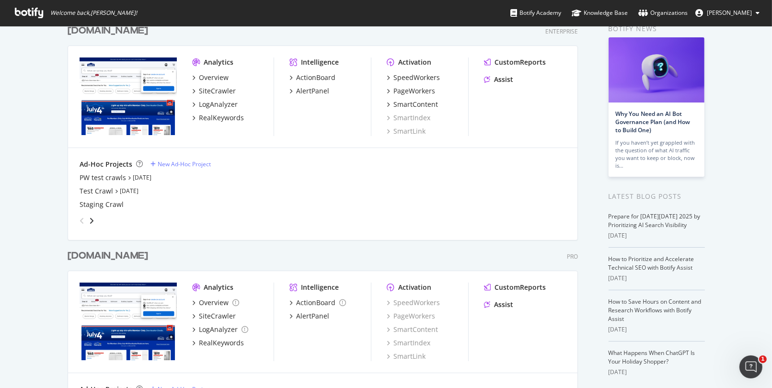
scroll to position [86, 0]
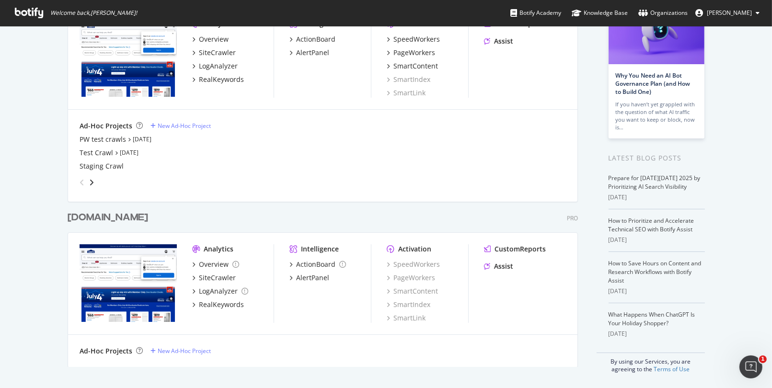
click at [129, 216] on div "[DOMAIN_NAME]" at bounding box center [108, 218] width 81 height 14
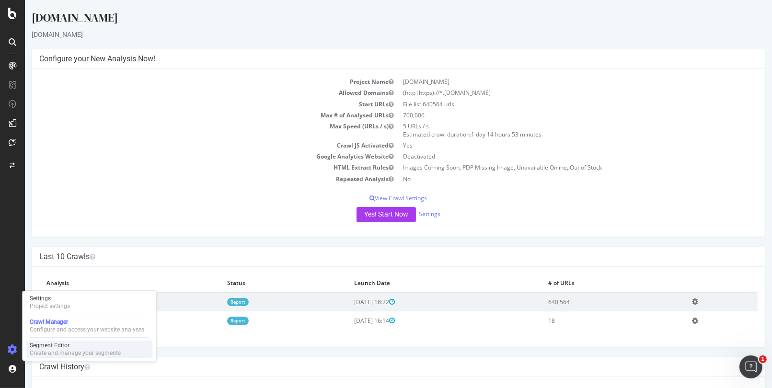
click at [51, 345] on div "Segment Editor" at bounding box center [75, 346] width 91 height 8
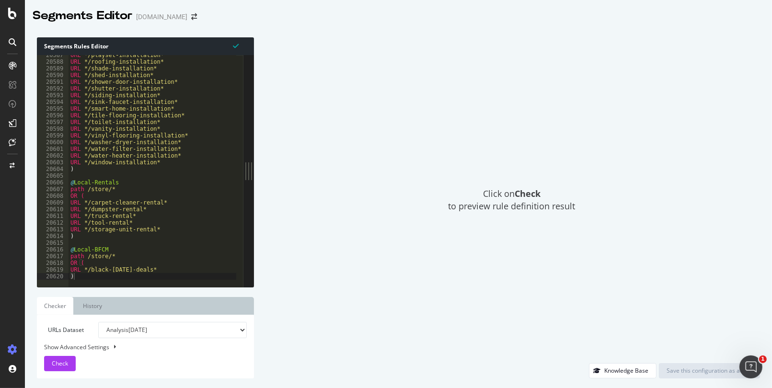
scroll to position [15483, 0]
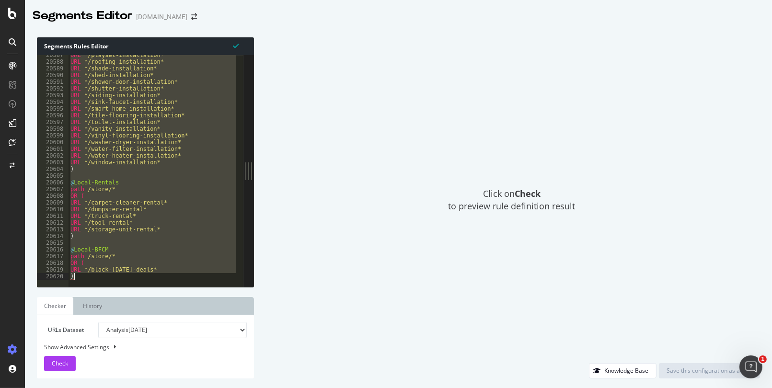
drag, startPoint x: 69, startPoint y: 118, endPoint x: 169, endPoint y: 469, distance: 365.4
click at [169, 388] on html "Segments Editor [DOMAIN_NAME] Segments Rules Editor 20587 20588 20589 20590 205…" at bounding box center [386, 194] width 772 height 388
type textarea "URL */black-[DATE]-deals* )"
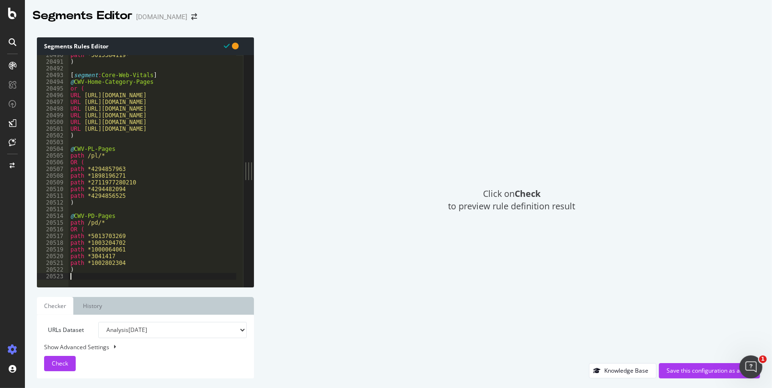
click at [85, 275] on div "path *5015384119* ) [ segment : Core-Web-Vitals ] @ CWV-Home-Category-Pages or …" at bounding box center [330, 171] width 523 height 238
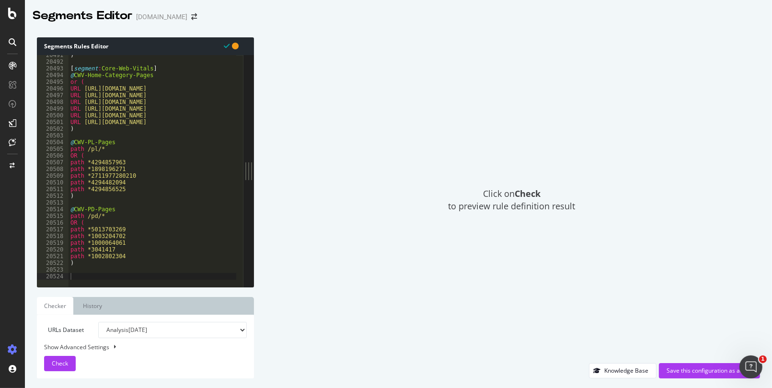
click at [76, 275] on div ") [ segment : Core-Web-Vitals ] @ CWV-Home-Category-Pages or ( URL [URL][DOMAIN…" at bounding box center [330, 171] width 523 height 238
paste textarea "[segment:Local-Expansion]"
type textarea "[segment:Local-Expansion]"
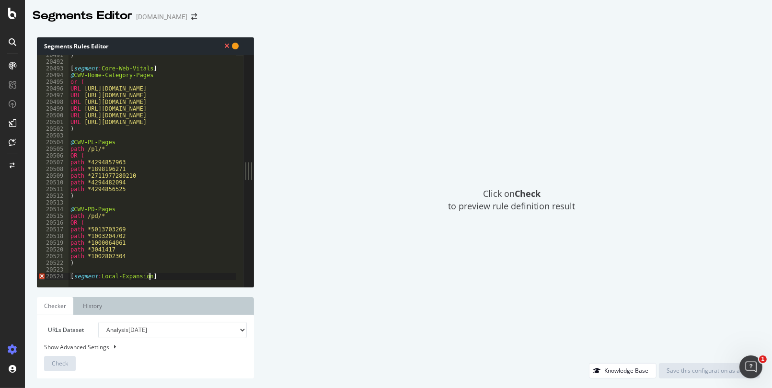
click at [155, 278] on div at bounding box center [330, 283] width 523 height 10
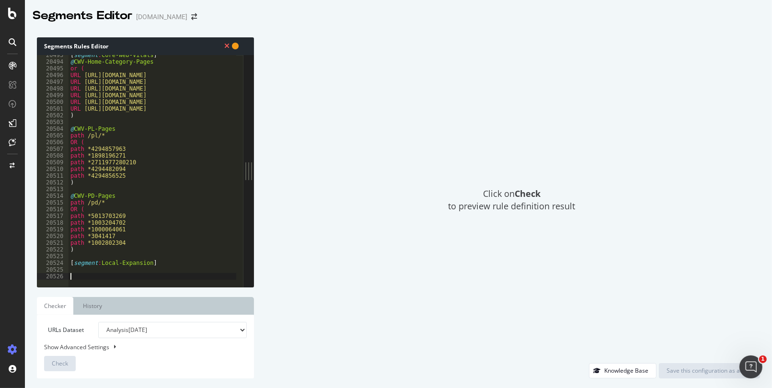
click at [71, 263] on div "[ segment : Core-Web-Vitals ] @ CWV-Home-Category-Pages or ( URL [URL][DOMAIN_N…" at bounding box center [330, 171] width 523 height 238
type textarea "[segment:Local-Expansion]"
click at [98, 264] on div "[ segment : Core-Web-Vitals ] @ CWV-Home-Category-Pages or ( URL [URL][DOMAIN_N…" at bounding box center [330, 171] width 523 height 238
click at [103, 266] on div "[ segment : Core-Web-Vitals ] @ CWV-Home-Category-Pages or ( URL [URL][DOMAIN_N…" at bounding box center [330, 171] width 523 height 238
drag, startPoint x: 147, startPoint y: 263, endPoint x: 99, endPoint y: 262, distance: 47.5
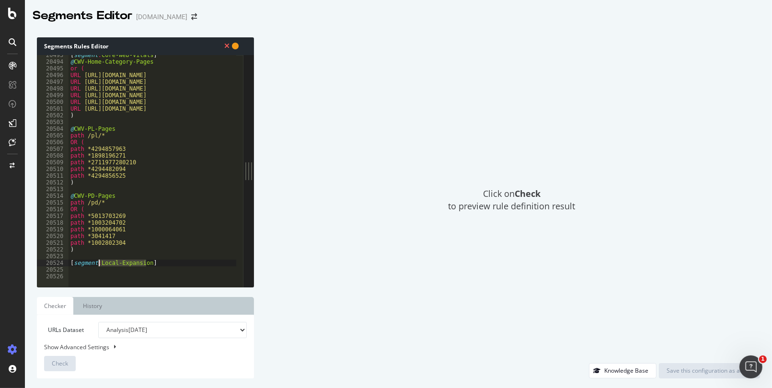
click at [99, 262] on div "[ segment : Core-Web-Vitals ] @ CWV-Home-Category-Pages or ( URL [URL][DOMAIN_N…" at bounding box center [330, 171] width 523 height 238
click at [154, 265] on div "[ segment : Core-Web-Vitals ] @ CWV-Home-Category-Pages or ( URL [URL][DOMAIN_N…" at bounding box center [330, 171] width 523 height 238
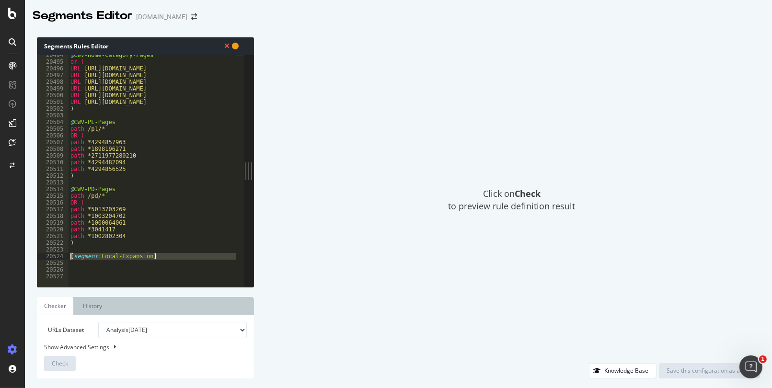
drag, startPoint x: 152, startPoint y: 260, endPoint x: 35, endPoint y: 255, distance: 117.6
click at [35, 255] on div "Segments Rules Editor 20494 20495 20496 20497 20498 20499 20500 20501 20502 205…" at bounding box center [398, 208] width 747 height 360
type textarea "[segment:Local-Expansion]"
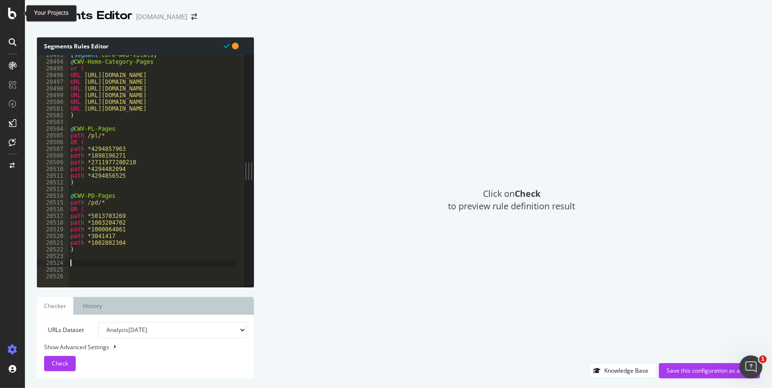
click at [12, 16] on icon at bounding box center [12, 14] width 9 height 12
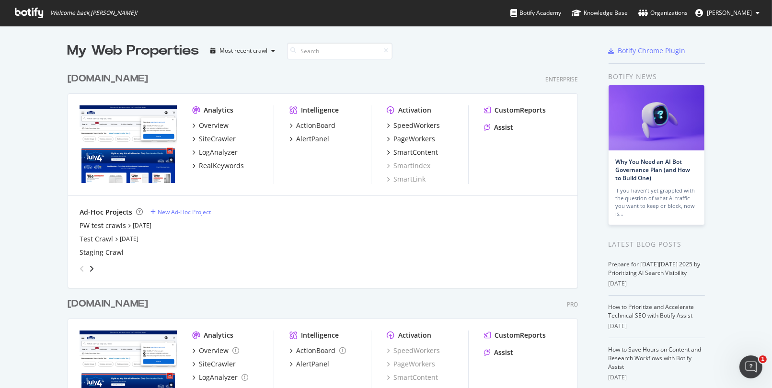
scroll to position [48, 0]
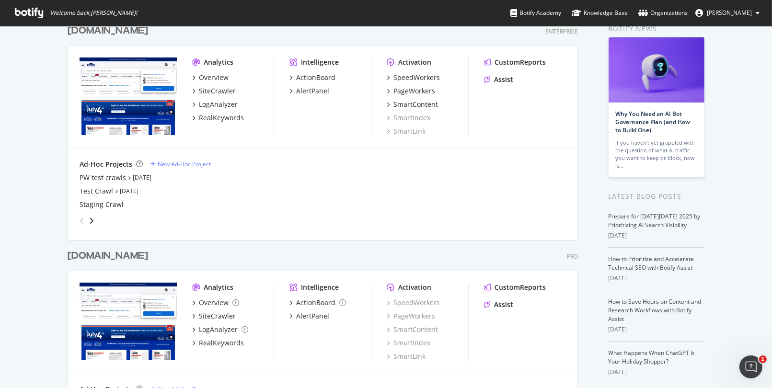
click at [134, 255] on div "[DOMAIN_NAME]" at bounding box center [108, 256] width 81 height 14
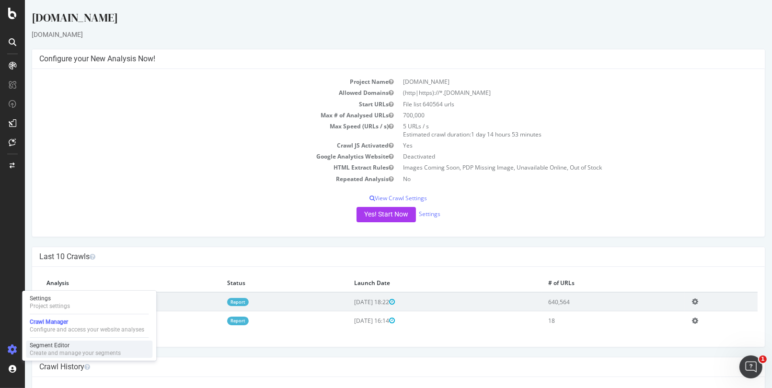
click at [52, 347] on div "Segment Editor" at bounding box center [75, 346] width 91 height 8
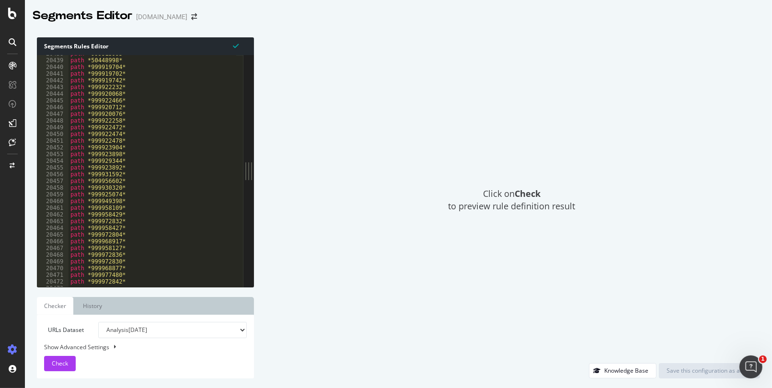
scroll to position [15483, 0]
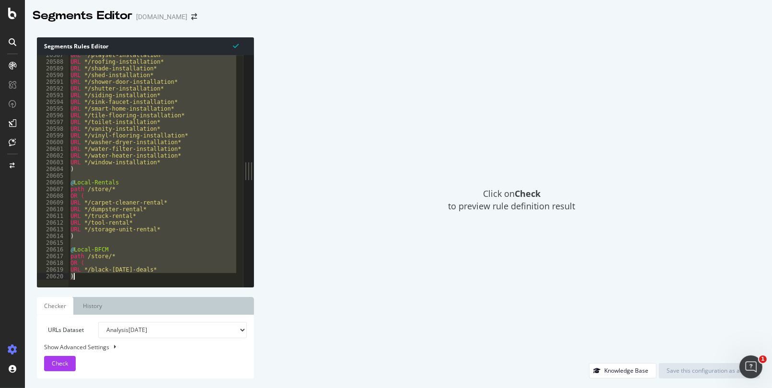
drag, startPoint x: 71, startPoint y: 178, endPoint x: 145, endPoint y: 413, distance: 246.7
click at [145, 388] on html "Segments Editor [DOMAIN_NAME] Segments Rules Editor [segment:Local-Expansion] 2…" at bounding box center [386, 194] width 772 height 388
type textarea "URL */black-[DATE]-deals* )"
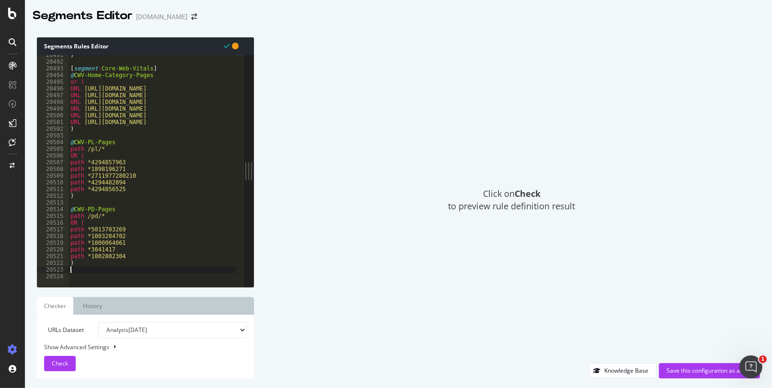
click at [75, 271] on div ") [ segment : Core-Web-Vitals ] @ CWV-Home-Category-Pages or ( URL [URL][DOMAIN…" at bounding box center [330, 171] width 523 height 238
drag, startPoint x: 156, startPoint y: 69, endPoint x: 60, endPoint y: 68, distance: 95.9
click at [60, 68] on div "20491 20492 20493 20494 20495 20496 20497 20498 20499 20500 20501 20502 20503 2…" at bounding box center [140, 171] width 207 height 232
drag, startPoint x: 148, startPoint y: 75, endPoint x: 58, endPoint y: 77, distance: 90.1
click at [58, 77] on div "[segment:Core-Web-Vitals] 20491 20492 20493 20494 20495 20496 20497 20498 20499…" at bounding box center [140, 171] width 207 height 232
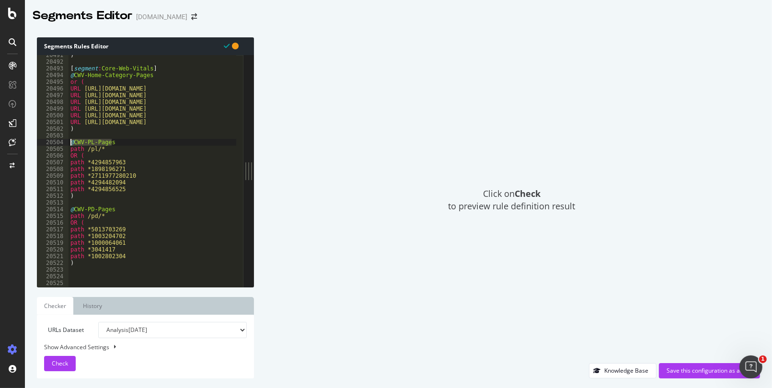
drag, startPoint x: 112, startPoint y: 144, endPoint x: 84, endPoint y: 182, distance: 47.7
click at [38, 141] on div "@CWV-Home-Category-Pages 20491 20492 20493 20494 20495 20496 20497 20498 20499 …" at bounding box center [140, 171] width 207 height 232
drag, startPoint x: 84, startPoint y: 209, endPoint x: 46, endPoint y: 209, distance: 37.9
click at [46, 209] on div "@CWV-PL-Pages 20491 20492 20493 20494 20495 20496 20497 20498 20499 20500 20501…" at bounding box center [140, 171] width 207 height 232
type textarea "@CWV-PD-Pages"
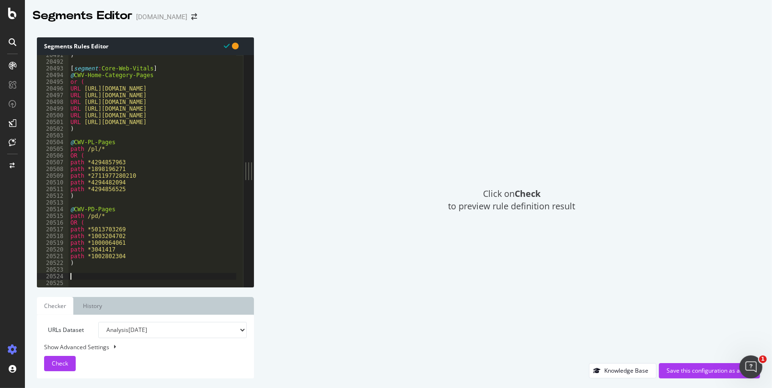
click at [89, 276] on div ") [ segment : Core-Web-Vitals ] @ CWV-Home-Category-Pages or ( URL [URL][DOMAIN…" at bounding box center [330, 171] width 523 height 238
paste textarea "[segment:Local-Expansion]"
type textarea "[segment:Local-Expansion]"
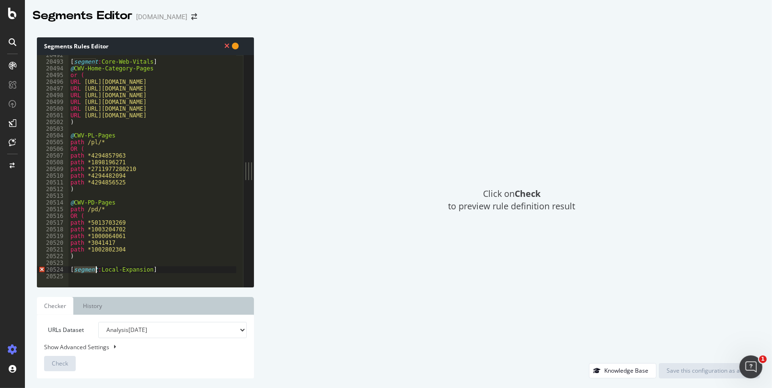
drag, startPoint x: 73, startPoint y: 270, endPoint x: 98, endPoint y: 274, distance: 25.7
click at [95, 272] on div "[ segment : Core-Web-Vitals ] @ CWV-Home-Category-Pages or ( URL [URL][DOMAIN_N…" at bounding box center [330, 171] width 523 height 238
drag, startPoint x: 98, startPoint y: 272, endPoint x: 146, endPoint y: 270, distance: 48.0
click at [146, 270] on div "[ segment : Core-Web-Vitals ] @ CWV-Home-Category-Pages or ( URL [URL][DOMAIN_N…" at bounding box center [330, 171] width 523 height 238
click at [115, 270] on div "[ segment : Core-Web-Vitals ] @ CWV-Home-Category-Pages or ( URL [URL][DOMAIN_N…" at bounding box center [153, 171] width 168 height 232
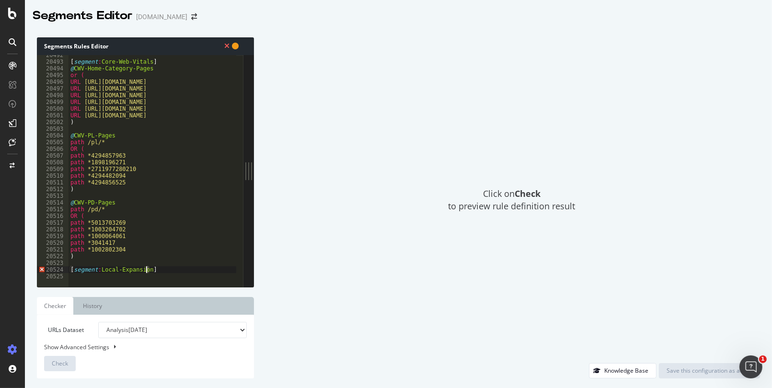
click at [147, 270] on div "[ segment : Core-Web-Vitals ] @ CWV-Home-Category-Pages or ( URL [URL][DOMAIN_N…" at bounding box center [330, 171] width 523 height 238
click at [115, 270] on div "[ segment : Core-Web-Vitals ] @ CWV-Home-Category-Pages or ( URL [URL][DOMAIN_N…" at bounding box center [330, 171] width 523 height 238
click at [153, 270] on div "[ segment : Core-Web-Vitals ] @ CWV-Home-Category-Pages or ( URL [URL][DOMAIN_N…" at bounding box center [330, 171] width 523 height 238
click at [160, 269] on div "[ segment : Core-Web-Vitals ] @ CWV-Home-Category-Pages or ( URL [URL][DOMAIN_N…" at bounding box center [330, 171] width 523 height 238
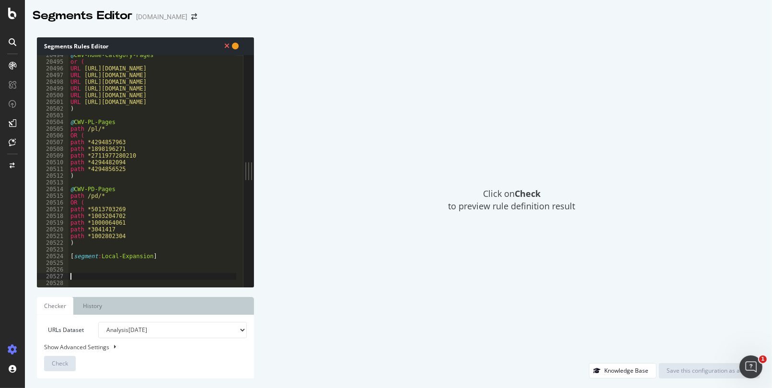
click at [94, 264] on div "@ CWV-Home-Category-Pages or ( URL [URL][DOMAIN_NAME] URL [URL][DOMAIN_NAME] UR…" at bounding box center [330, 171] width 523 height 238
click at [81, 264] on div "@ CWV-Home-Category-Pages or ( URL [URL][DOMAIN_NAME] URL [URL][DOMAIN_NAME] UR…" at bounding box center [330, 171] width 523 height 238
paste textarea "@Local-Departments"
type textarea "@Local-Departments"
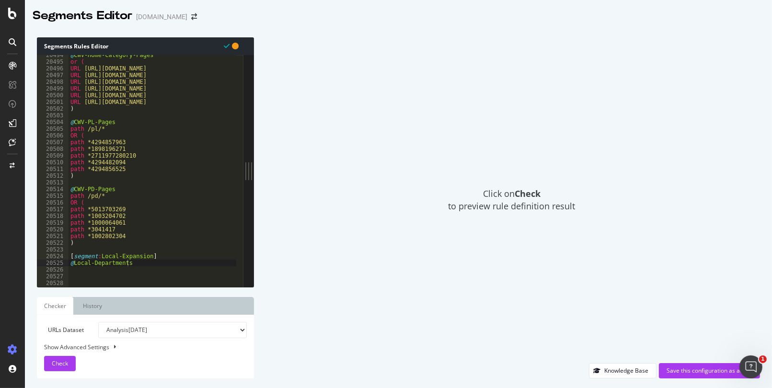
click at [128, 273] on div "@ CWV-Home-Category-Pages or ( URL [URL][DOMAIN_NAME] URL [URL][DOMAIN_NAME] UR…" at bounding box center [330, 171] width 523 height 238
paste textarea "path /store/*"
type textarea "path /store/*"
click at [72, 271] on div "@ CWV-Home-Category-Pages or ( URL [URL][DOMAIN_NAME] URL [URL][DOMAIN_NAME] UR…" at bounding box center [330, 171] width 523 height 238
click at [84, 270] on div "@ CWV-Home-Category-Pages or ( URL [URL][DOMAIN_NAME] URL [URL][DOMAIN_NAME] UR…" at bounding box center [330, 171] width 523 height 238
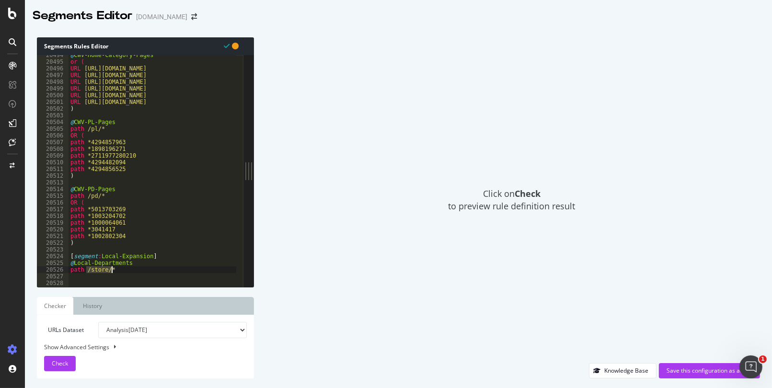
drag, startPoint x: 86, startPoint y: 270, endPoint x: 114, endPoint y: 268, distance: 27.9
click at [114, 268] on div "@ CWV-Home-Category-Pages or ( URL [URL][DOMAIN_NAME] URL [URL][DOMAIN_NAME] UR…" at bounding box center [330, 171] width 523 height 238
click at [113, 268] on div "@ CWV-Home-Category-Pages or ( URL [URL][DOMAIN_NAME] URL [URL][DOMAIN_NAME] UR…" at bounding box center [153, 171] width 168 height 232
drag, startPoint x: 111, startPoint y: 269, endPoint x: 105, endPoint y: 273, distance: 7.7
click at [105, 273] on div "@ CWV-Home-Category-Pages or ( URL [URL][DOMAIN_NAME] URL [URL][DOMAIN_NAME] UR…" at bounding box center [330, 171] width 523 height 238
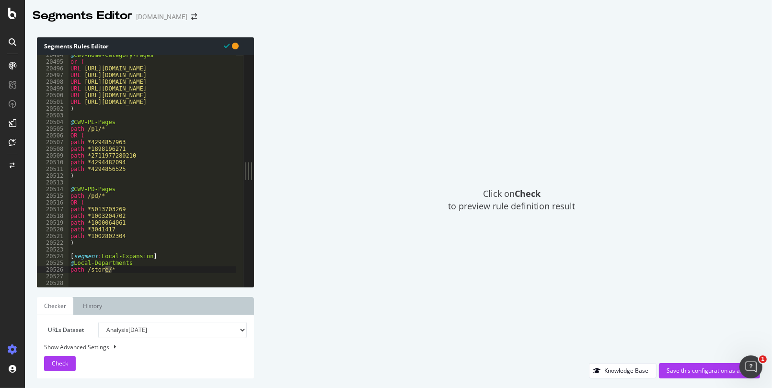
click at [124, 270] on div "@ CWV-Home-Category-Pages or ( URL [URL][DOMAIN_NAME] URL [URL][DOMAIN_NAME] UR…" at bounding box center [153, 171] width 168 height 232
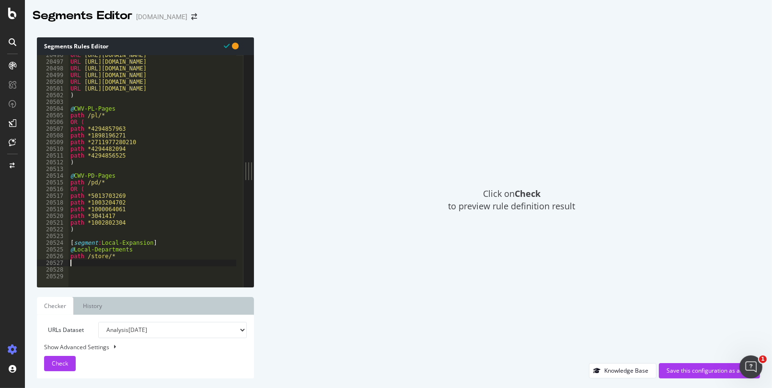
click at [95, 263] on div "URL [URL][DOMAIN_NAME] URL [URL][DOMAIN_NAME] URL [URL][DOMAIN_NAME] URL [URL][…" at bounding box center [330, 171] width 523 height 238
type textarea "I"
type textarea "OR ("
click at [8, 16] on icon at bounding box center [12, 14] width 9 height 12
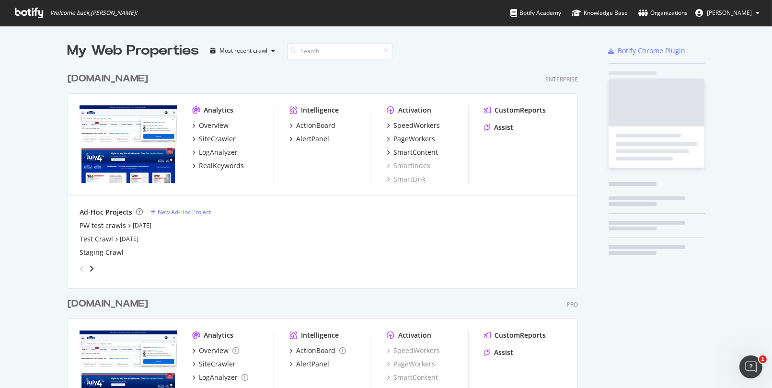
scroll to position [381, 757]
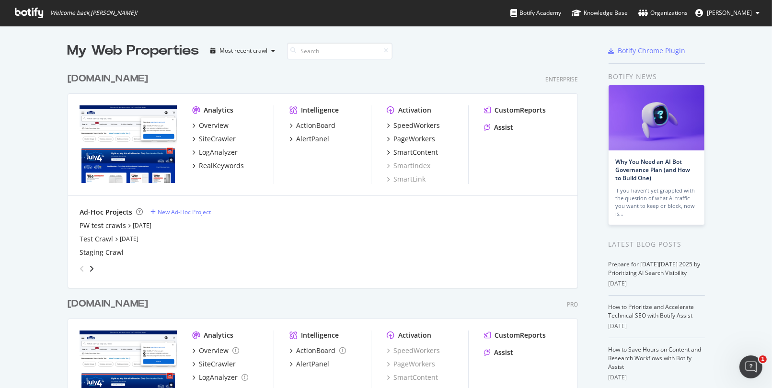
click at [119, 304] on div "[DOMAIN_NAME]" at bounding box center [108, 304] width 81 height 14
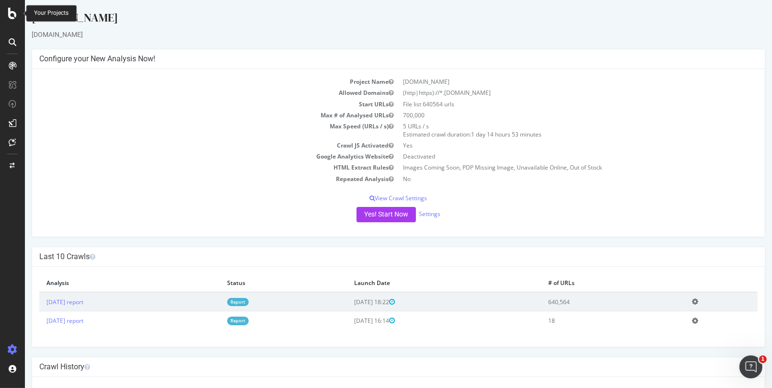
click at [13, 11] on icon at bounding box center [12, 14] width 9 height 12
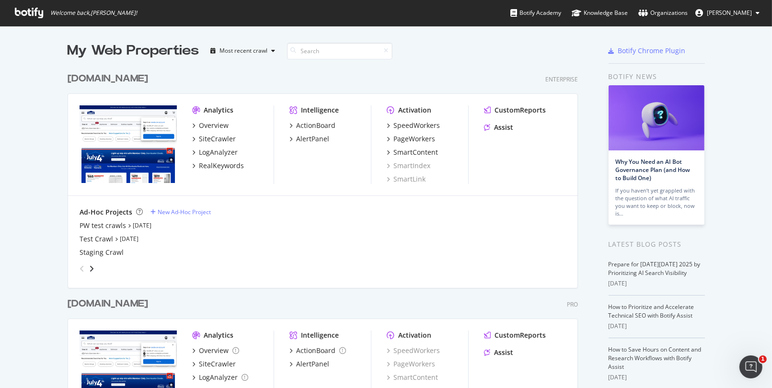
scroll to position [48, 0]
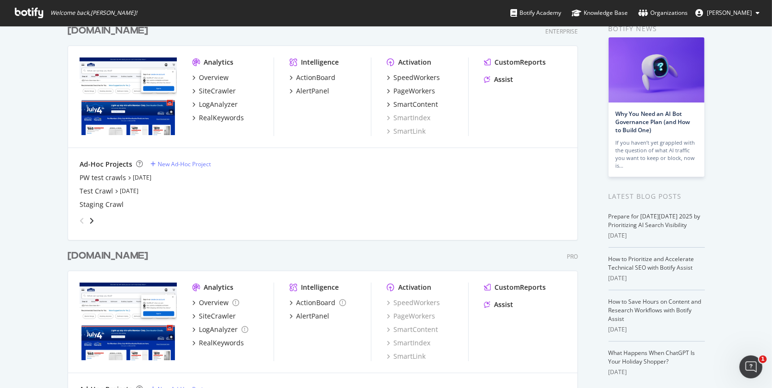
click at [117, 255] on div "[DOMAIN_NAME]" at bounding box center [108, 256] width 81 height 14
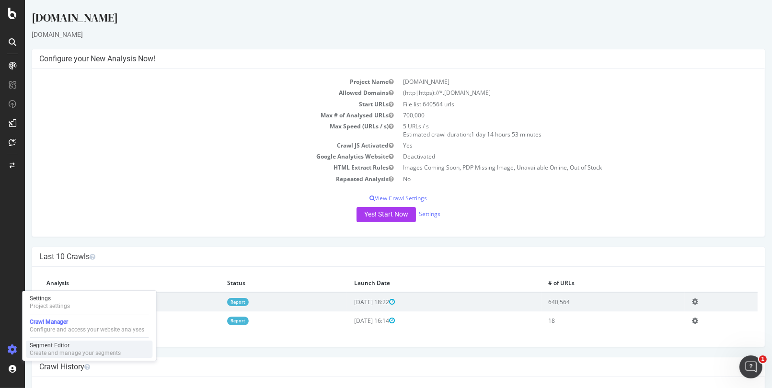
click at [50, 348] on div "Segment Editor" at bounding box center [75, 346] width 91 height 8
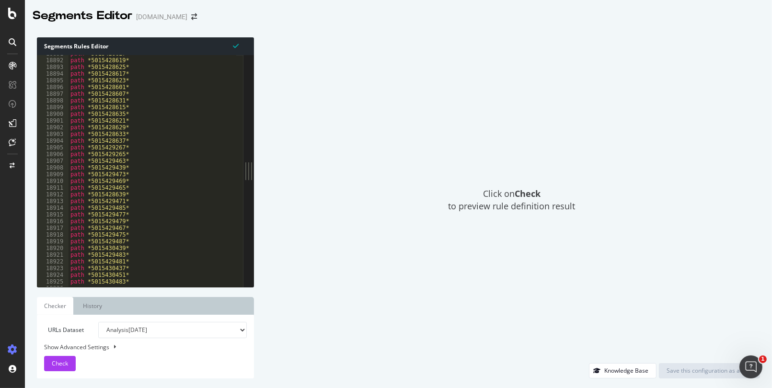
scroll to position [15483, 0]
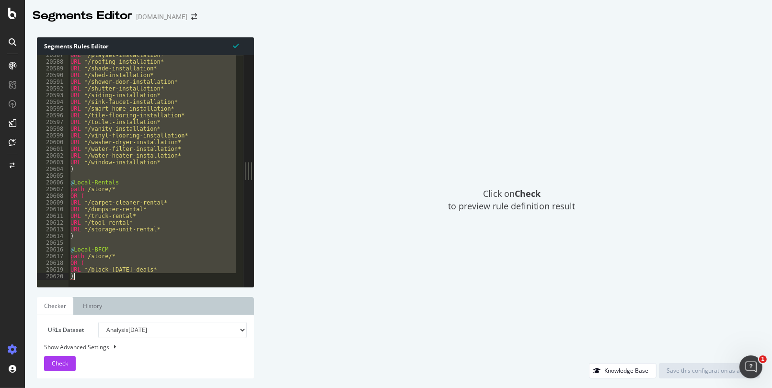
drag, startPoint x: 69, startPoint y: 148, endPoint x: 173, endPoint y: 406, distance: 278.4
click at [173, 388] on html "Segments Editor [DOMAIN_NAME] Segments Rules Editor [segment:Local-Expansion] 2…" at bounding box center [386, 194] width 772 height 388
type textarea "URL */black-[DATE]-deals* )"
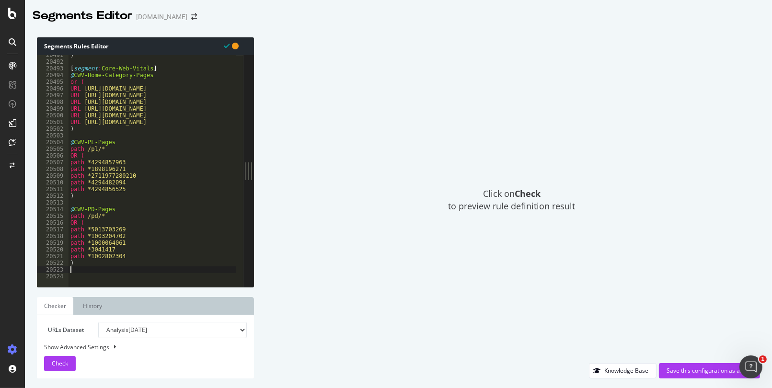
click at [79, 268] on div ") [ segment : Core-Web-Vitals ] @ CWV-Home-Category-Pages or ( URL [URL][DOMAIN…" at bounding box center [330, 171] width 523 height 238
click at [84, 272] on div ") [ segment : Core-Web-Vitals ] @ CWV-Home-Category-Pages or ( URL [URL][DOMAIN…" at bounding box center [330, 171] width 523 height 238
click at [79, 275] on div ") [ segment : Core-Web-Vitals ] @ CWV-Home-Category-Pages or ( URL [URL][DOMAIN…" at bounding box center [330, 171] width 523 height 238
paste textarea "[segment:Local-Expansion]"
type textarea "[segment:Local-Expansion]"
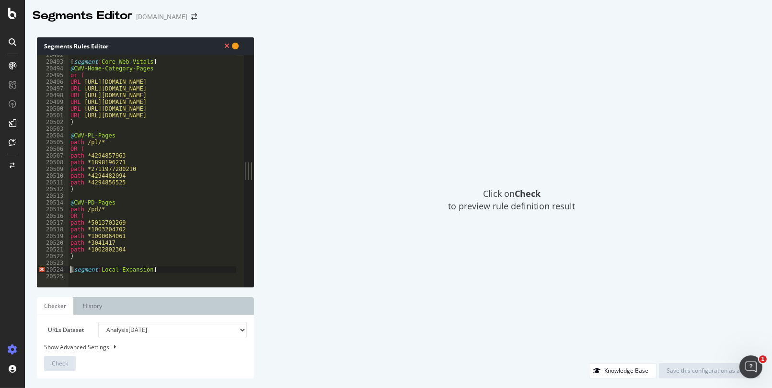
click at [69, 270] on div "[ segment : Core-Web-Vitals ] @ CWV-Home-Category-Pages or ( URL [URL][DOMAIN_N…" at bounding box center [330, 171] width 523 height 238
click at [73, 271] on div "[ segment : Core-Web-Vitals ] @ CWV-Home-Category-Pages or ( URL [URL][DOMAIN_N…" at bounding box center [153, 171] width 168 height 232
click at [84, 271] on div "[ segment : Core-Web-Vitals ] @ CWV-Home-Category-Pages or ( URL [URL][DOMAIN_N…" at bounding box center [330, 171] width 523 height 238
click at [98, 271] on div "[ segment : Core-Web-Vitals ] @ CWV-Home-Category-Pages or ( URL [URL][DOMAIN_N…" at bounding box center [330, 171] width 523 height 238
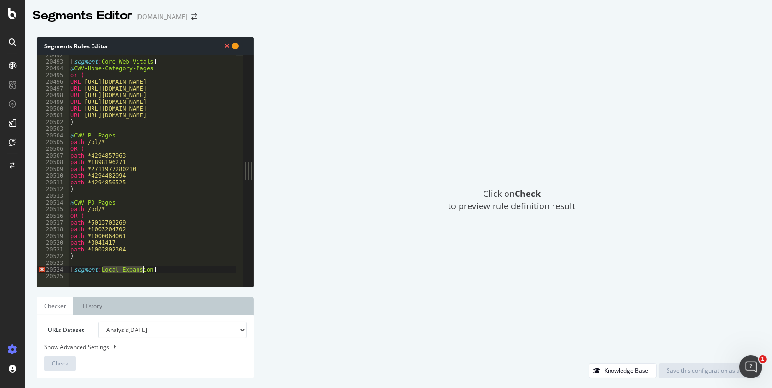
drag, startPoint x: 101, startPoint y: 269, endPoint x: 144, endPoint y: 271, distance: 43.2
click at [144, 271] on div "[ segment : Core-Web-Vitals ] @ CWV-Home-Category-Pages or ( URL [URL][DOMAIN_N…" at bounding box center [330, 171] width 523 height 238
click at [131, 270] on div "[ segment : Core-Web-Vitals ] @ CWV-Home-Category-Pages or ( URL [URL][DOMAIN_N…" at bounding box center [153, 171] width 168 height 232
click at [116, 268] on div "[ segment : Core-Web-Vitals ] @ CWV-Home-Category-Pages or ( URL [URL][DOMAIN_N…" at bounding box center [330, 171] width 523 height 238
click at [163, 268] on div "[ segment : Core-Web-Vitals ] @ CWV-Home-Category-Pages or ( URL [URL][DOMAIN_N…" at bounding box center [330, 171] width 523 height 238
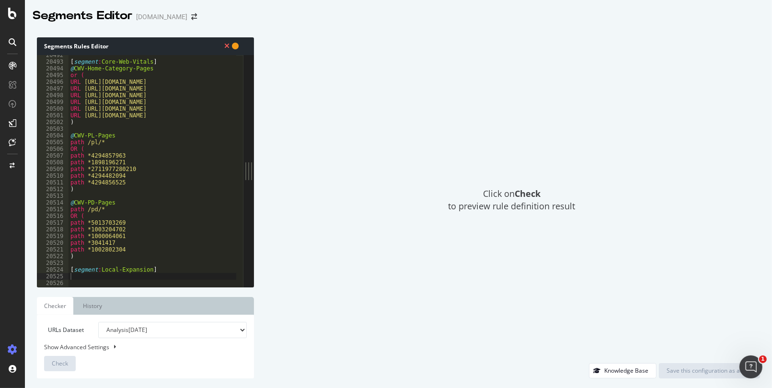
click at [158, 273] on div "[ segment : Core-Web-Vitals ] @ CWV-Home-Category-Pages or ( URL [URL][DOMAIN_N…" at bounding box center [330, 171] width 523 height 238
type textarea "[segment:Local-Expansion]"
paste textarea "@Local-Departments"
type textarea "@Local-Departments"
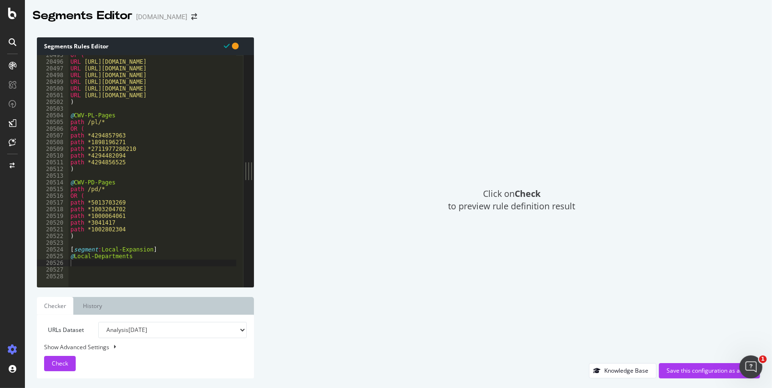
click at [80, 267] on div "or ( URL [URL][DOMAIN_NAME] URL [URL][DOMAIN_NAME] URL [URL][DOMAIN_NAME] URL […" at bounding box center [330, 171] width 523 height 238
click at [80, 264] on div "or ( URL [URL][DOMAIN_NAME] URL [URL][DOMAIN_NAME] URL [URL][DOMAIN_NAME] URL […" at bounding box center [330, 171] width 523 height 238
paste textarea "path /store/*"
type textarea "path /store/*"
click at [120, 261] on div "or ( URL [URL][DOMAIN_NAME] URL [URL][DOMAIN_NAME] URL [URL][DOMAIN_NAME] URL […" at bounding box center [330, 171] width 523 height 238
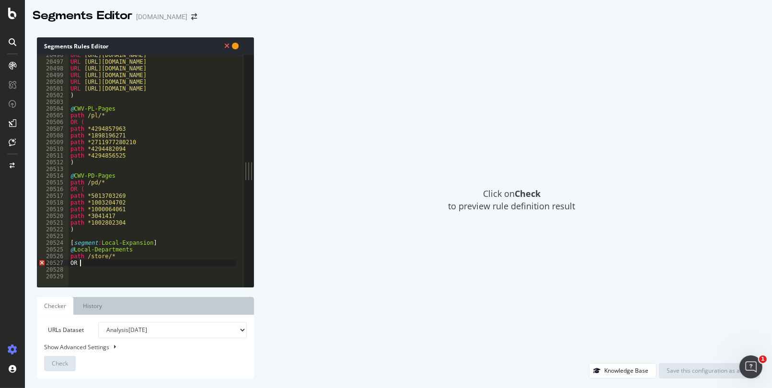
type textarea "OR ("
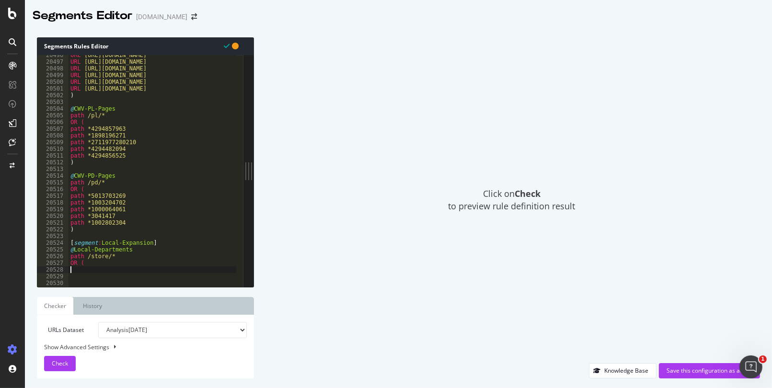
scroll to position [0, 0]
click at [85, 269] on div "URL [URL][DOMAIN_NAME] URL [URL][DOMAIN_NAME] URL [URL][DOMAIN_NAME] URL [URL][…" at bounding box center [330, 171] width 523 height 238
paste textarea "URL */air-conditioner-store*"
type textarea "URL */air-conditioner-store*"
click at [88, 268] on div "URL [URL][DOMAIN_NAME] URL [URL][DOMAIN_NAME] URL [URL][DOMAIN_NAME] URL [URL][…" at bounding box center [330, 171] width 523 height 238
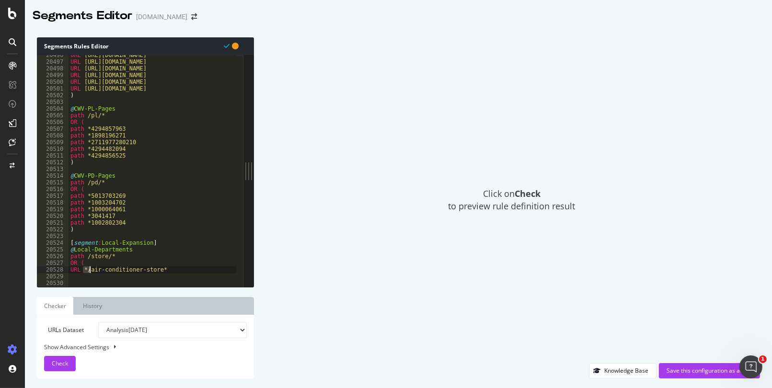
click at [88, 268] on div "URL [URL][DOMAIN_NAME] URL [URL][DOMAIN_NAME] URL [URL][DOMAIN_NAME] URL [URL][…" at bounding box center [153, 171] width 168 height 232
drag, startPoint x: 88, startPoint y: 270, endPoint x: 157, endPoint y: 271, distance: 68.6
click at [157, 271] on div "URL [URL][DOMAIN_NAME] URL [URL][DOMAIN_NAME] URL [URL][DOMAIN_NAME] URL [URL][…" at bounding box center [330, 171] width 523 height 238
click at [161, 271] on div "URL [URL][DOMAIN_NAME] URL [URL][DOMAIN_NAME] URL [URL][DOMAIN_NAME] URL [URL][…" at bounding box center [330, 171] width 523 height 238
drag, startPoint x: 129, startPoint y: 268, endPoint x: 91, endPoint y: 269, distance: 38.8
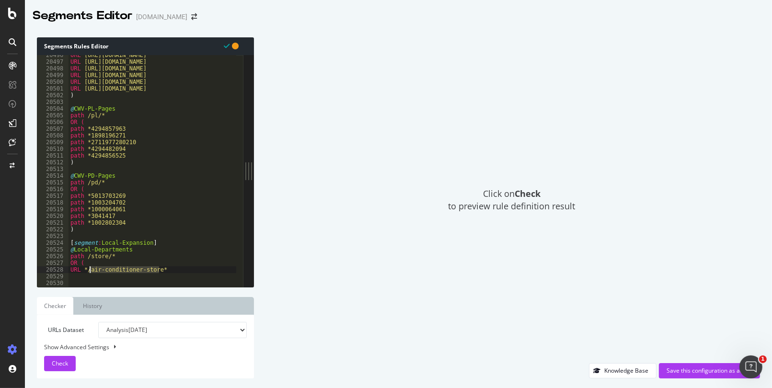
click at [90, 269] on div "URL [URL][DOMAIN_NAME] URL [URL][DOMAIN_NAME] URL [URL][DOMAIN_NAME] URL [URL][…" at bounding box center [330, 171] width 523 height 238
click at [83, 270] on div "URL [URL][DOMAIN_NAME] URL [URL][DOMAIN_NAME] URL [URL][DOMAIN_NAME] URL [URL][…" at bounding box center [330, 171] width 523 height 238
drag, startPoint x: 163, startPoint y: 269, endPoint x: 156, endPoint y: 268, distance: 6.3
click at [156, 268] on div "URL [URL][DOMAIN_NAME] URL [URL][DOMAIN_NAME] URL [URL][DOMAIN_NAME] URL [URL][…" at bounding box center [330, 171] width 523 height 238
click at [166, 270] on div "URL [URL][DOMAIN_NAME] URL [URL][DOMAIN_NAME] URL [URL][DOMAIN_NAME] URL [URL][…" at bounding box center [153, 171] width 168 height 232
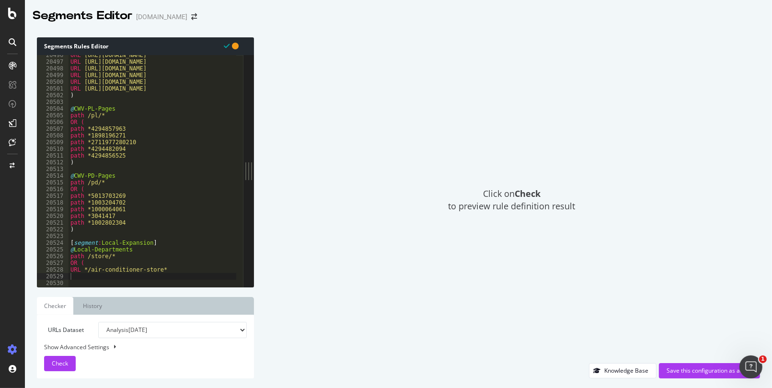
click at [79, 278] on div at bounding box center [330, 283] width 523 height 10
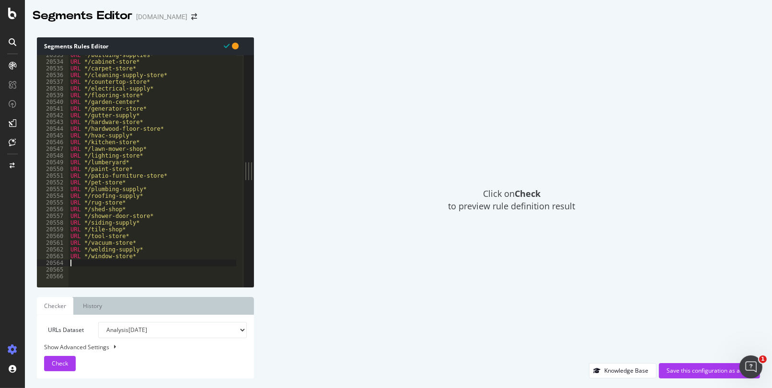
click at [79, 266] on div "URL */building-supplies* URL */cabinet-store* URL */carpet-store* URL */cleanin…" at bounding box center [330, 171] width 523 height 238
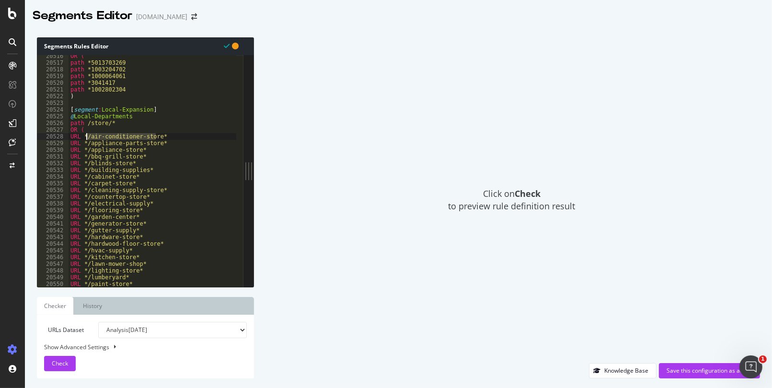
drag, startPoint x: 155, startPoint y: 135, endPoint x: 88, endPoint y: 137, distance: 67.6
click at [88, 137] on div "OR ( path *5013703269 path *1003204702 path *1000064061 path *3041417 path *100…" at bounding box center [330, 172] width 523 height 238
drag, startPoint x: 86, startPoint y: 141, endPoint x: 155, endPoint y: 143, distance: 69.1
click at [155, 143] on div "OR ( path *5013703269 path *1003204702 path *1000064061 path *3041417 path *100…" at bounding box center [330, 172] width 523 height 238
drag, startPoint x: 137, startPoint y: 151, endPoint x: 84, endPoint y: 147, distance: 52.9
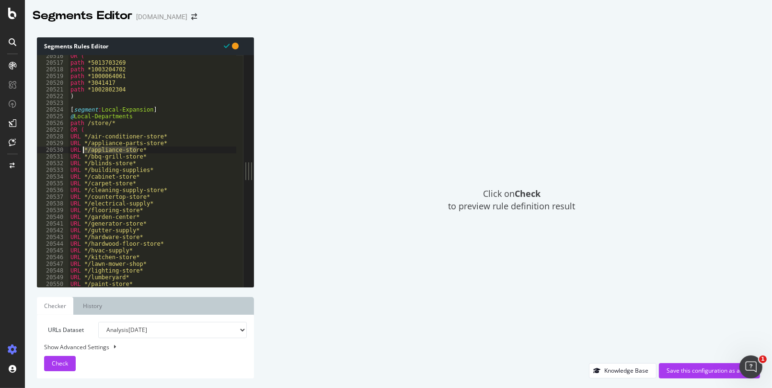
click at [84, 147] on div "OR ( path *5013703269 path *1003204702 path *1000064061 path *3041417 path *100…" at bounding box center [330, 172] width 523 height 238
click at [94, 136] on div "OR ( path *5013703269 path *1003204702 path *1000064061 path *3041417 path *100…" at bounding box center [330, 172] width 523 height 238
drag, startPoint x: 117, startPoint y: 123, endPoint x: 84, endPoint y: 122, distance: 32.6
click at [84, 122] on div "OR ( path *5013703269 path *1003204702 path *1000064061 path *3041417 path *100…" at bounding box center [330, 172] width 523 height 238
drag, startPoint x: 84, startPoint y: 135, endPoint x: 158, endPoint y: 135, distance: 73.8
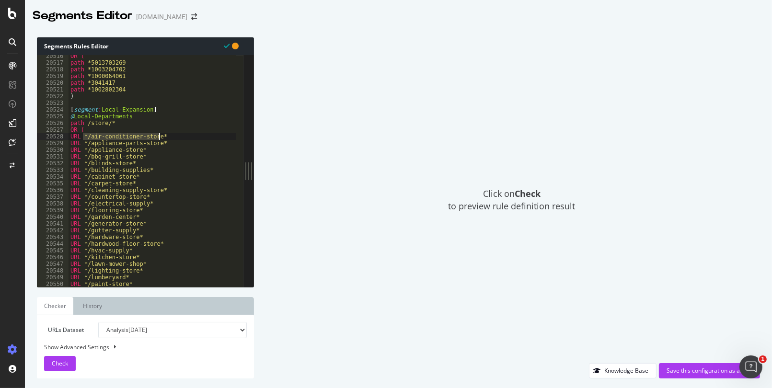
click at [158, 135] on div "OR ( path *5013703269 path *1003204702 path *1000064061 path *3041417 path *100…" at bounding box center [330, 172] width 523 height 238
click at [158, 135] on div "OR ( path *5013703269 path *1003204702 path *1000064061 path *3041417 path *100…" at bounding box center [153, 171] width 168 height 232
drag, startPoint x: 154, startPoint y: 136, endPoint x: 87, endPoint y: 139, distance: 67.7
click at [87, 139] on div "OR ( path *5013703269 path *1003204702 path *1000064061 path *3041417 path *100…" at bounding box center [330, 172] width 523 height 238
drag, startPoint x: 115, startPoint y: 123, endPoint x: 84, endPoint y: 123, distance: 30.7
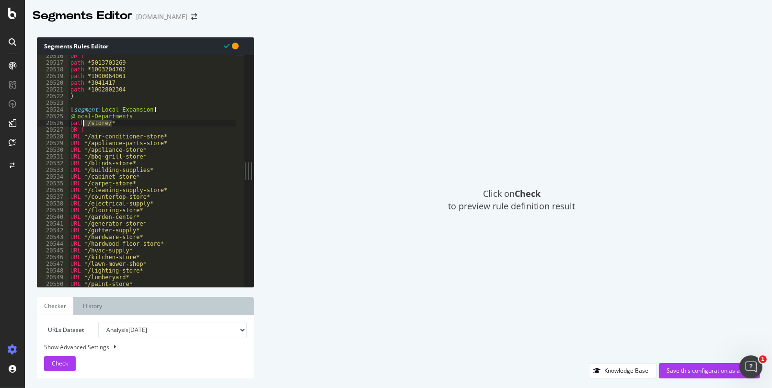
click at [84, 123] on div "OR ( path *5013703269 path *1003204702 path *1000064061 path *3041417 path *100…" at bounding box center [330, 172] width 523 height 238
type textarea "path /store/*"
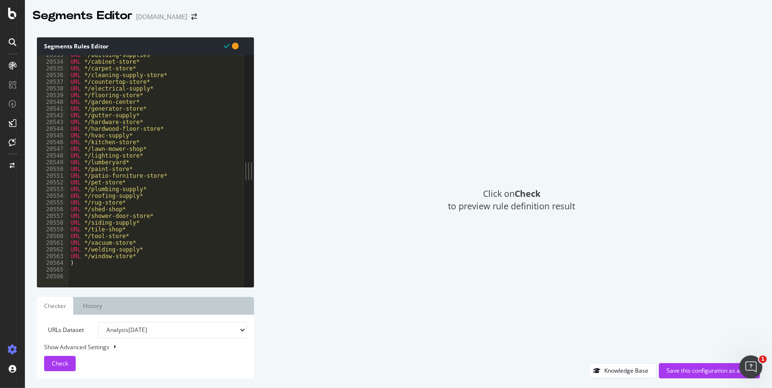
click at [94, 274] on div "URL */building-supplies* URL */cabinet-store* URL */carpet-store* URL */cleanin…" at bounding box center [330, 171] width 523 height 238
click at [94, 270] on div "URL */building-supplies* URL */cabinet-store* URL */carpet-store* URL */cleanin…" at bounding box center [330, 171] width 523 height 238
paste textarea "@Local-Services"
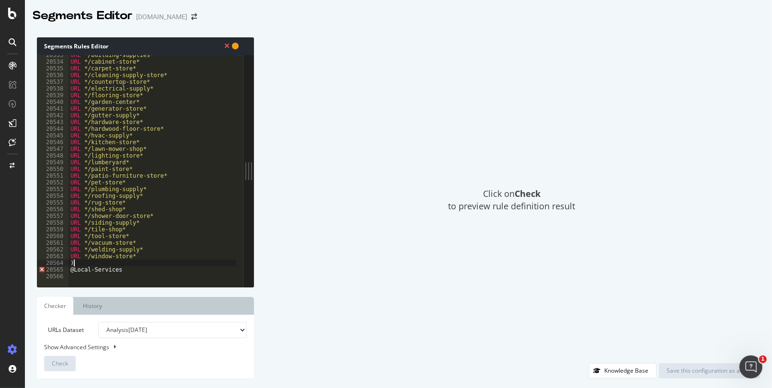
click at [87, 264] on div "URL */building-supplies* URL */cabinet-store* URL */carpet-store* URL */cleanin…" at bounding box center [330, 171] width 523 height 238
type textarea ")"
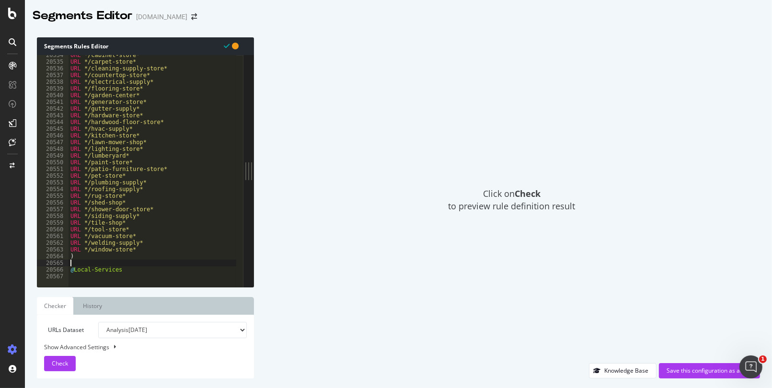
click at [80, 263] on div "URL */cabinet-store* URL */carpet-store* URL */cleaning-supply-store* URL */cou…" at bounding box center [330, 171] width 523 height 238
drag, startPoint x: 75, startPoint y: 256, endPoint x: 69, endPoint y: 256, distance: 5.8
click at [69, 256] on div "URL */cabinet-store* URL */carpet-store* URL */cleaning-supply-store* URL */cou…" at bounding box center [330, 171] width 523 height 238
click at [70, 270] on div "URL */cabinet-store* URL */carpet-store* URL */cleaning-supply-store* URL */cou…" at bounding box center [330, 171] width 523 height 238
type textarea "@Local-Services"
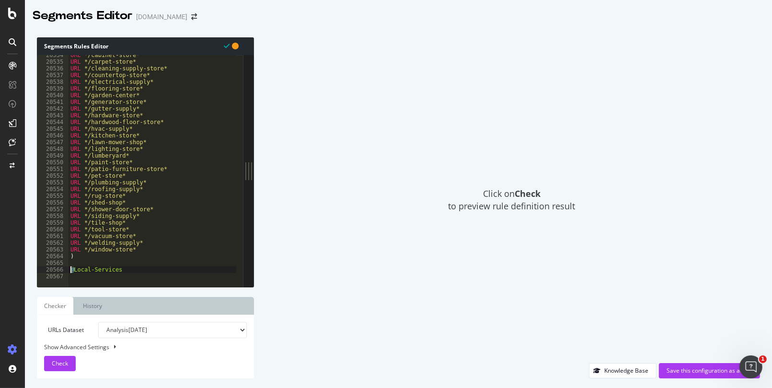
click at [128, 270] on div "URL */cabinet-store* URL */carpet-store* URL */cleaning-supply-store* URL */cou…" at bounding box center [330, 171] width 523 height 238
type textarea "@Local-Services"
paste textarea "path /store/*"
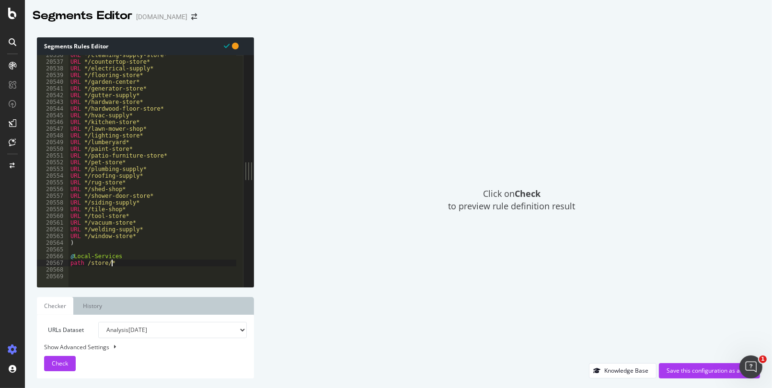
type textarea "path /store/*"
click at [109, 273] on div "URL */cleaning-supply-store* URL */countertop-store* URL */electrical-supply* U…" at bounding box center [330, 171] width 523 height 238
paste textarea "OR ("
type textarea "OR ("
click at [101, 276] on div "URL */cleaning-supply-store* URL */countertop-store* URL */electrical-supply* U…" at bounding box center [330, 171] width 523 height 238
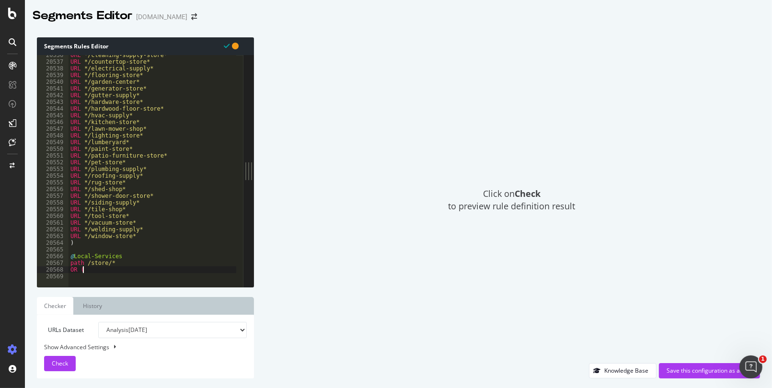
click at [102, 272] on div "URL */cleaning-supply-store* URL */countertop-store* URL */electrical-supply* U…" at bounding box center [330, 171] width 523 height 238
type textarea "OR ("
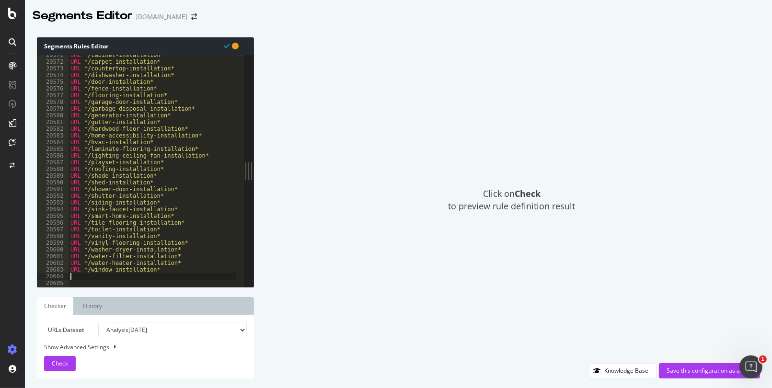
type textarea ")"
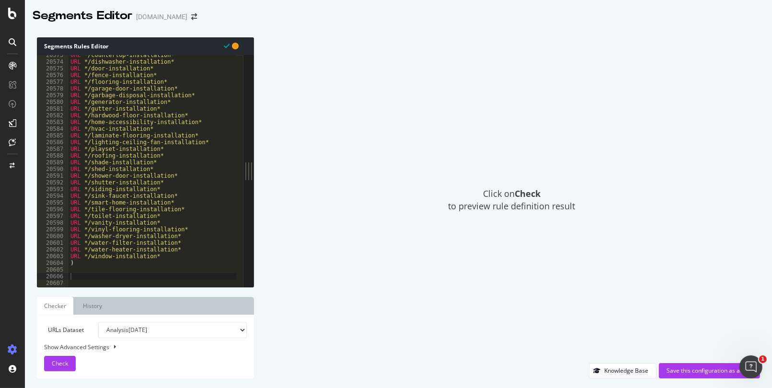
drag, startPoint x: 102, startPoint y: 272, endPoint x: 97, endPoint y: 272, distance: 5.3
click at [102, 272] on div "URL */countertop-installation* URL */dishwasher-installation* URL */door-instal…" at bounding box center [330, 171] width 523 height 238
click at [89, 274] on div "URL */countertop-installation* URL */dishwasher-installation* URL */door-instal…" at bounding box center [330, 171] width 523 height 238
paste textarea "@Local-Rentals"
type textarea "@Local-Rentals"
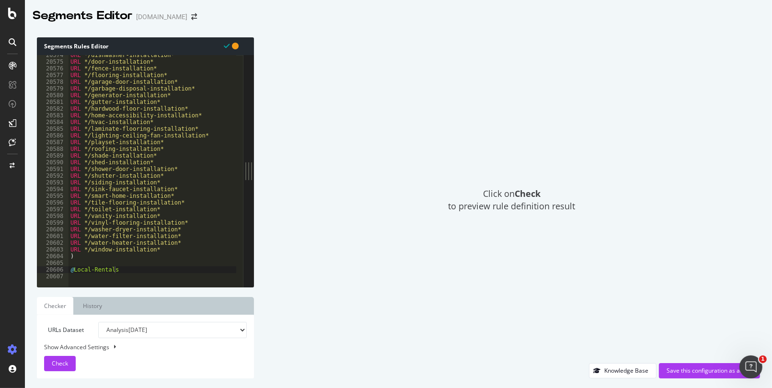
click at [128, 270] on div "URL */dishwasher-installation* URL */door-installation* URL */fence-installatio…" at bounding box center [330, 171] width 523 height 238
paste textarea "path /store/*"
type textarea "path /store/*"
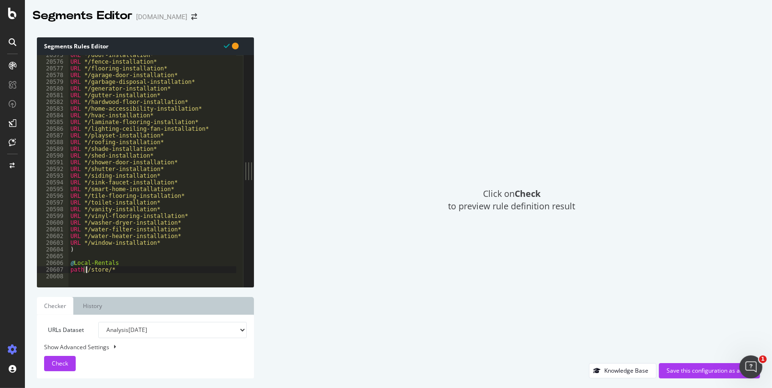
click at [86, 270] on div "URL */door-installation* URL */fence-installation* URL */flooring-installation*…" at bounding box center [330, 171] width 523 height 238
click at [140, 269] on div "URL */door-installation* URL */fence-installation* URL */flooring-installation*…" at bounding box center [330, 171] width 523 height 238
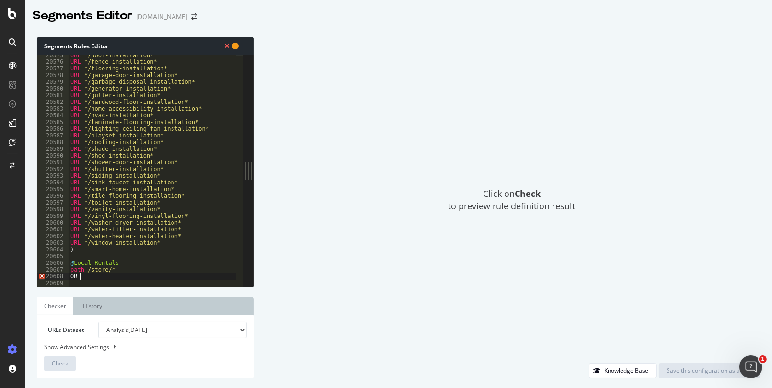
type textarea "OR ("
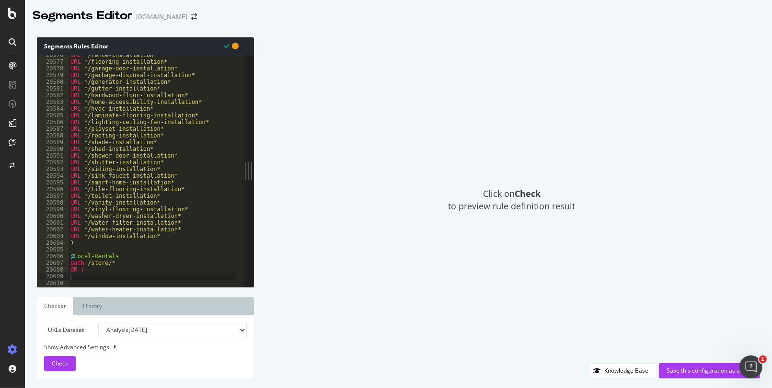
click at [146, 277] on div "URL */fence-installation* URL */flooring-installation* URL */garage-door-instal…" at bounding box center [330, 171] width 523 height 238
paste textarea "URL */storage-unit-rental*"
type textarea "URL */storage-unit-rental*"
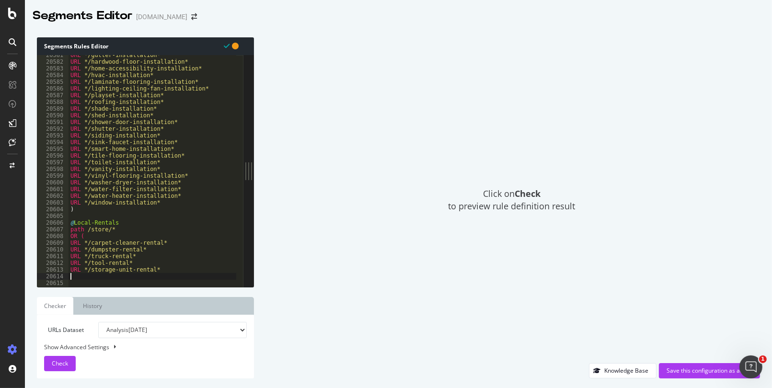
type textarea "("
type textarea ")"
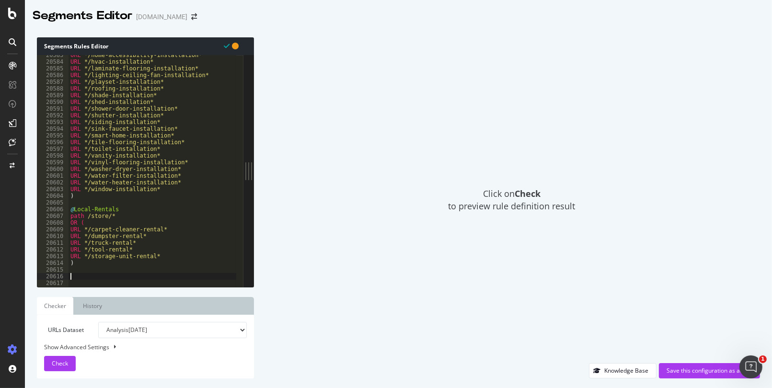
click at [100, 276] on div "URL */home-accessibility-installation* URL */hvac-installation* URL */laminate-…" at bounding box center [330, 171] width 523 height 238
paste textarea "@Local-BFCM"
type textarea "@Local-BFCM"
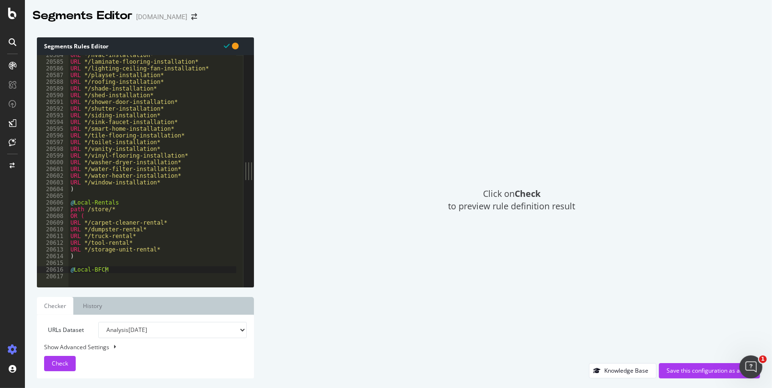
click at [113, 270] on div "URL */hvac-installation* URL */laminate-flooring-installation* URL */lighting-c…" at bounding box center [330, 171] width 523 height 238
paste textarea "path /store/*"
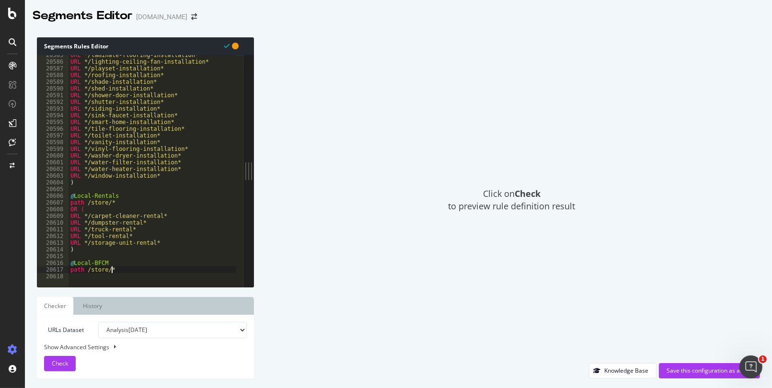
type textarea "path /store/*"
click at [127, 269] on div "URL */laminate-flooring-installation* URL */lighting-ceiling-fan-installation* …" at bounding box center [330, 171] width 523 height 238
paste textarea "OR ("
click at [107, 273] on div "URL */laminate-flooring-installation* URL */lighting-ceiling-fan-installation* …" at bounding box center [330, 171] width 523 height 238
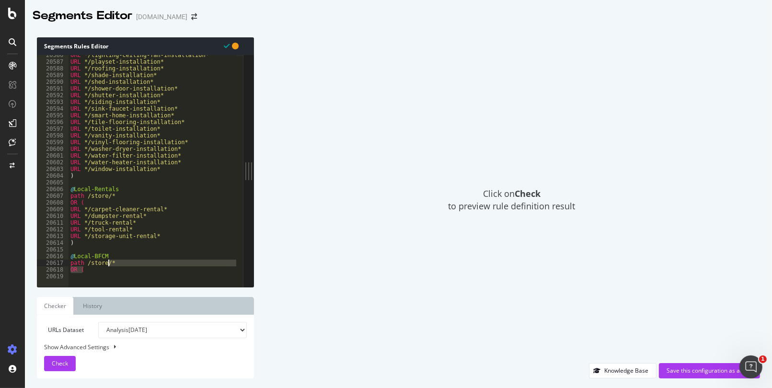
click at [102, 266] on div "URL */lighting-ceiling-fan-installation* URL */playset-installation* URL */roof…" at bounding box center [330, 171] width 523 height 238
click at [94, 270] on div "URL */lighting-ceiling-fan-installation* URL */playset-installation* URL */roof…" at bounding box center [330, 171] width 523 height 238
type textarea "OR ("
paste textarea ")"
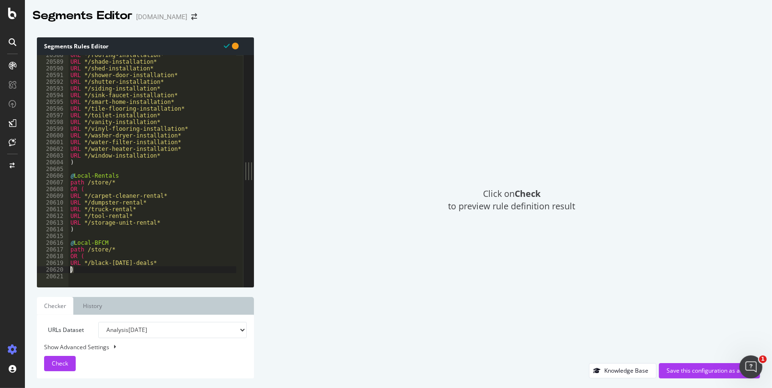
drag, startPoint x: 76, startPoint y: 272, endPoint x: 69, endPoint y: 271, distance: 6.8
click at [69, 271] on div "URL */roofing-installation* URL */shade-installation* URL */shed-installation* …" at bounding box center [330, 171] width 523 height 238
type textarea ")"
click at [86, 269] on div "URL */roofing-installation* URL */shade-installation* URL */shed-installation* …" at bounding box center [153, 171] width 168 height 232
click at [58, 361] on span "Check" at bounding box center [60, 364] width 16 height 8
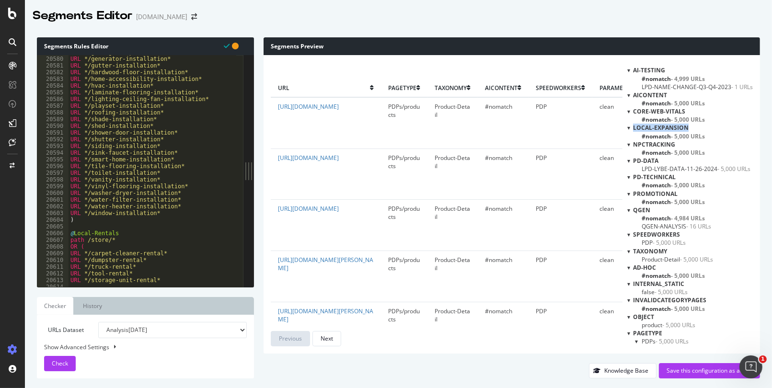
drag, startPoint x: 703, startPoint y: 127, endPoint x: 629, endPoint y: 128, distance: 74.3
click at [629, 128] on div "Local-Expansion" at bounding box center [690, 128] width 126 height 8
click at [674, 130] on div "Local-Expansion" at bounding box center [690, 128] width 126 height 8
click at [674, 128] on div "Local-Expansion" at bounding box center [690, 128] width 126 height 8
drag, startPoint x: 694, startPoint y: 136, endPoint x: 627, endPoint y: 129, distance: 67.0
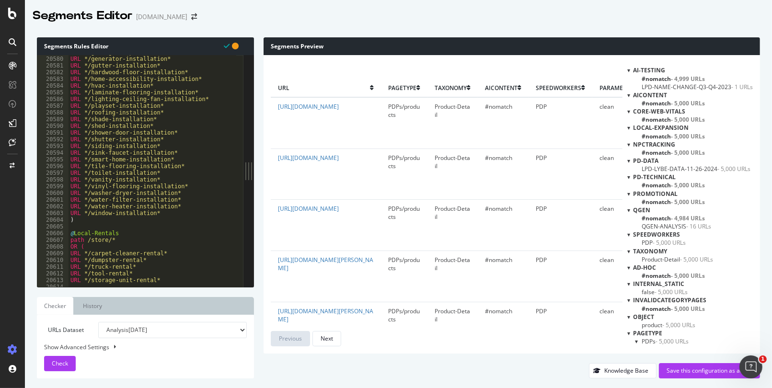
click at [627, 129] on div "Local-Expansion #nomatch - 5,000 URLs" at bounding box center [690, 132] width 126 height 16
click at [674, 370] on div "Save this configuration as active" at bounding box center [710, 371] width 86 height 8
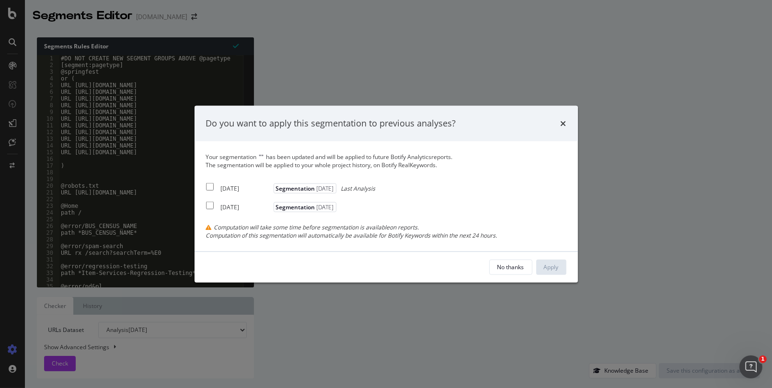
click at [212, 185] on input "modal" at bounding box center [210, 187] width 8 height 8
checkbox input "true"
click at [209, 204] on input "modal" at bounding box center [210, 206] width 8 height 8
checkbox input "true"
drag, startPoint x: 211, startPoint y: 187, endPoint x: 211, endPoint y: 197, distance: 10.1
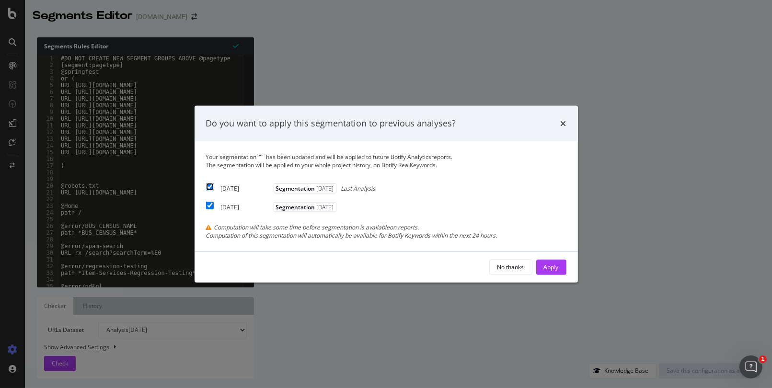
click at [210, 187] on input "modal" at bounding box center [210, 187] width 8 height 8
checkbox input "false"
click at [212, 204] on input "modal" at bounding box center [210, 206] width 8 height 8
checkbox input "false"
click at [506, 268] on div "No thanks" at bounding box center [511, 267] width 27 height 8
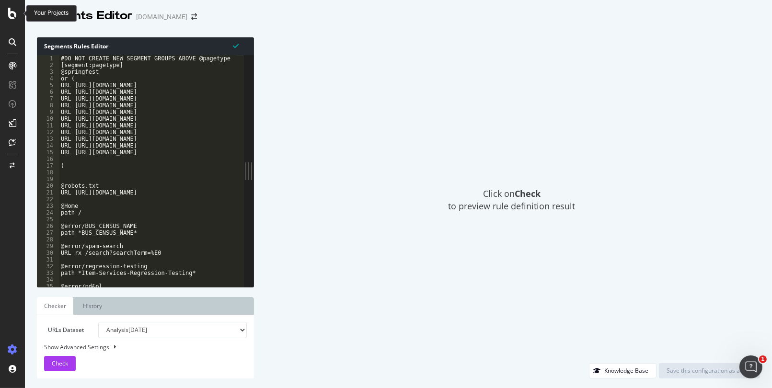
click at [8, 10] on icon at bounding box center [12, 14] width 9 height 12
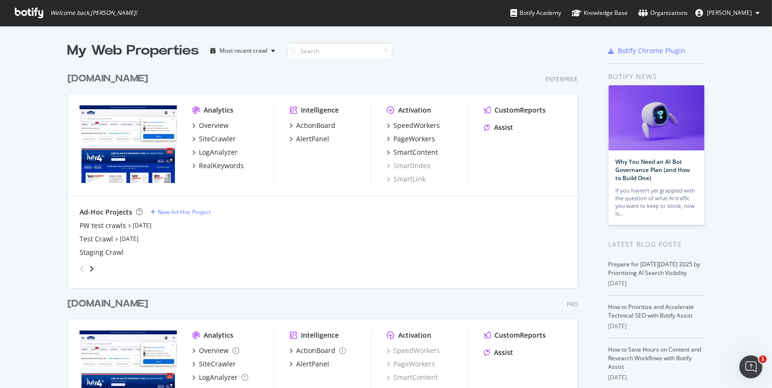
scroll to position [381, 757]
click at [133, 304] on div "[DOMAIN_NAME]" at bounding box center [108, 304] width 81 height 14
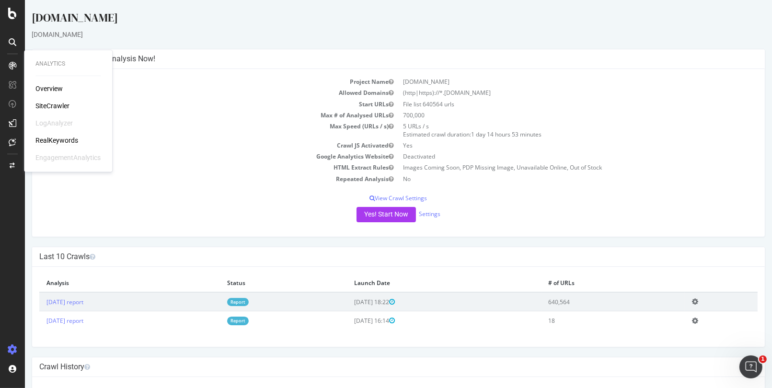
click at [60, 139] on div "RealKeywords" at bounding box center [56, 141] width 43 height 10
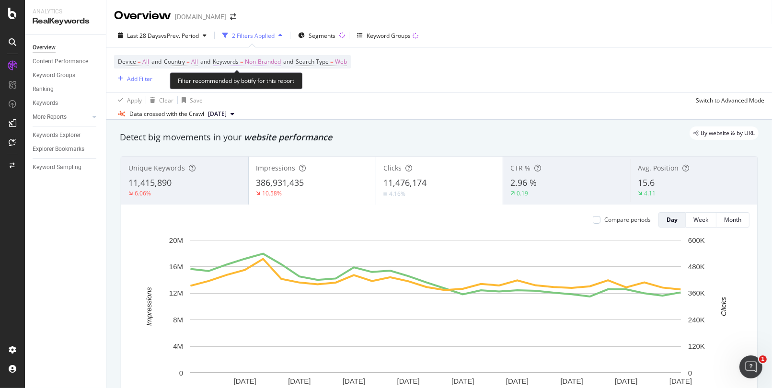
click at [239, 60] on span "Keywords" at bounding box center [226, 62] width 26 height 8
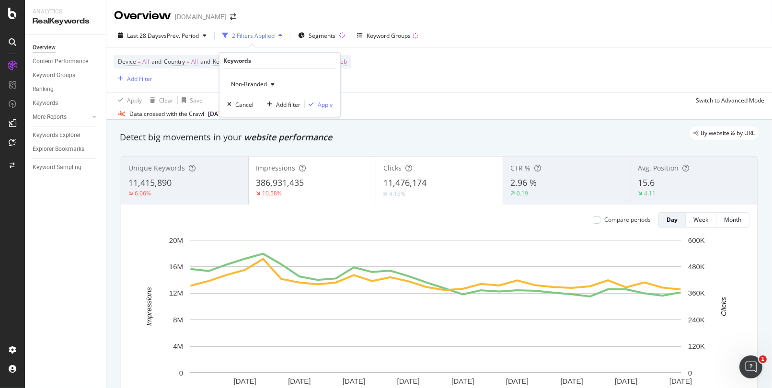
click at [244, 85] on span "Non-Branded" at bounding box center [247, 84] width 40 height 8
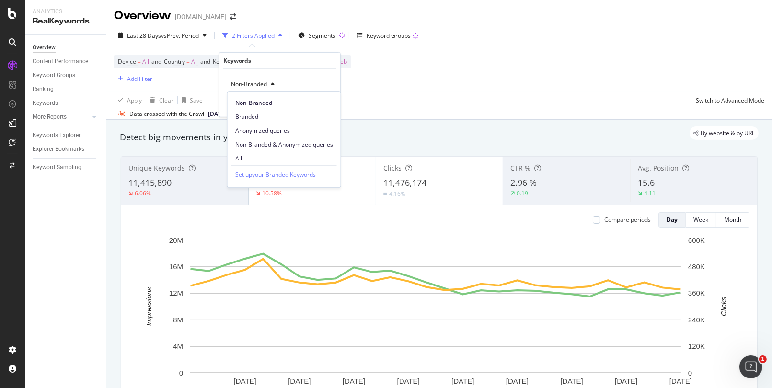
click at [242, 157] on span "All" at bounding box center [284, 158] width 98 height 9
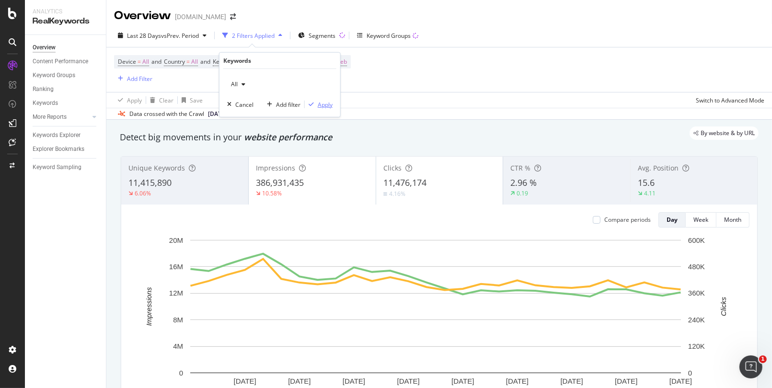
click at [323, 104] on div "Apply" at bounding box center [325, 104] width 15 height 8
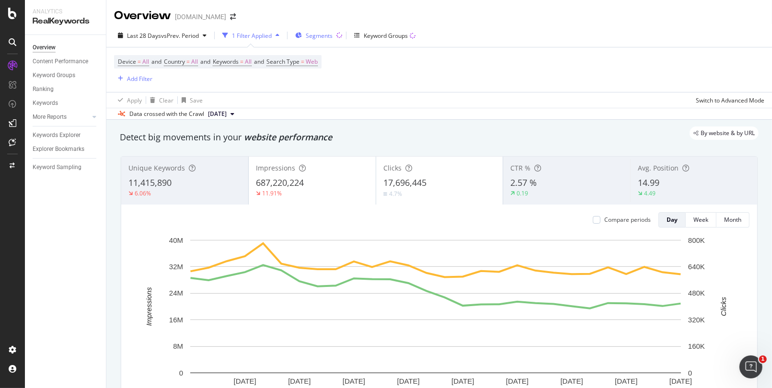
click at [320, 34] on span "Segments" at bounding box center [319, 36] width 27 height 8
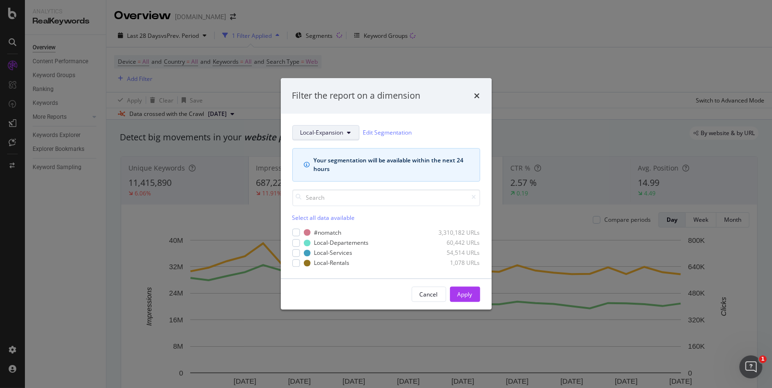
click at [325, 134] on span "Local-Expansion" at bounding box center [322, 132] width 43 height 8
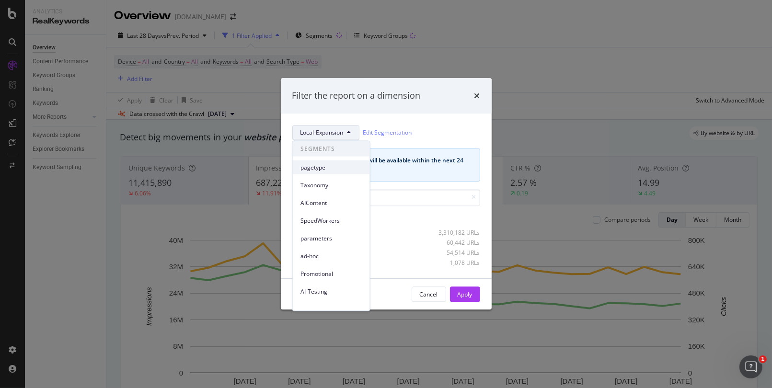
click at [326, 166] on span "pagetype" at bounding box center [332, 167] width 62 height 9
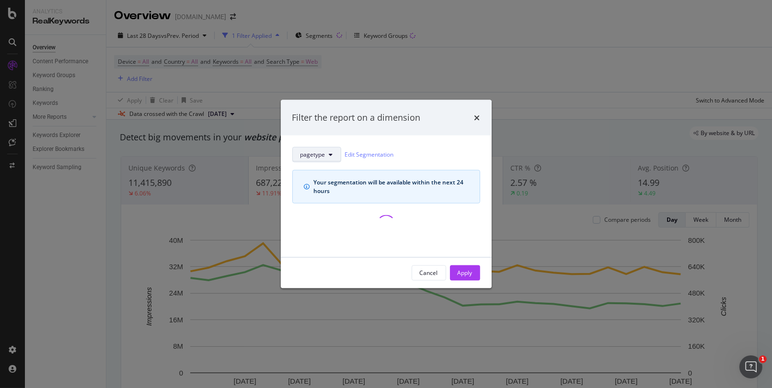
click at [326, 153] on button "pagetype" at bounding box center [316, 154] width 49 height 15
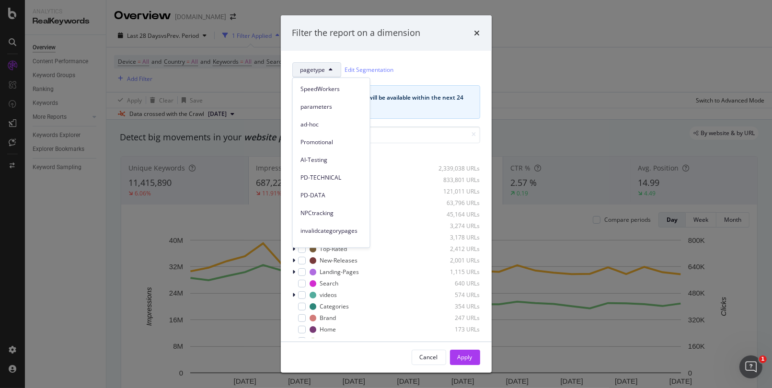
scroll to position [148, 0]
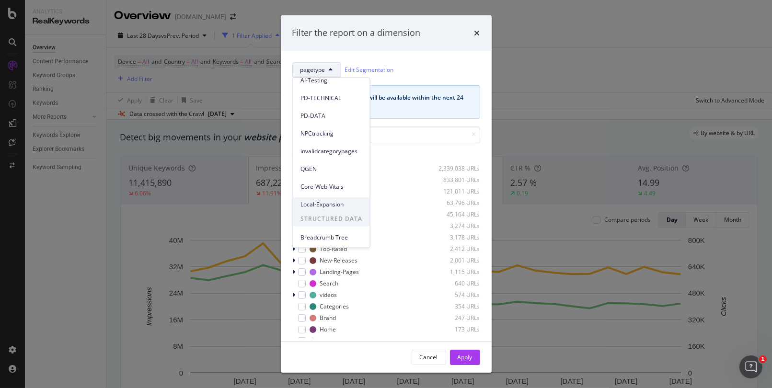
click at [329, 204] on span "Local-Expansion" at bounding box center [332, 204] width 62 height 9
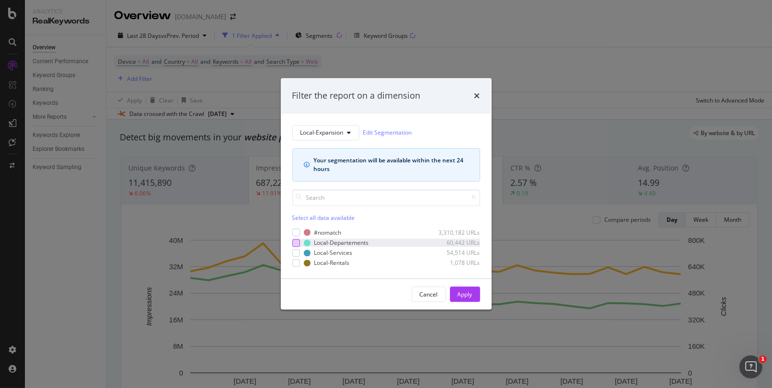
click at [295, 241] on div "modal" at bounding box center [296, 243] width 8 height 8
click at [297, 252] on div "modal" at bounding box center [296, 253] width 8 height 8
click at [295, 264] on div "modal" at bounding box center [296, 263] width 8 height 8
click at [465, 294] on div "Apply" at bounding box center [465, 294] width 15 height 8
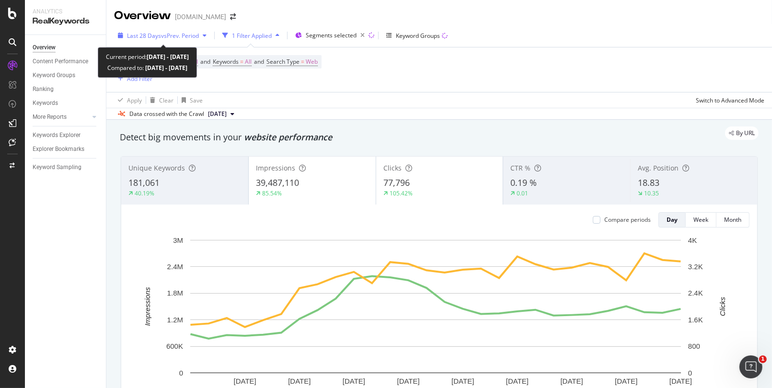
click at [184, 35] on span "vs Prev. Period" at bounding box center [180, 36] width 38 height 8
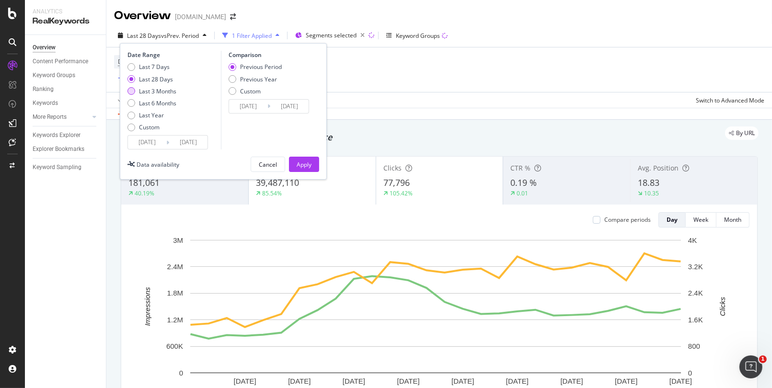
click at [156, 90] on div "Last 3 Months" at bounding box center [157, 91] width 37 height 8
type input "[DATE]"
click at [245, 78] on div "Previous Year" at bounding box center [258, 79] width 37 height 8
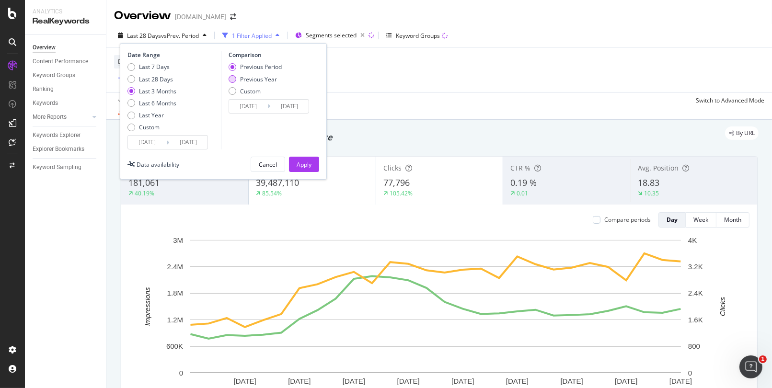
type input "[DATE]"
click at [301, 163] on div "Apply" at bounding box center [304, 165] width 15 height 8
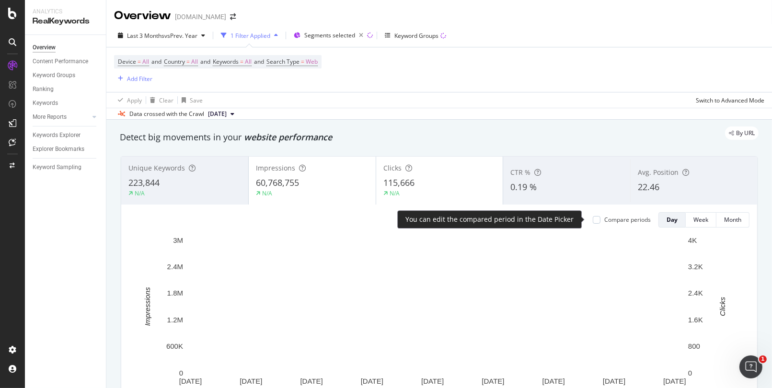
scroll to position [96, 0]
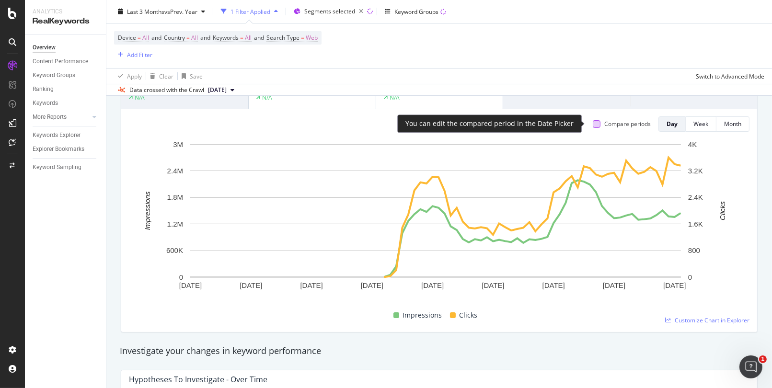
click at [593, 124] on div at bounding box center [597, 124] width 8 height 8
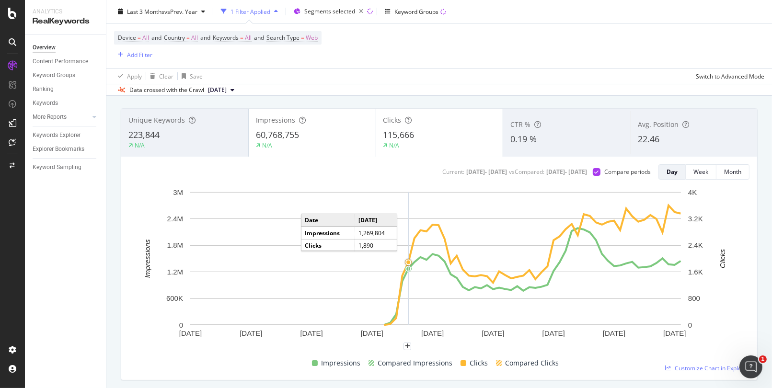
scroll to position [0, 0]
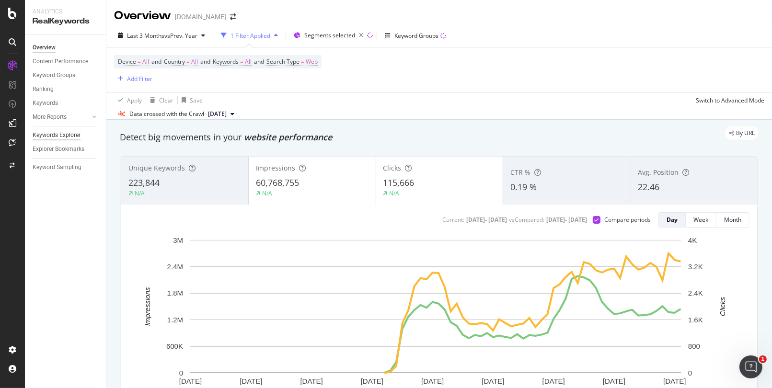
click at [48, 134] on div "Keywords Explorer" at bounding box center [57, 135] width 48 height 10
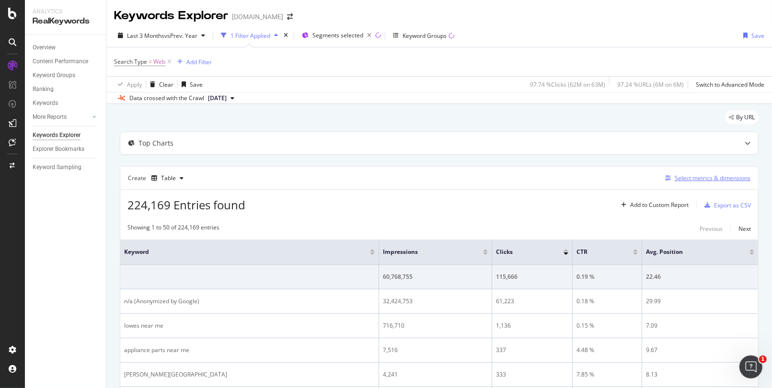
click at [674, 176] on div "Select metrics & dimensions" at bounding box center [713, 178] width 76 height 8
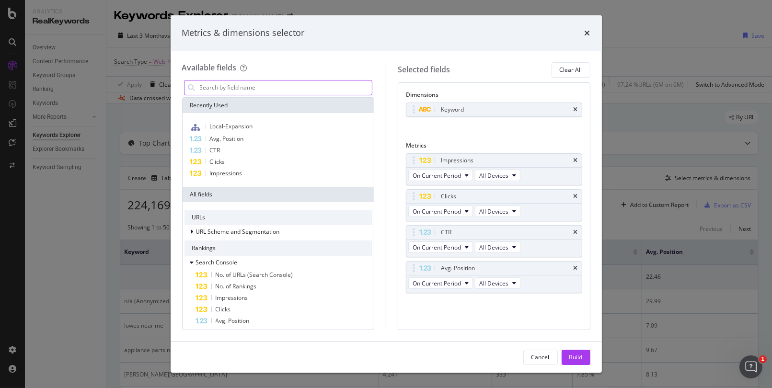
click at [225, 92] on input "modal" at bounding box center [286, 88] width 174 height 14
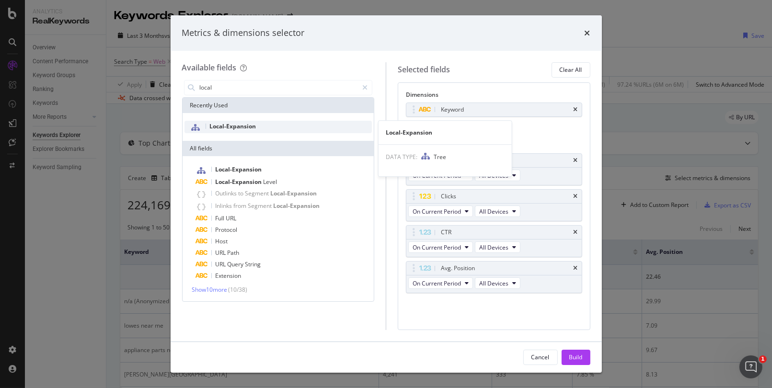
type input "local"
click at [238, 125] on span "Local-Expansion" at bounding box center [233, 126] width 46 height 8
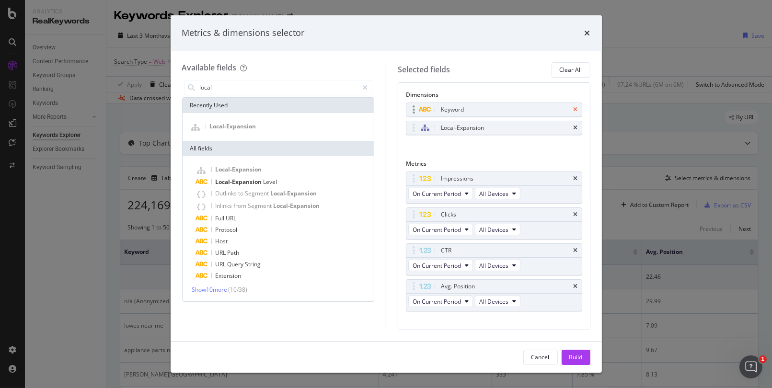
click at [574, 107] on icon "times" at bounding box center [576, 110] width 4 height 6
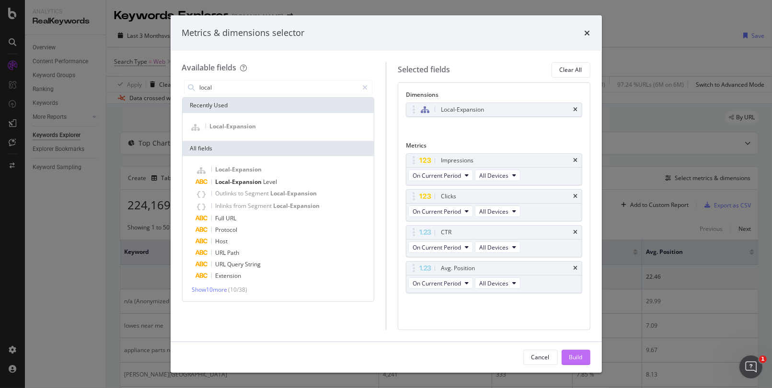
click at [573, 356] on div "Build" at bounding box center [575, 357] width 13 height 8
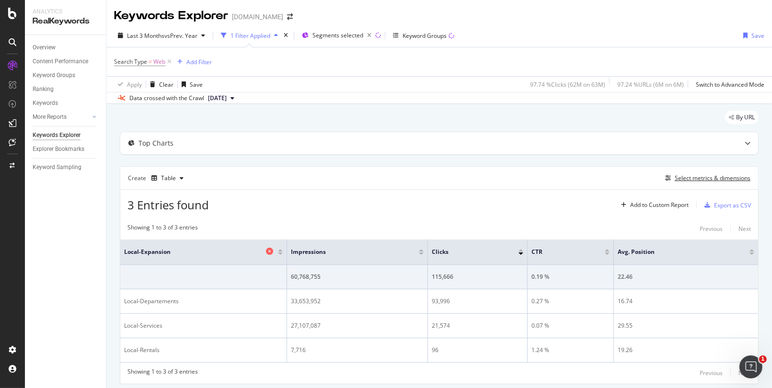
scroll to position [28, 0]
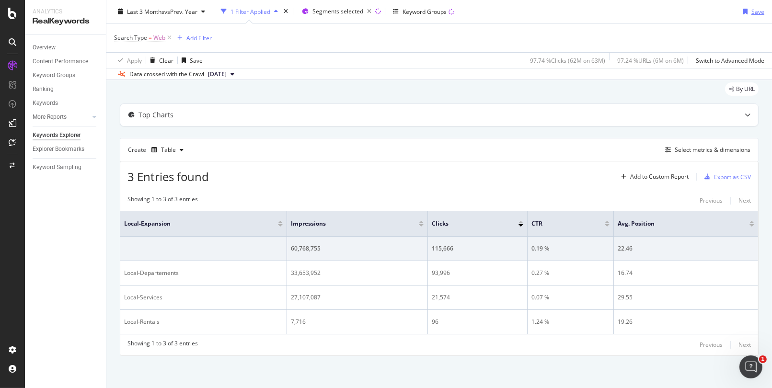
click at [674, 11] on div "Save" at bounding box center [758, 11] width 13 height 8
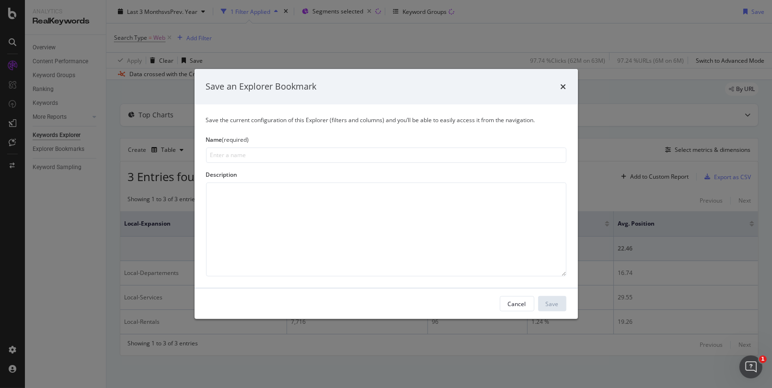
click at [286, 153] on input "modal" at bounding box center [386, 155] width 360 height 15
type input "Local Expansion Performance"
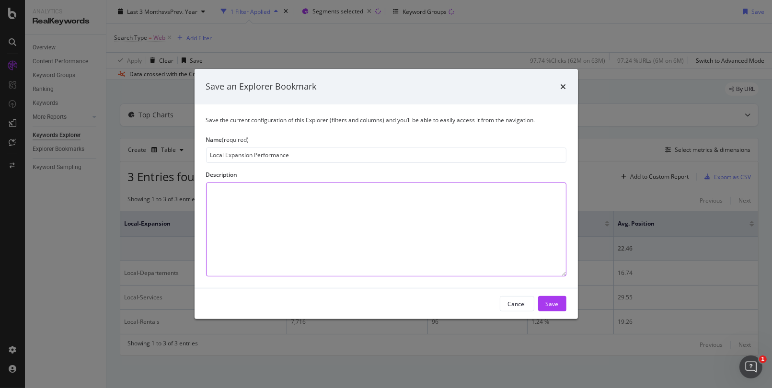
drag, startPoint x: 470, startPoint y: 264, endPoint x: 514, endPoint y: 285, distance: 48.5
click at [470, 264] on textarea "modal" at bounding box center [386, 230] width 360 height 94
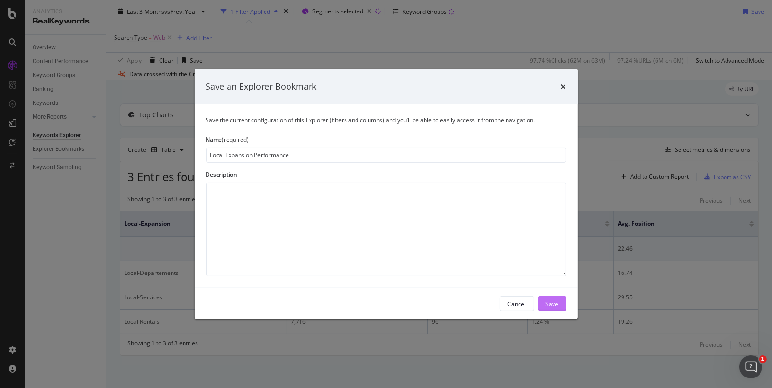
click at [547, 304] on div "Save" at bounding box center [552, 304] width 13 height 8
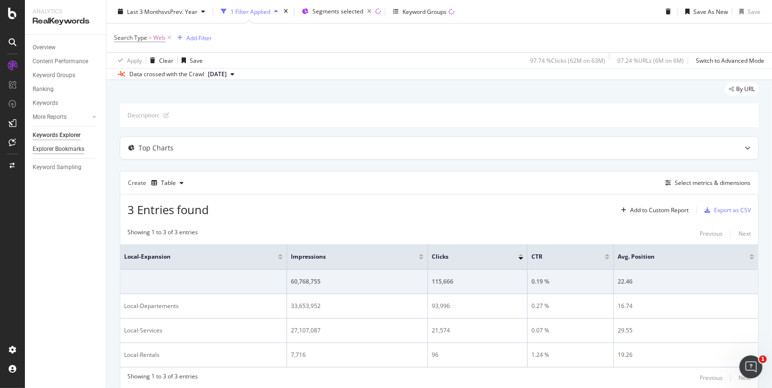
click at [51, 149] on div "Explorer Bookmarks" at bounding box center [59, 149] width 52 height 10
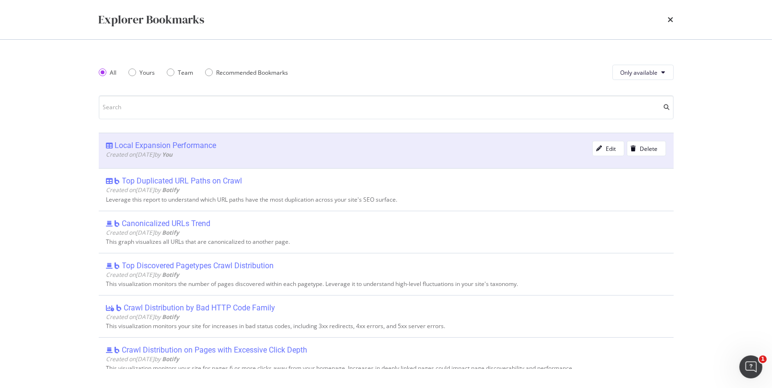
click at [157, 143] on div "Local Expansion Performance" at bounding box center [166, 146] width 102 height 10
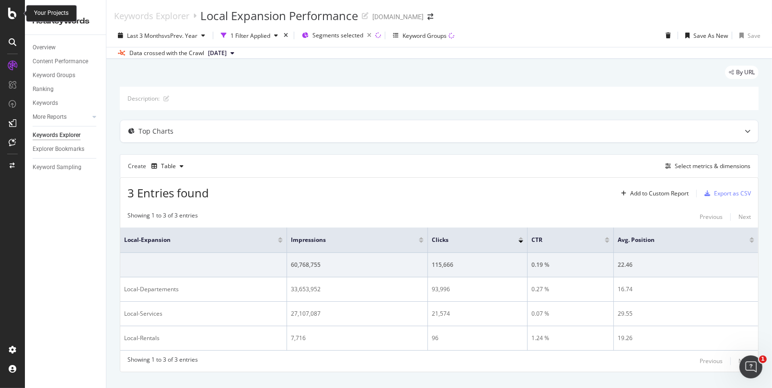
click at [10, 12] on icon at bounding box center [12, 14] width 9 height 12
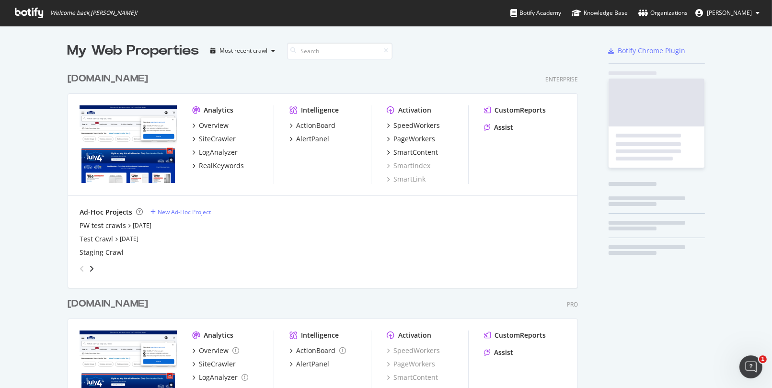
scroll to position [381, 757]
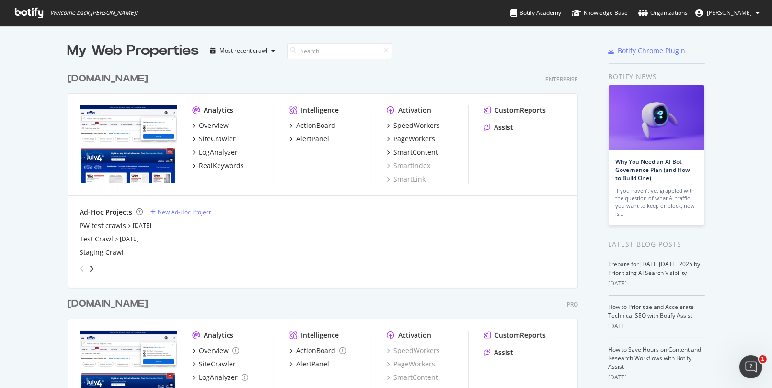
click at [111, 76] on div "[DOMAIN_NAME]" at bounding box center [108, 79] width 81 height 14
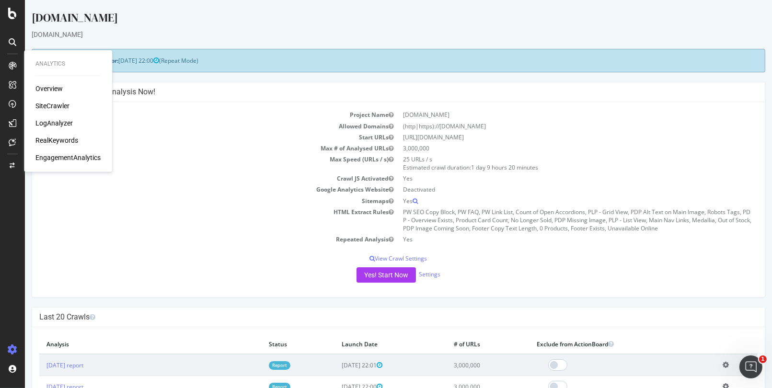
click at [53, 139] on div "RealKeywords" at bounding box center [56, 141] width 43 height 10
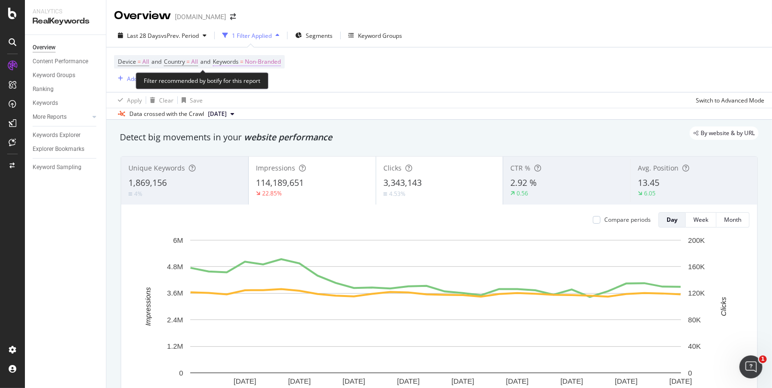
click at [233, 61] on span "Keywords" at bounding box center [226, 62] width 26 height 8
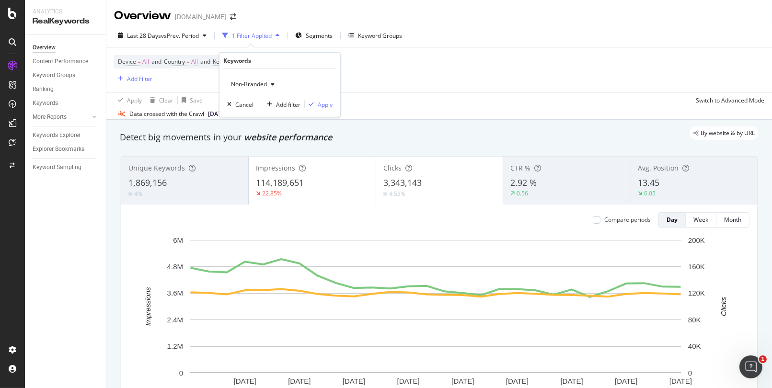
click at [241, 83] on span "Non-Branded" at bounding box center [247, 84] width 40 height 8
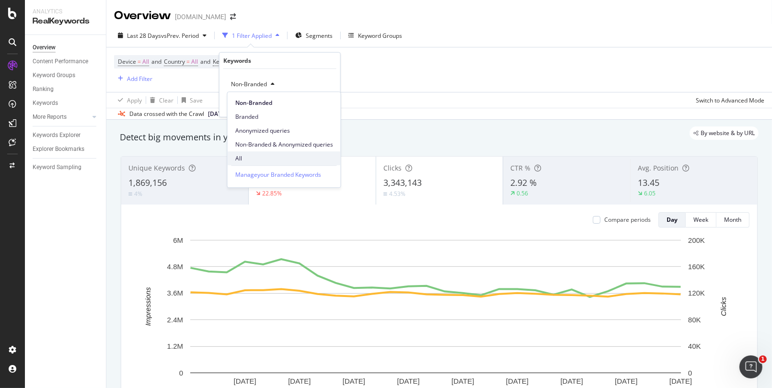
click at [243, 159] on span "All" at bounding box center [284, 158] width 98 height 9
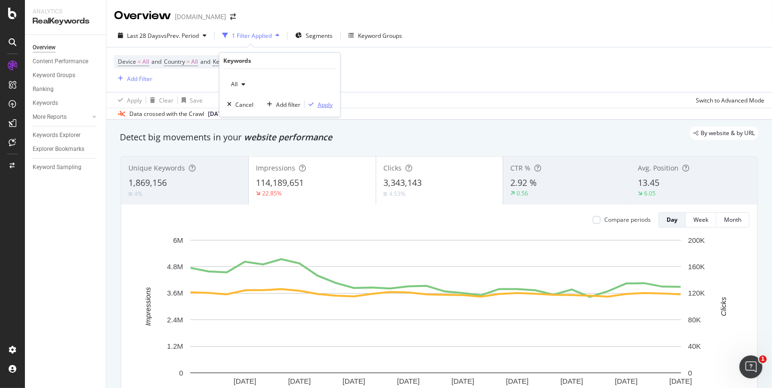
click at [326, 103] on div "Apply" at bounding box center [325, 104] width 15 height 8
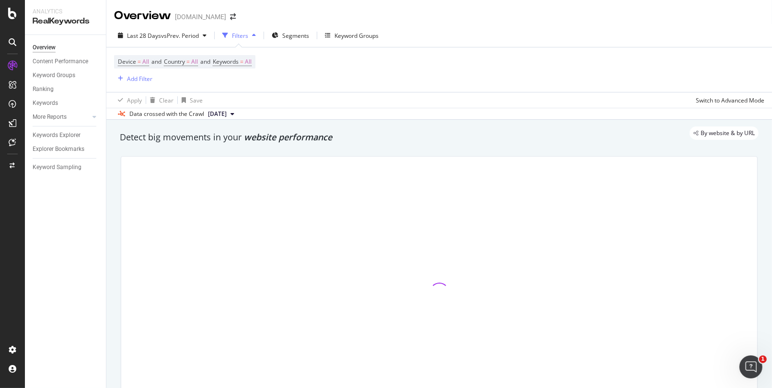
click at [323, 105] on div "Apply Clear Save Switch to Advanced Mode" at bounding box center [439, 100] width 666 height 16
click at [295, 36] on span "Segments" at bounding box center [295, 36] width 27 height 8
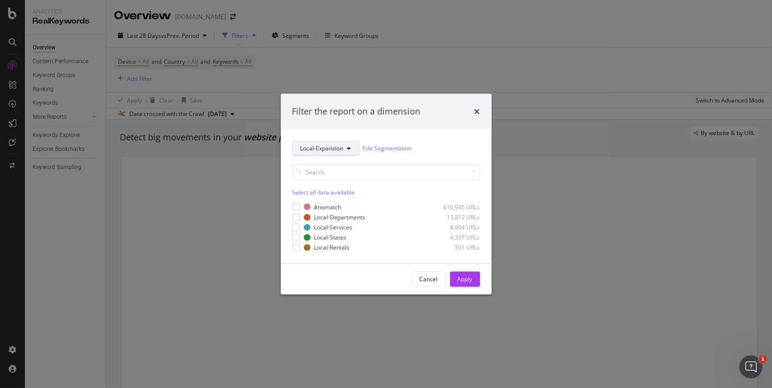
click at [347, 151] on button "Local-Expansion" at bounding box center [325, 147] width 67 height 15
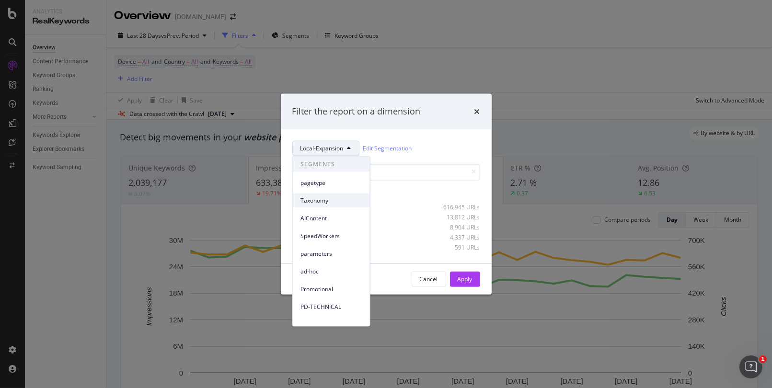
click at [320, 200] on span "Taxonomy" at bounding box center [332, 200] width 62 height 9
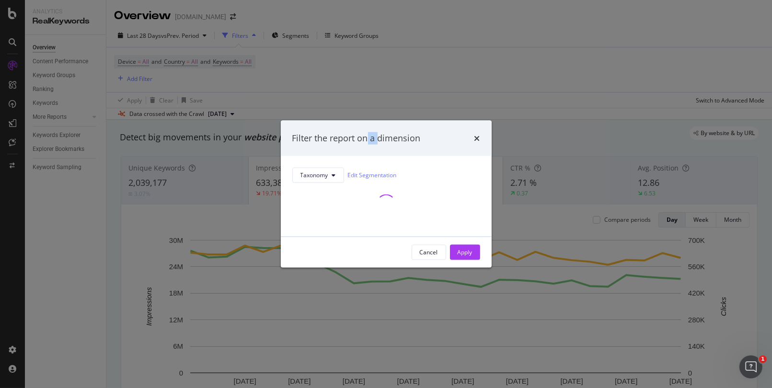
drag, startPoint x: 378, startPoint y: 126, endPoint x: 368, endPoint y: 128, distance: 10.5
click at [368, 128] on div "Filter the report on a dimension" at bounding box center [386, 138] width 211 height 35
click at [361, 135] on div "Filter the report on a dimension Taxonomy Edit Segmentation Cancel Apply" at bounding box center [386, 194] width 211 height 147
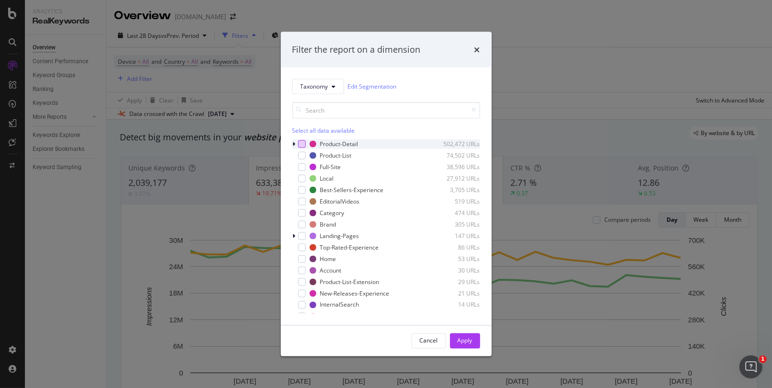
click at [302, 144] on div "modal" at bounding box center [302, 144] width 8 height 8
click at [303, 155] on div "modal" at bounding box center [302, 155] width 8 height 8
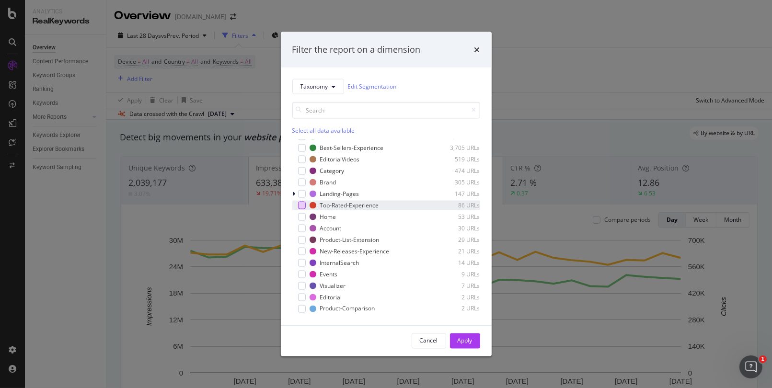
click at [301, 204] on div "modal" at bounding box center [302, 205] width 8 height 8
click at [300, 170] on div "modal" at bounding box center [302, 171] width 8 height 8
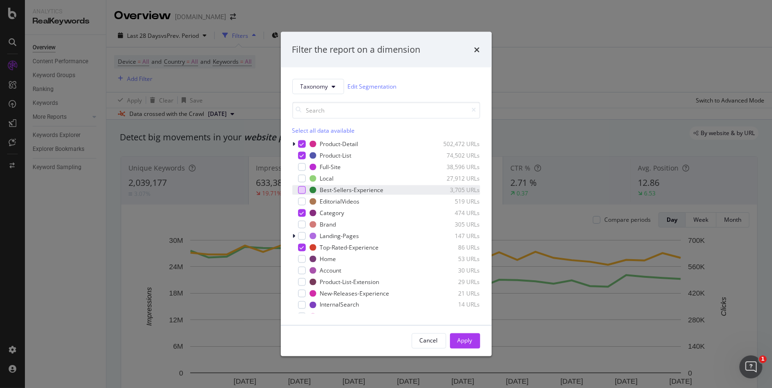
click at [302, 187] on div "modal" at bounding box center [302, 190] width 8 height 8
click at [465, 341] on div "Apply" at bounding box center [465, 341] width 15 height 8
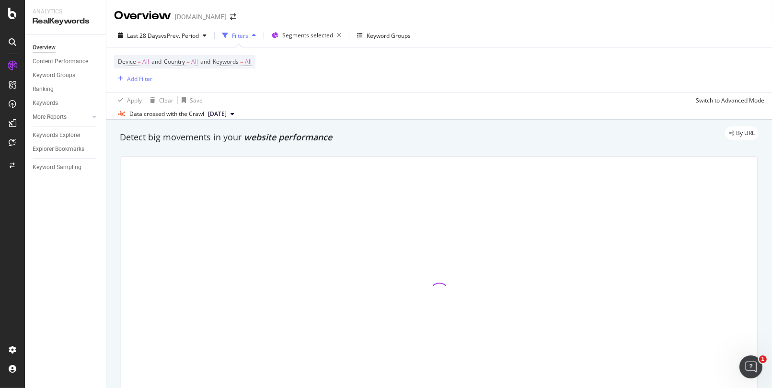
click at [425, 70] on div "Device = All and Country = All and Keywords = All Add Filter" at bounding box center [439, 69] width 651 height 45
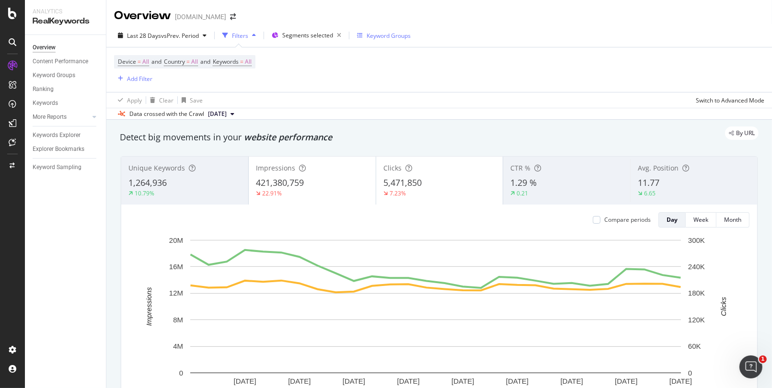
click at [392, 35] on div "Keyword Groups" at bounding box center [389, 36] width 44 height 8
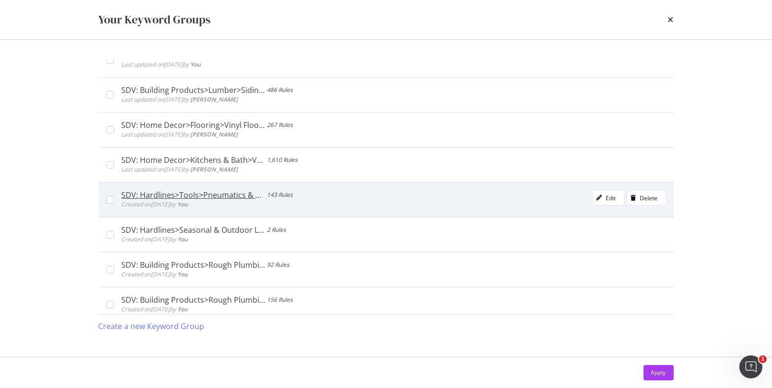
scroll to position [240, 0]
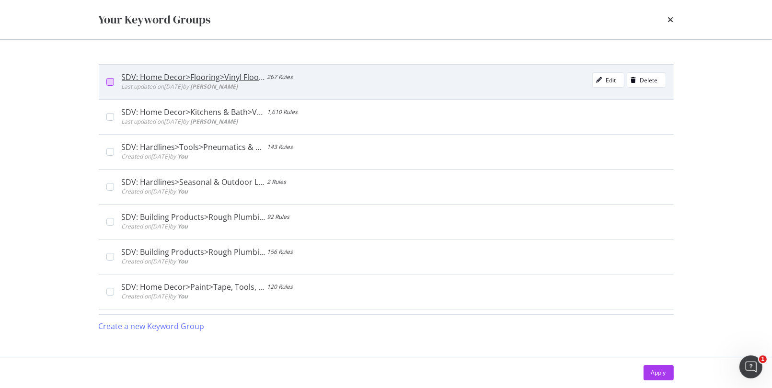
click at [109, 83] on div "modal" at bounding box center [110, 82] width 8 height 8
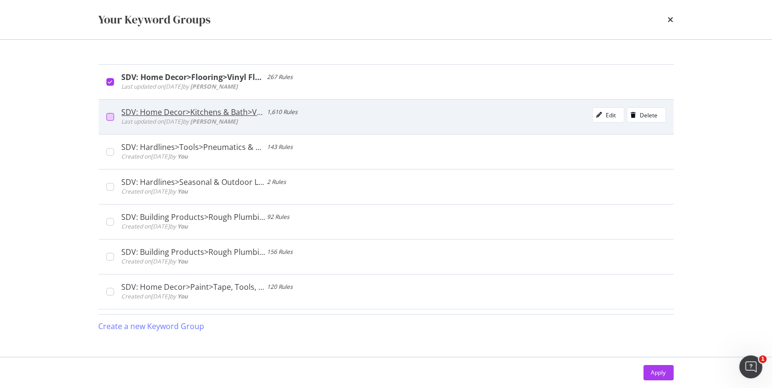
click at [108, 115] on div "modal" at bounding box center [110, 117] width 8 height 8
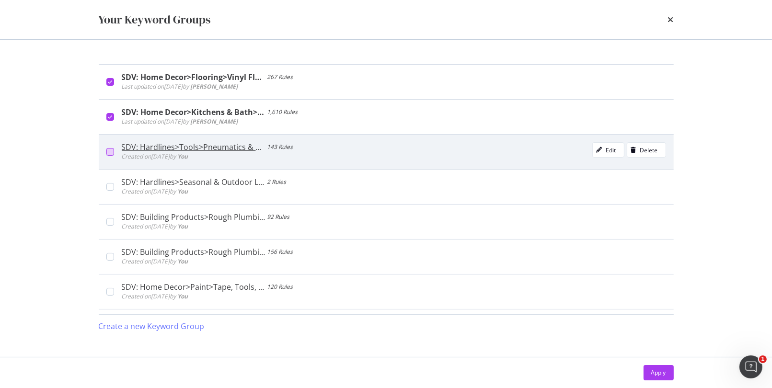
click at [108, 148] on div "modal" at bounding box center [110, 152] width 8 height 8
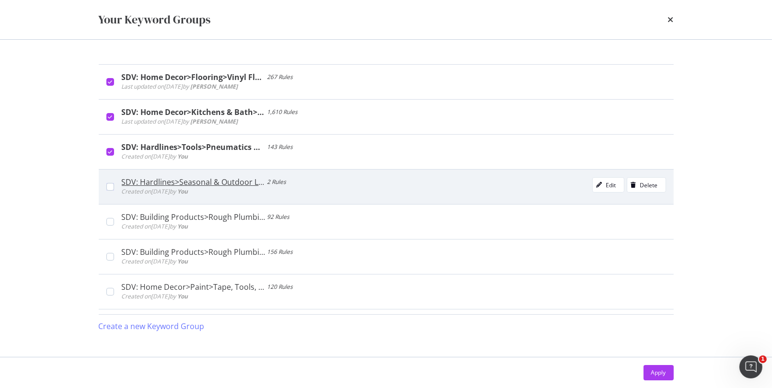
click at [105, 188] on div "SDV: Hardlines>Seasonal & Outdoor Living>Holiday 2 Rules Created on [DATE] by Y…" at bounding box center [386, 186] width 575 height 35
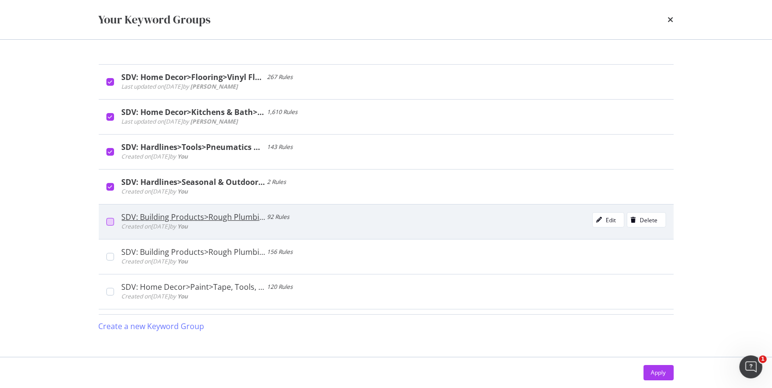
click at [109, 219] on div "modal" at bounding box center [110, 222] width 8 height 8
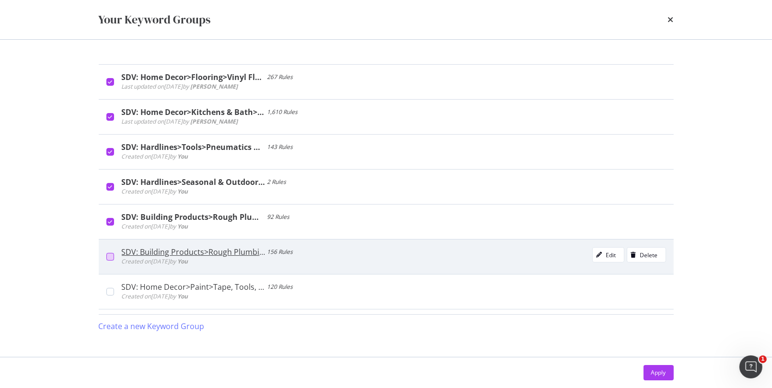
click at [110, 256] on div "modal" at bounding box center [110, 257] width 8 height 8
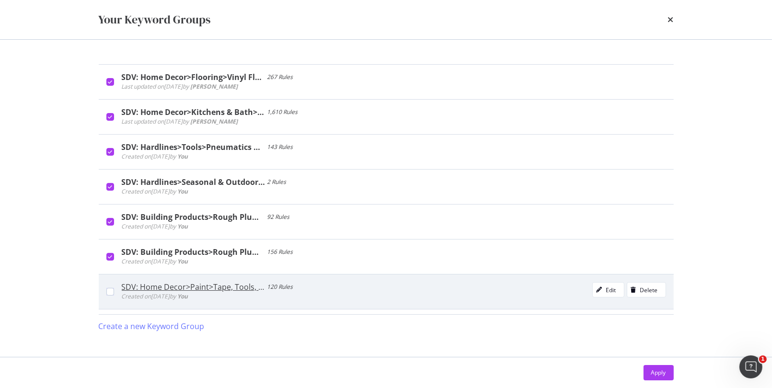
click at [114, 293] on div "SDV: Home Decor>Paint>Tape, Tools, Sanding & Sprayers 120 Rules Created on [DAT…" at bounding box center [390, 291] width 552 height 19
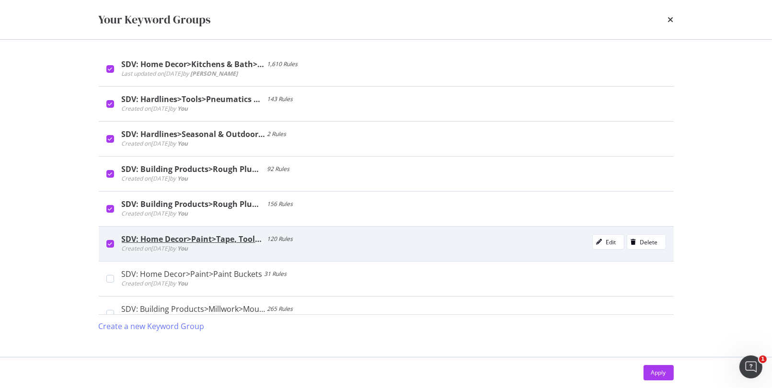
scroll to position [336, 0]
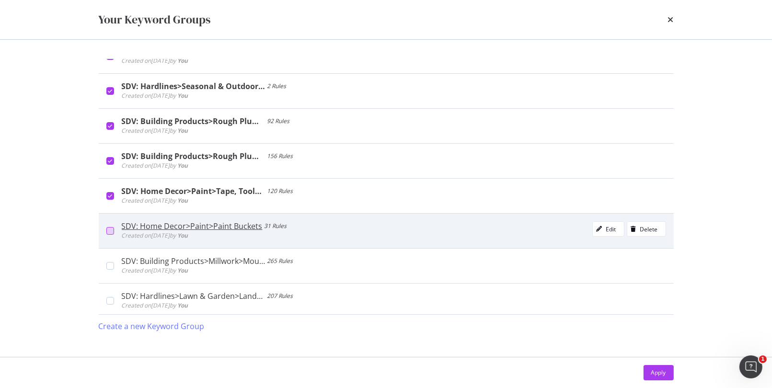
click at [109, 229] on div "modal" at bounding box center [110, 231] width 8 height 8
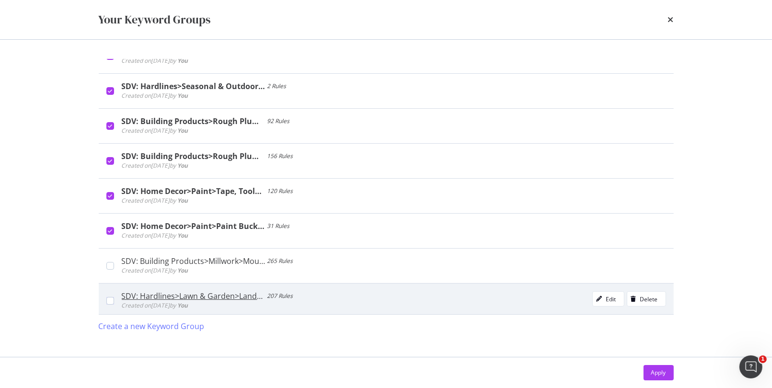
drag, startPoint x: 112, startPoint y: 263, endPoint x: 111, endPoint y: 283, distance: 20.2
click at [112, 264] on div "modal" at bounding box center [110, 266] width 8 height 8
click at [107, 299] on div "modal" at bounding box center [110, 301] width 8 height 8
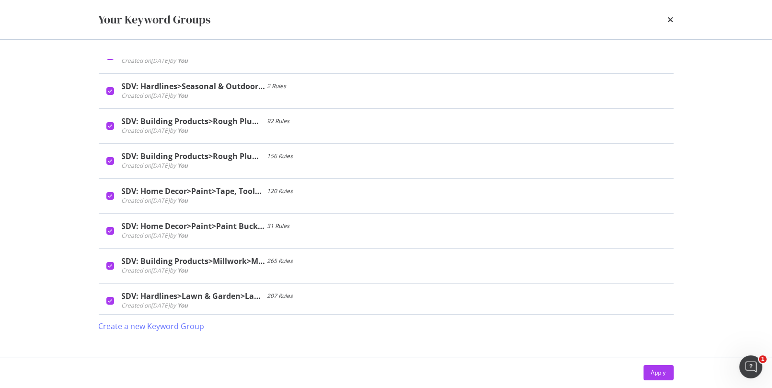
scroll to position [431, 0]
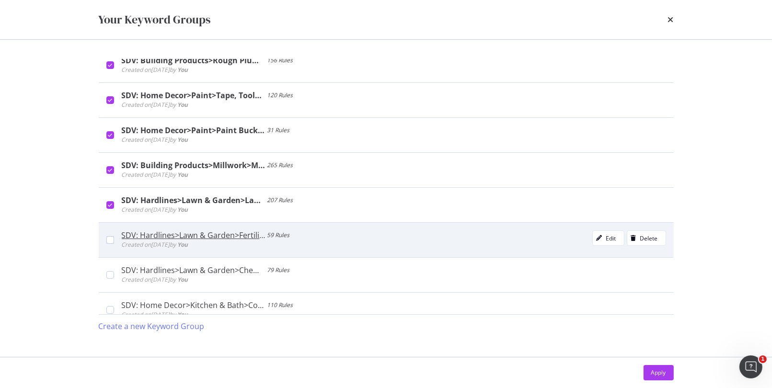
click at [105, 241] on div "SDV: Hardlines>Lawn & Garden>Fertilizer 59 Rules Created on [DATE] by You Edit …" at bounding box center [386, 239] width 575 height 35
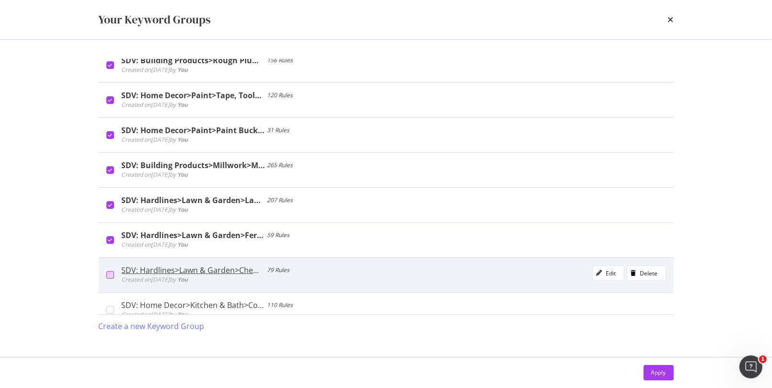
click at [112, 274] on div "modal" at bounding box center [110, 275] width 8 height 8
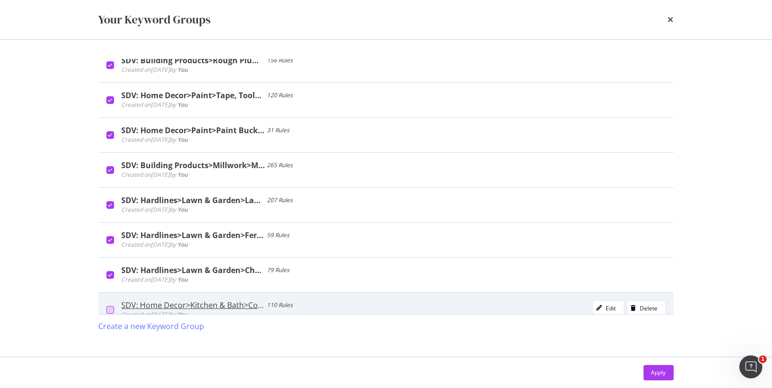
click at [112, 306] on div "modal" at bounding box center [110, 310] width 8 height 8
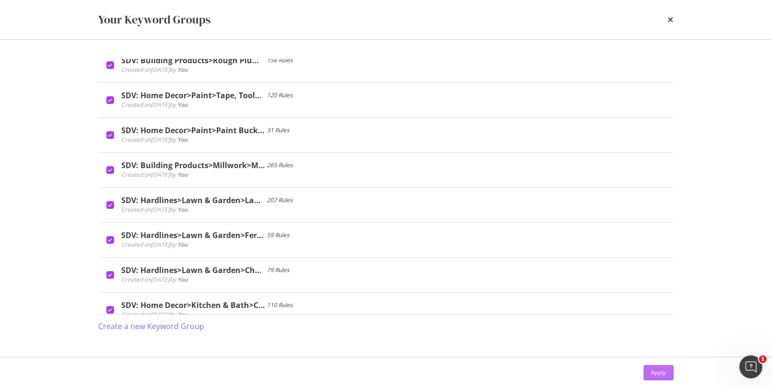
click at [662, 375] on div "Apply" at bounding box center [658, 373] width 15 height 8
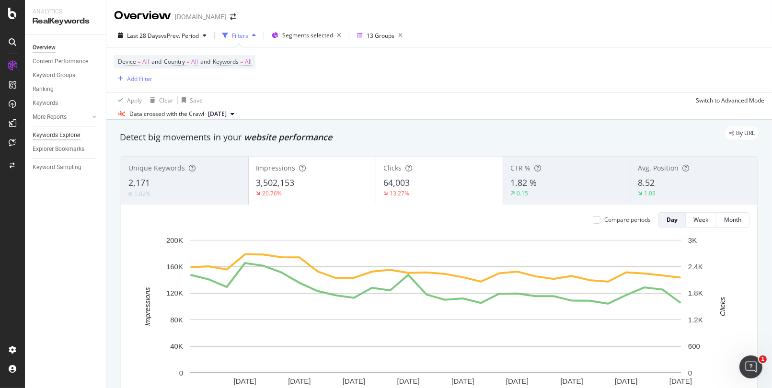
click at [62, 135] on div "Keywords Explorer" at bounding box center [57, 135] width 48 height 10
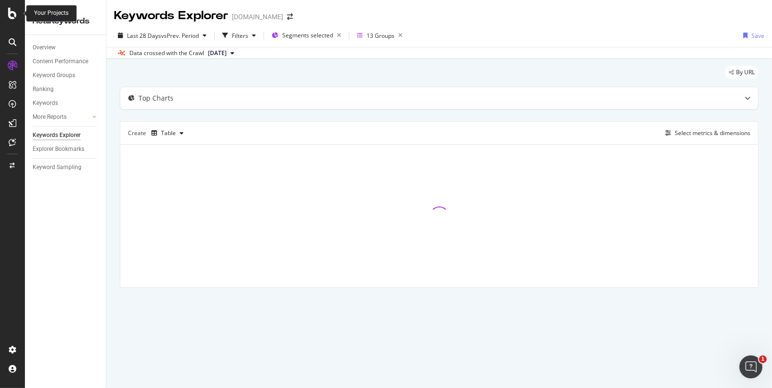
click at [13, 10] on icon at bounding box center [12, 14] width 9 height 12
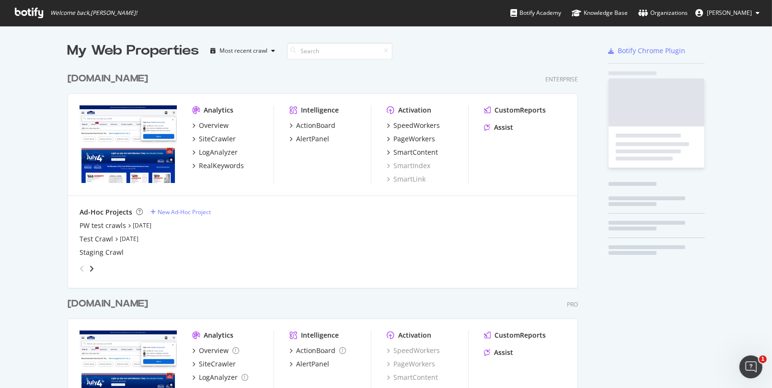
scroll to position [381, 757]
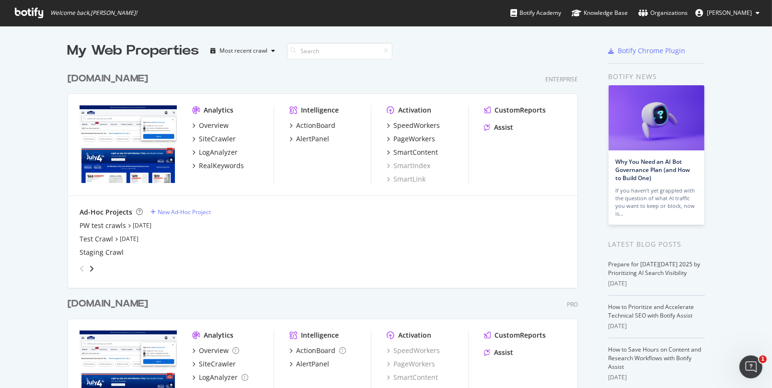
click at [109, 301] on div "[DOMAIN_NAME]" at bounding box center [108, 304] width 81 height 14
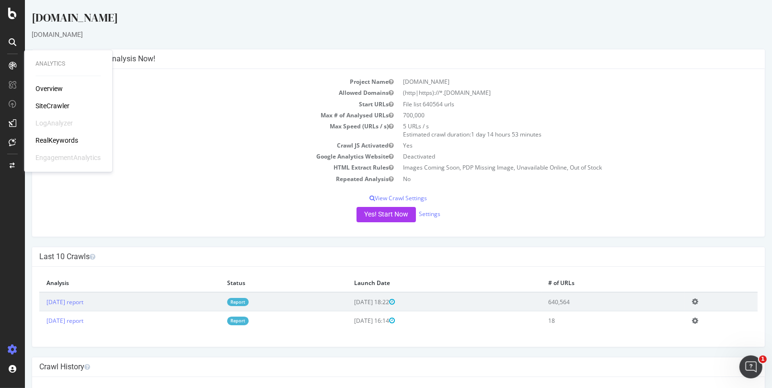
click at [47, 139] on div "RealKeywords" at bounding box center [56, 141] width 43 height 10
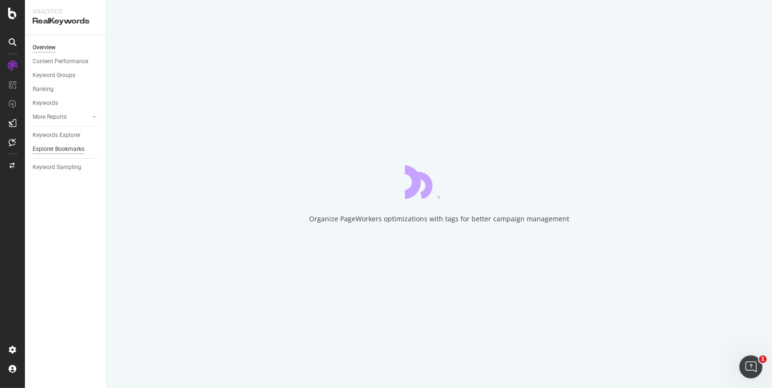
click at [48, 148] on div "Explorer Bookmarks" at bounding box center [59, 149] width 52 height 10
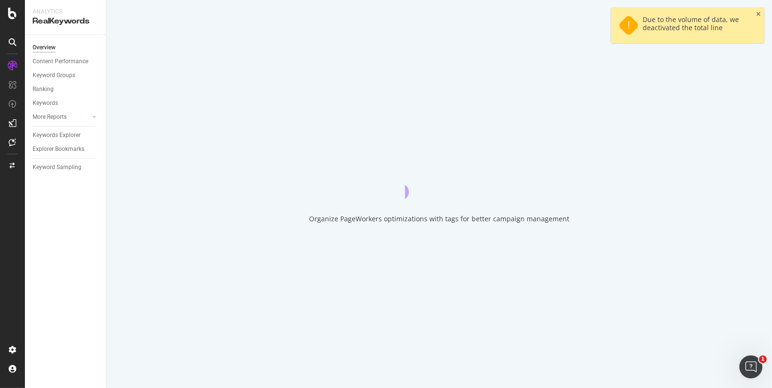
click at [674, 16] on icon "close toast" at bounding box center [758, 15] width 4 height 6
click at [674, 13] on div "Organize PageWorkers optimizations with tags for better campaign management" at bounding box center [439, 194] width 666 height 388
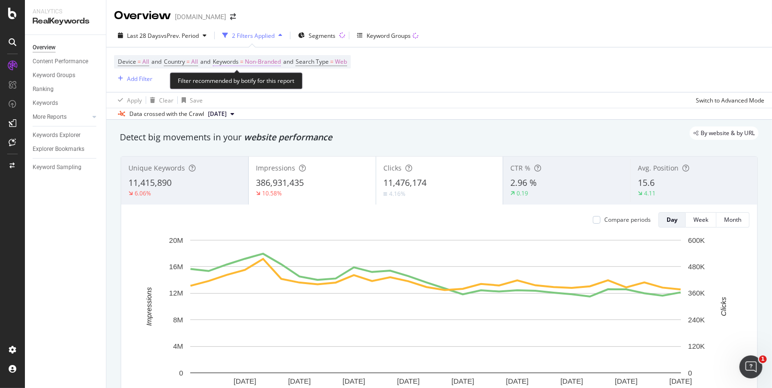
click at [239, 61] on span "Keywords" at bounding box center [226, 62] width 26 height 8
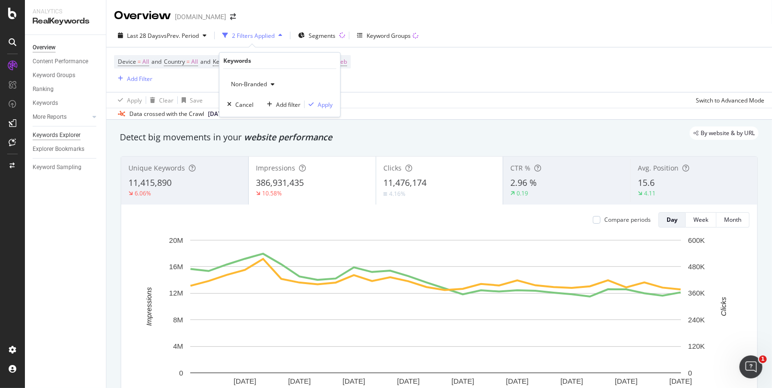
click at [63, 135] on div "Keywords Explorer" at bounding box center [57, 135] width 48 height 10
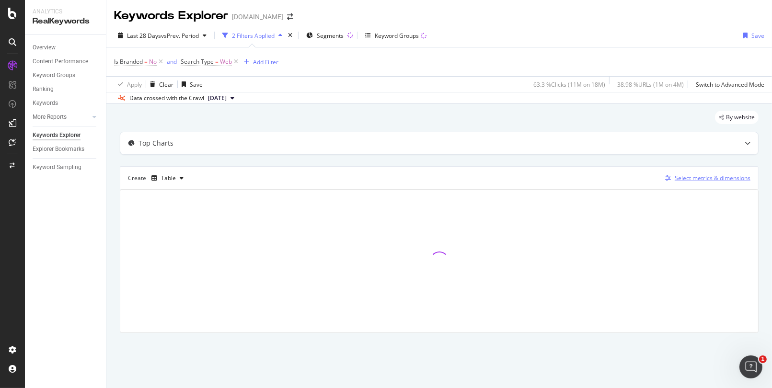
click at [674, 177] on div "Select metrics & dimensions" at bounding box center [713, 178] width 76 height 8
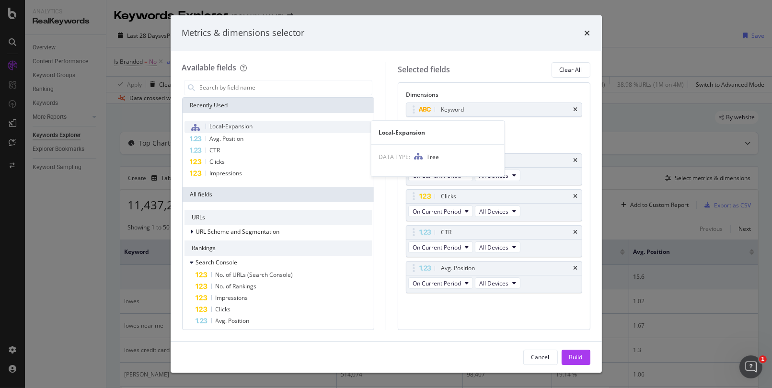
click at [226, 126] on span "Local-Expansion" at bounding box center [231, 126] width 43 height 8
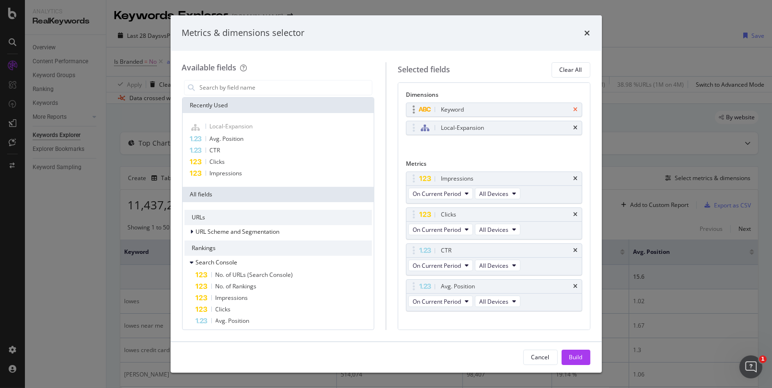
click at [574, 108] on icon "times" at bounding box center [576, 110] width 4 height 6
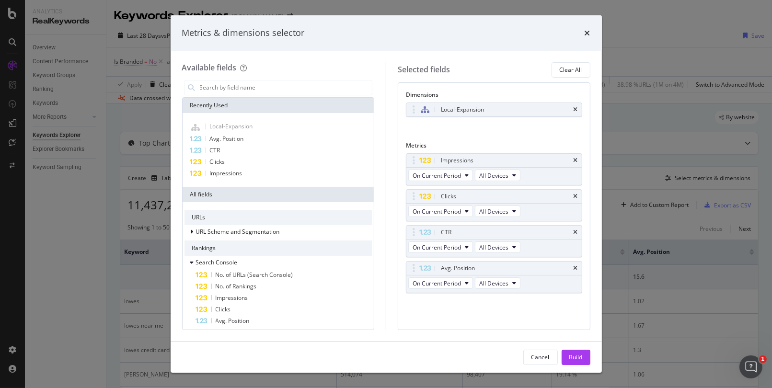
click at [575, 356] on div "Build" at bounding box center [575, 357] width 13 height 8
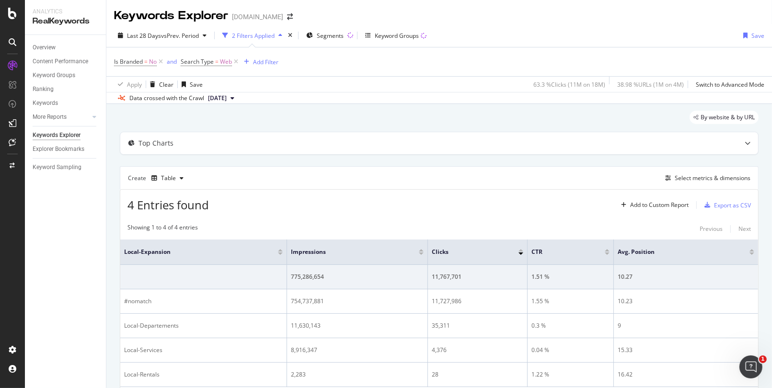
click at [155, 119] on div "By website & by URL" at bounding box center [439, 121] width 639 height 21
click at [159, 123] on div "By website & by URL" at bounding box center [439, 121] width 639 height 21
click at [170, 118] on div "By website & by URL" at bounding box center [439, 121] width 639 height 21
click at [330, 40] on div "Segments" at bounding box center [324, 35] width 37 height 14
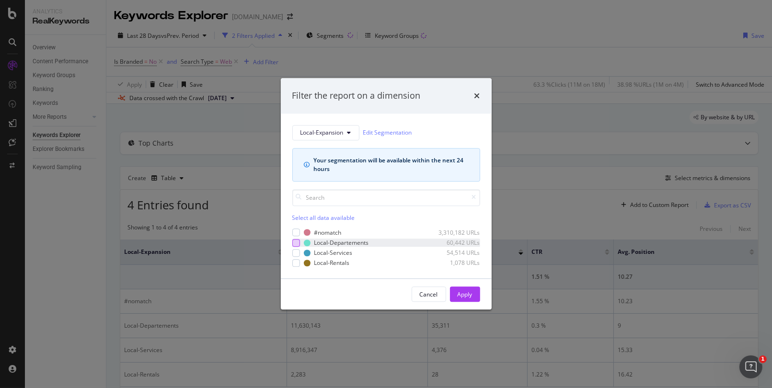
click at [298, 242] on div "modal" at bounding box center [296, 243] width 8 height 8
click at [297, 252] on div "modal" at bounding box center [296, 253] width 8 height 8
drag, startPoint x: 295, startPoint y: 260, endPoint x: 326, endPoint y: 270, distance: 32.3
click at [295, 260] on div "modal" at bounding box center [296, 263] width 8 height 8
click at [475, 292] on button "Apply" at bounding box center [465, 294] width 30 height 15
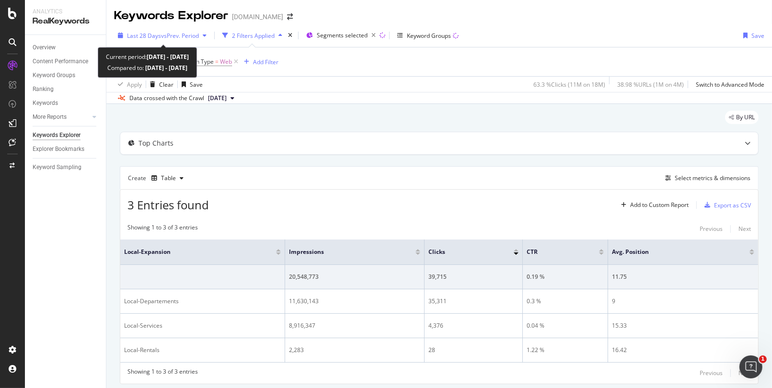
click at [185, 34] on span "vs Prev. Period" at bounding box center [180, 36] width 38 height 8
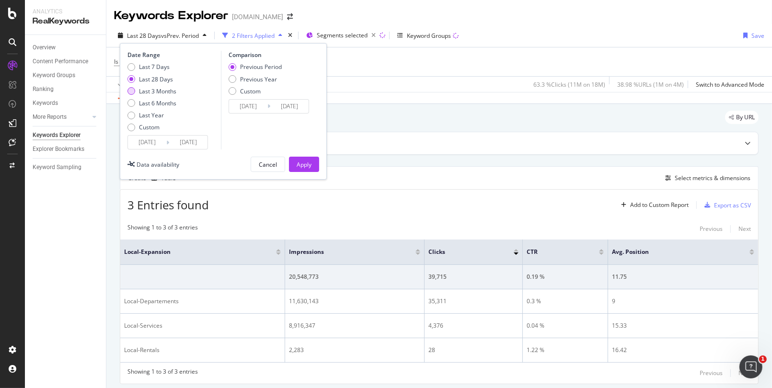
click at [156, 93] on div "Last 3 Months" at bounding box center [157, 91] width 37 height 8
type input "[DATE]"
click at [259, 81] on div "Previous Year" at bounding box center [258, 79] width 37 height 8
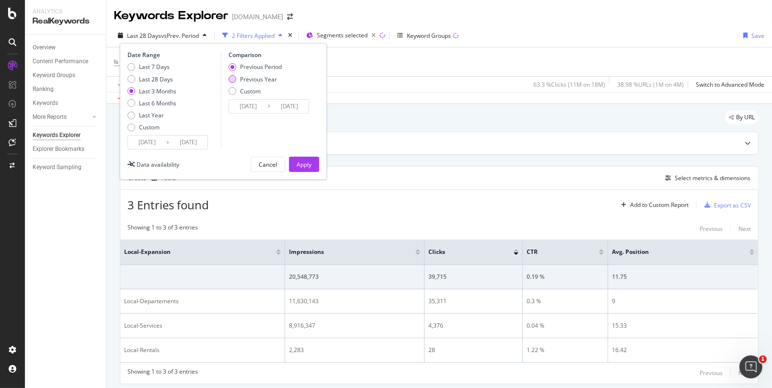
type input "[DATE]"
click at [314, 168] on button "Apply" at bounding box center [304, 164] width 30 height 15
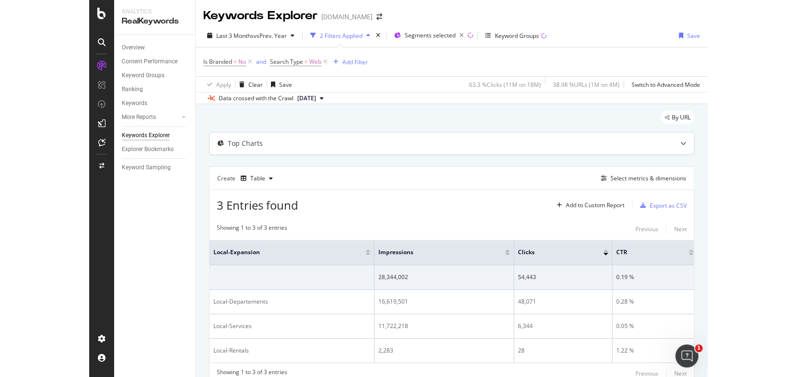
scroll to position [46, 0]
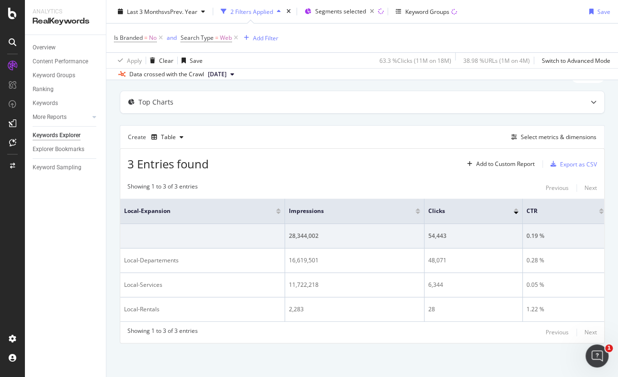
click at [61, 239] on div "Overview Content Performance Keyword Groups Ranking Keywords More Reports Count…" at bounding box center [65, 206] width 81 height 342
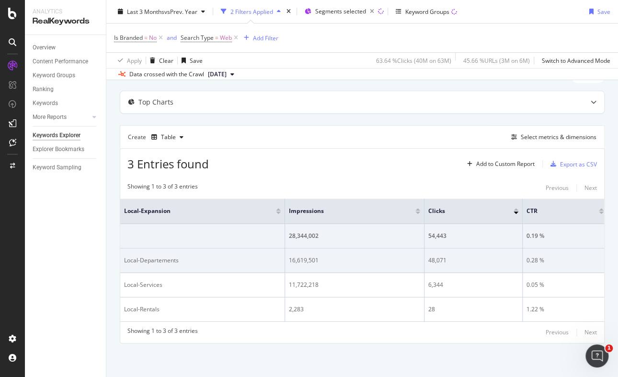
click at [173, 256] on div "Local-Departements" at bounding box center [202, 260] width 157 height 9
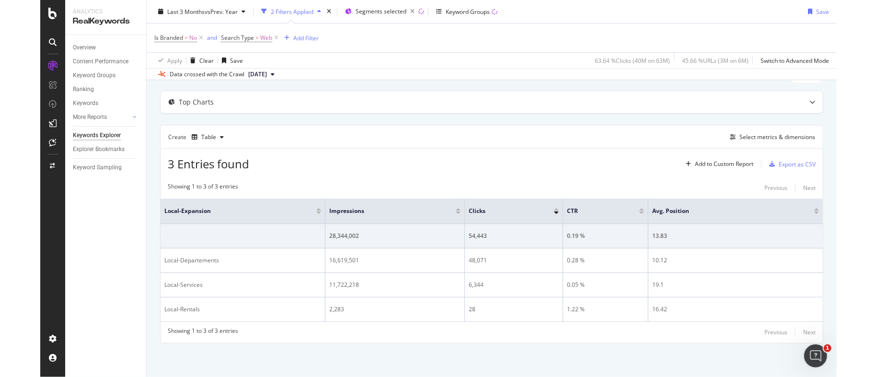
scroll to position [39, 0]
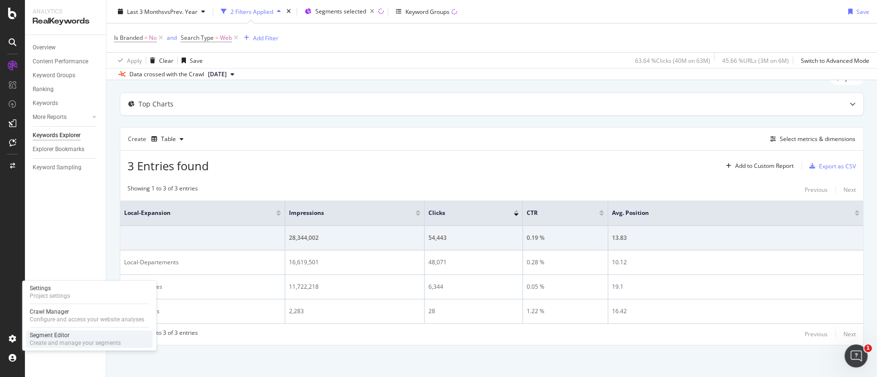
click at [52, 337] on div "Segment Editor" at bounding box center [75, 335] width 91 height 8
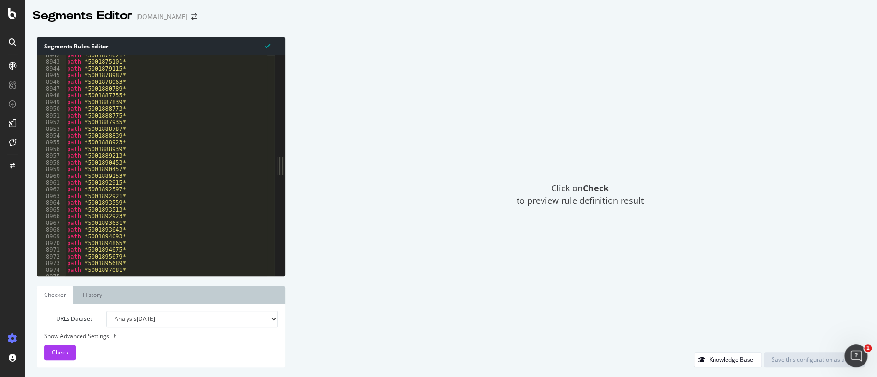
scroll to position [15494, 0]
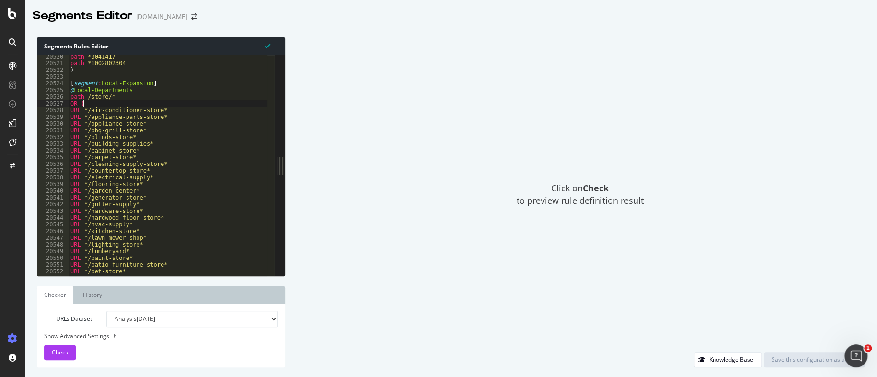
click at [98, 103] on div "path *3041417 path *1002802304 ) [ segment : Local-Expansion ] @ Local-Departme…" at bounding box center [330, 166] width 523 height 227
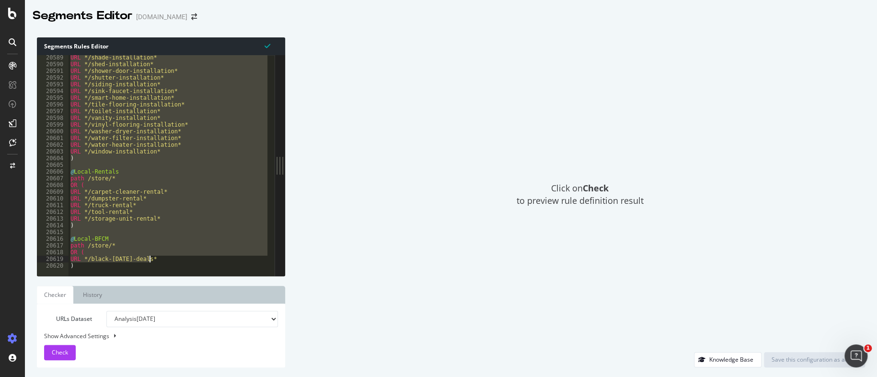
drag, startPoint x: 69, startPoint y: 82, endPoint x: 167, endPoint y: 260, distance: 203.4
click at [167, 260] on div "URL */shade-installation* URL */shed-installation* URL */shower-door-installati…" at bounding box center [330, 167] width 523 height 227
type textarea "OR ( URL */black-[DATE]-deals*"
